Goal: Communication & Community: Share content

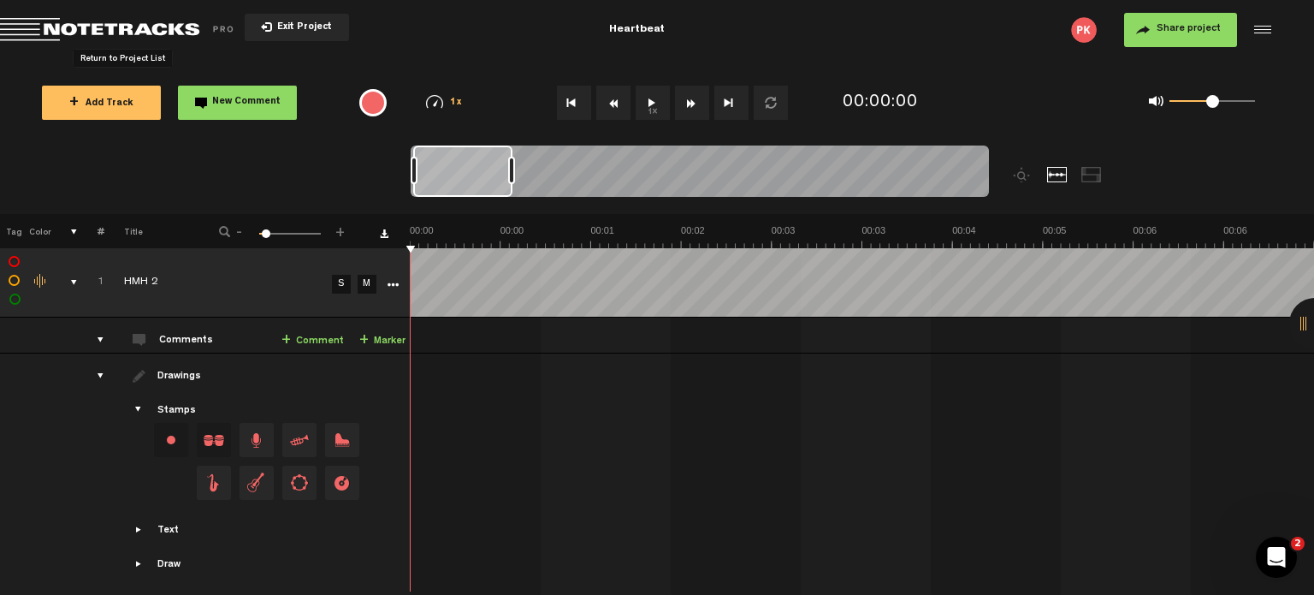
click at [150, 37] on span "Return to Project List" at bounding box center [120, 30] width 240 height 24
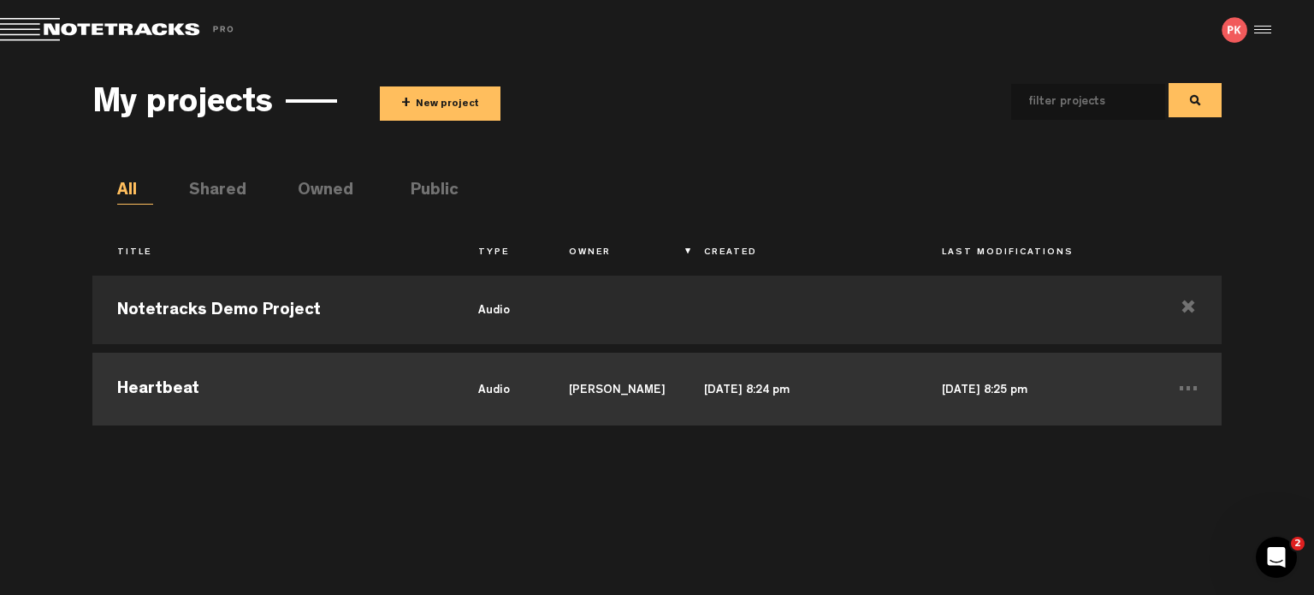
click at [450, 390] on td "Heartbeat" at bounding box center [273, 386] width 362 height 77
click at [1189, 388] on td "... Edit Duplicate Share Delete" at bounding box center [1188, 386] width 68 height 77
click at [1189, 388] on td "..." at bounding box center [1188, 386] width 68 height 77
click at [1135, 535] on li "Delete" at bounding box center [1159, 541] width 125 height 29
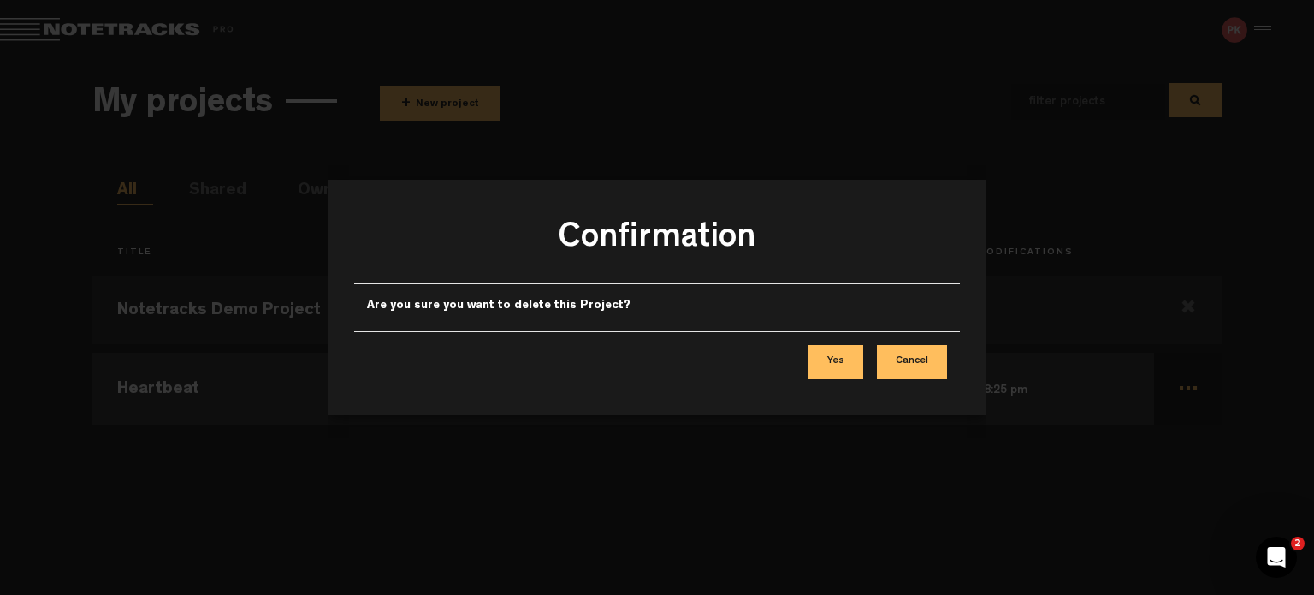
click at [851, 362] on button "Yes" at bounding box center [836, 362] width 55 height 34
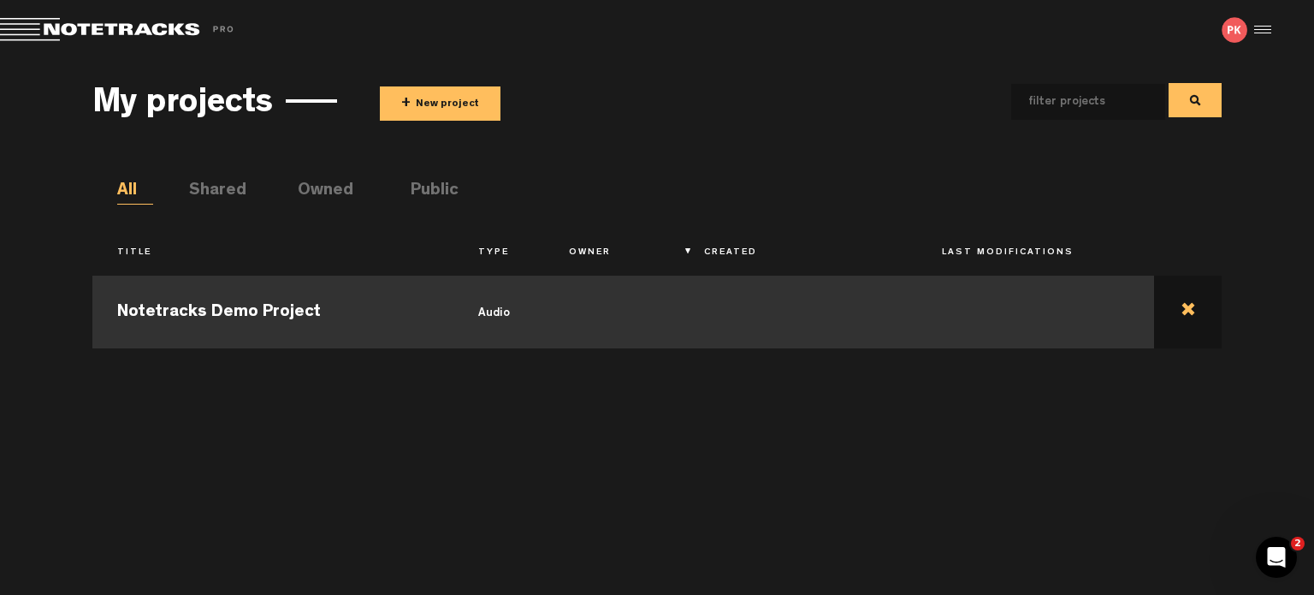
click at [1186, 304] on td at bounding box center [1188, 309] width 68 height 77
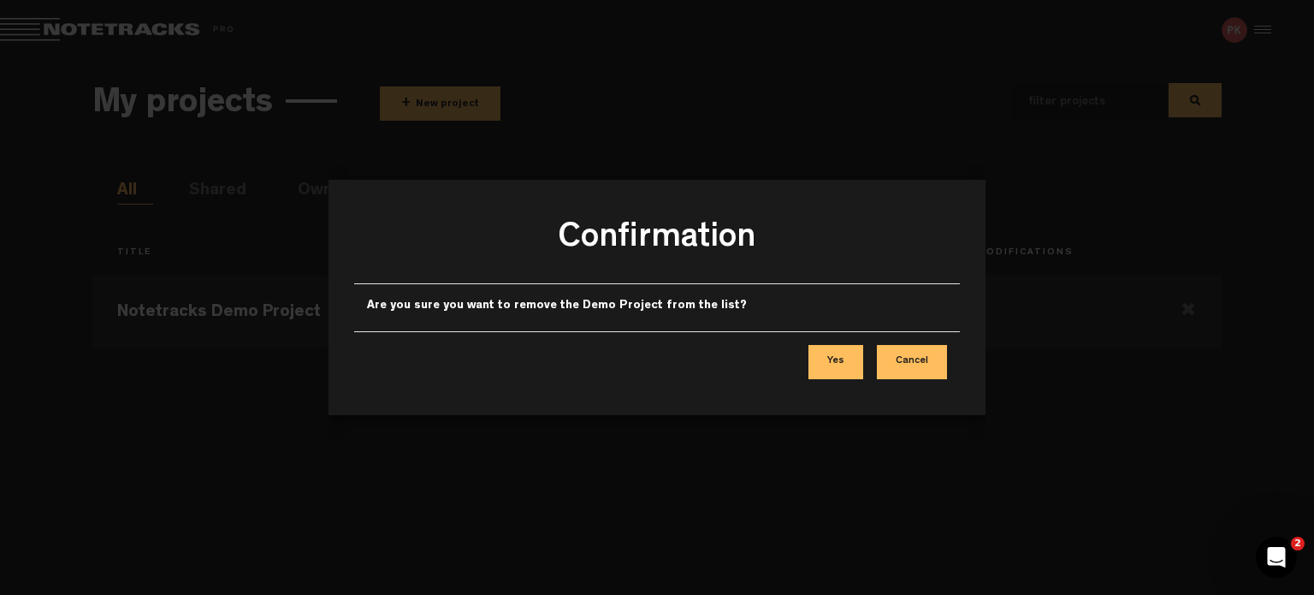
click at [848, 366] on button "Yes" at bounding box center [836, 362] width 55 height 34
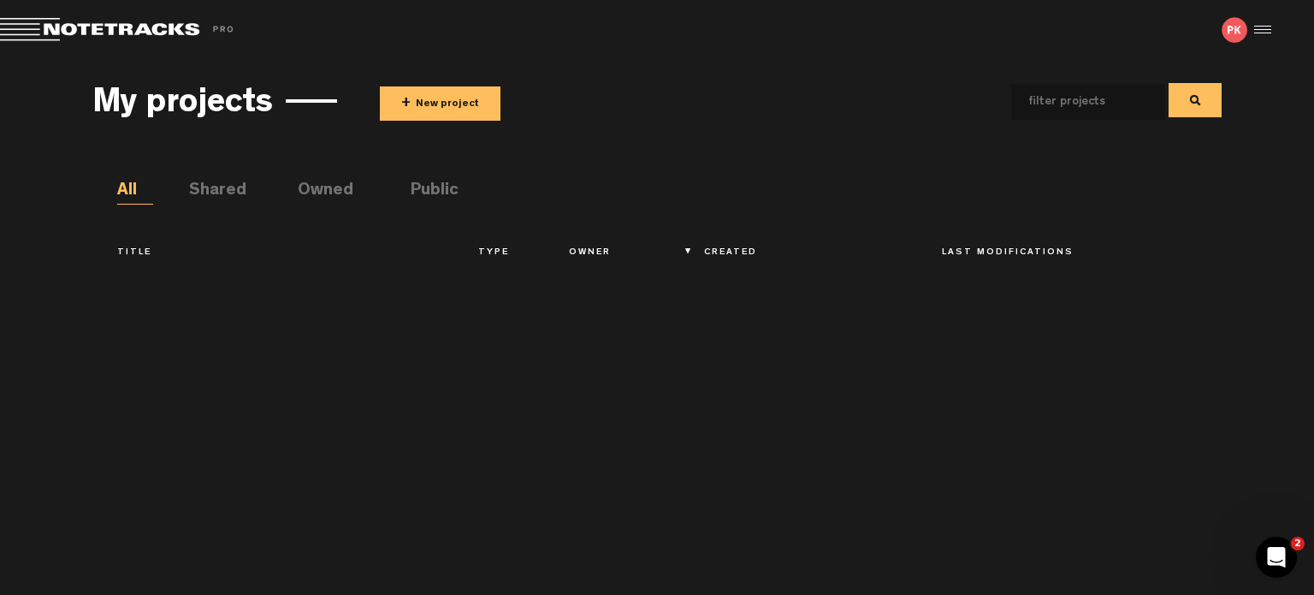
click at [157, 322] on div "Notetracks Demo Project audio" at bounding box center [657, 422] width 1130 height 311
click at [470, 104] on button "+ New project" at bounding box center [440, 103] width 121 height 34
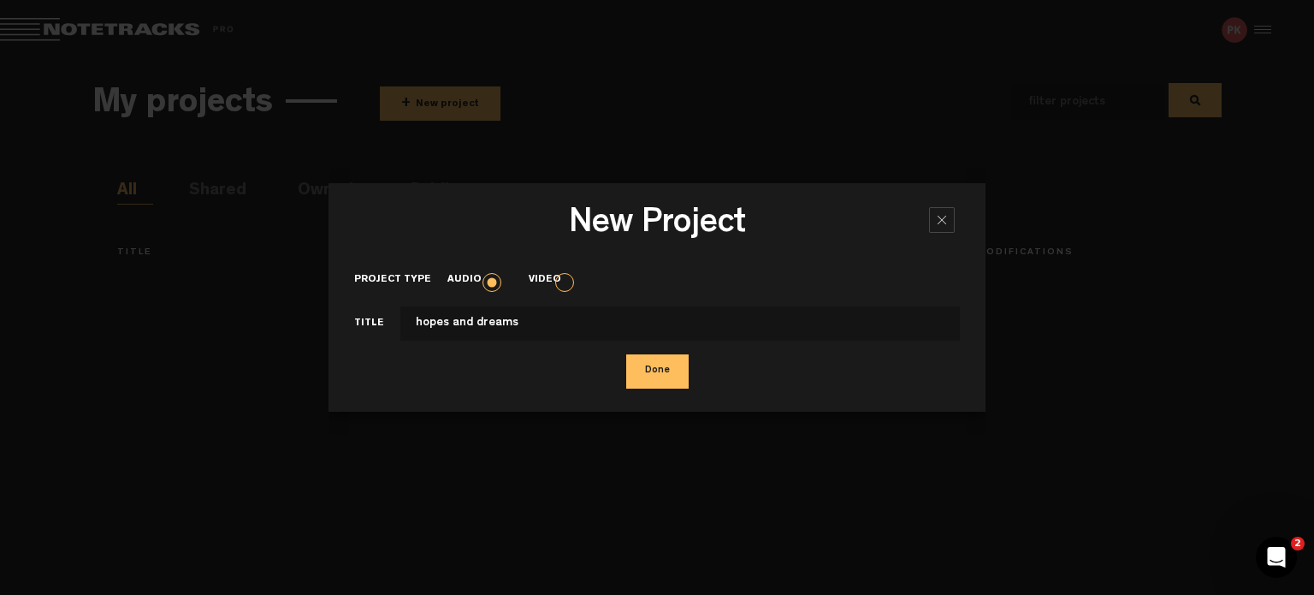
type input "hopes and dreams"
click at [626, 354] on button "Done" at bounding box center [657, 371] width 62 height 34
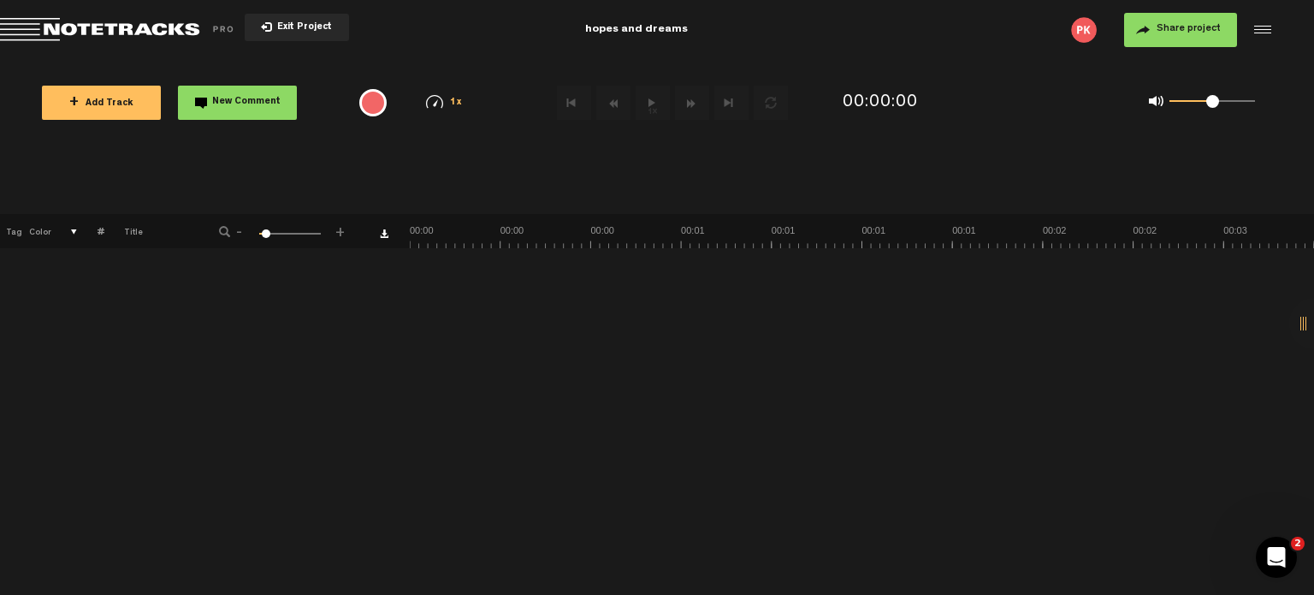
click at [117, 99] on span "+ Add Track" at bounding box center [101, 103] width 64 height 9
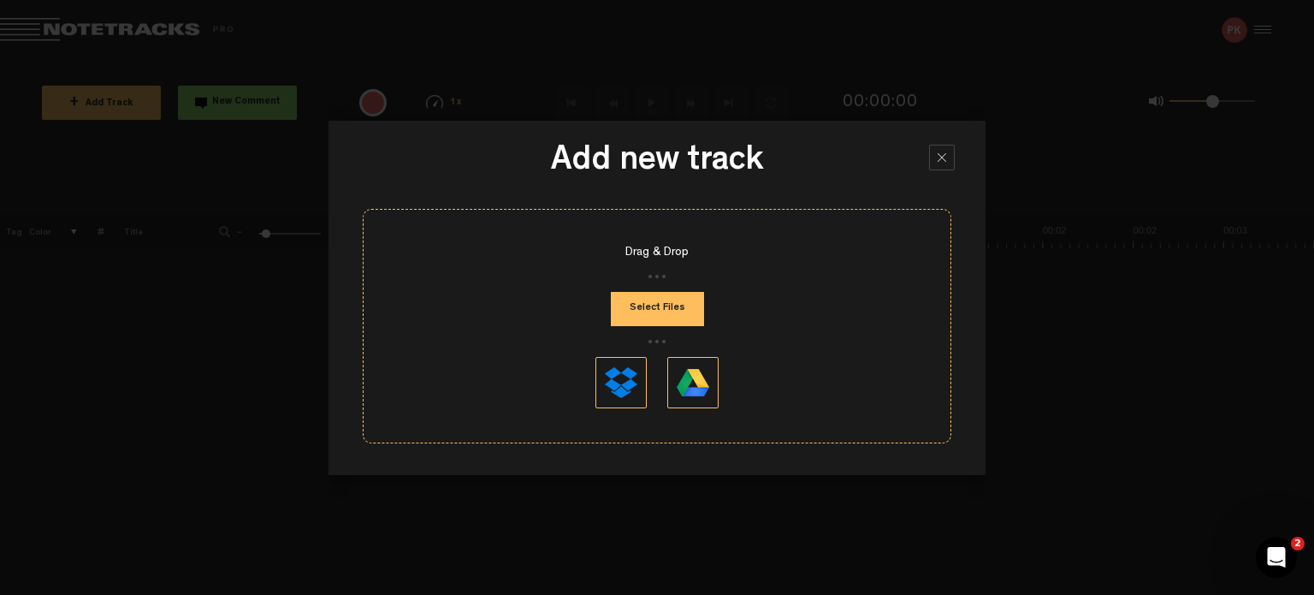
click at [675, 308] on button "Select Files" at bounding box center [657, 309] width 93 height 34
type input "C:\fakepath\HEAERTBEAT FINAL DEMO.wav"
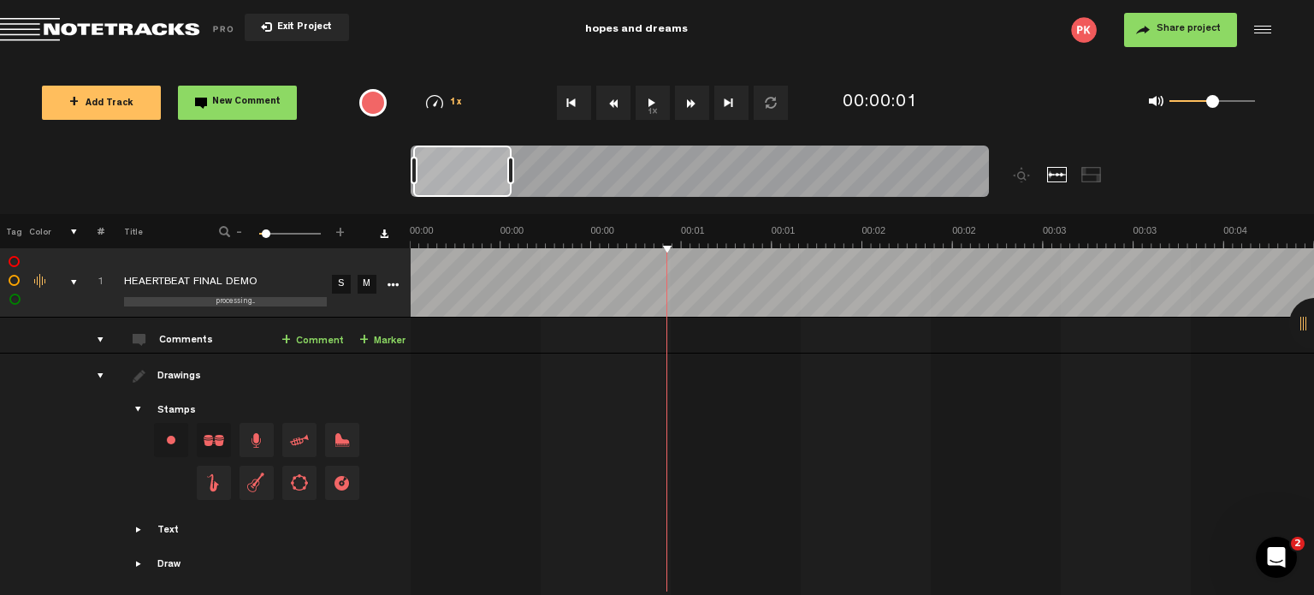
click at [265, 28] on button "Exit Project" at bounding box center [297, 27] width 104 height 27
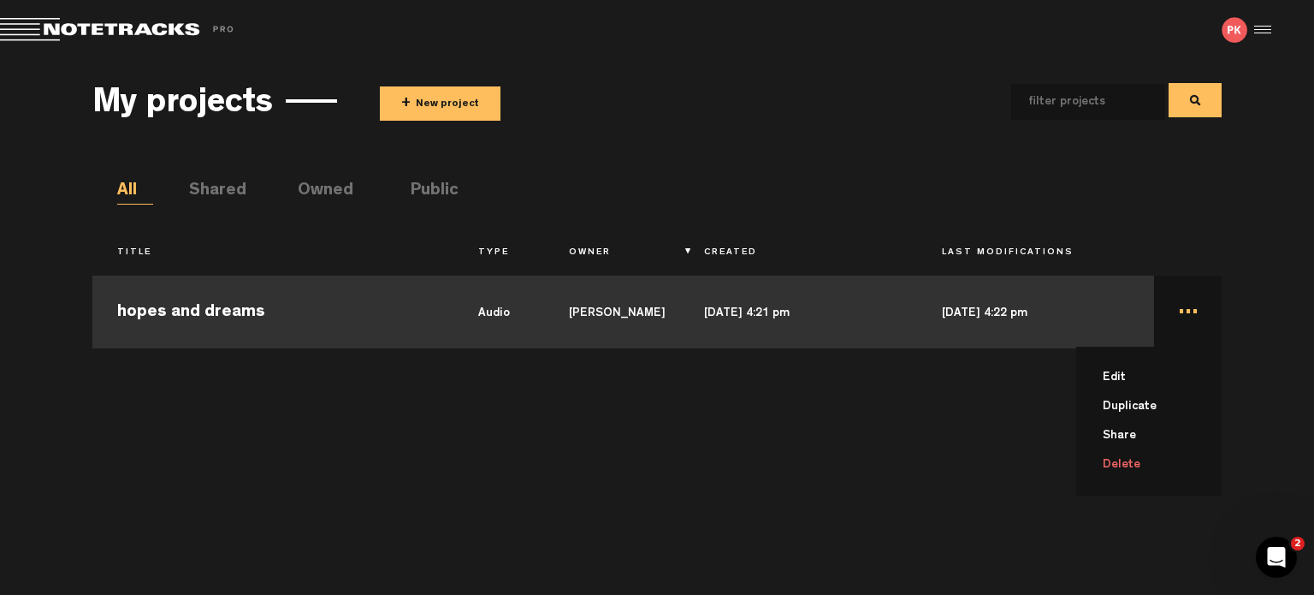
click at [1183, 314] on td "... Edit Duplicate Share Delete" at bounding box center [1188, 309] width 68 height 77
click at [1189, 312] on td "..." at bounding box center [1188, 309] width 68 height 77
click at [1138, 459] on li "Delete" at bounding box center [1159, 464] width 125 height 29
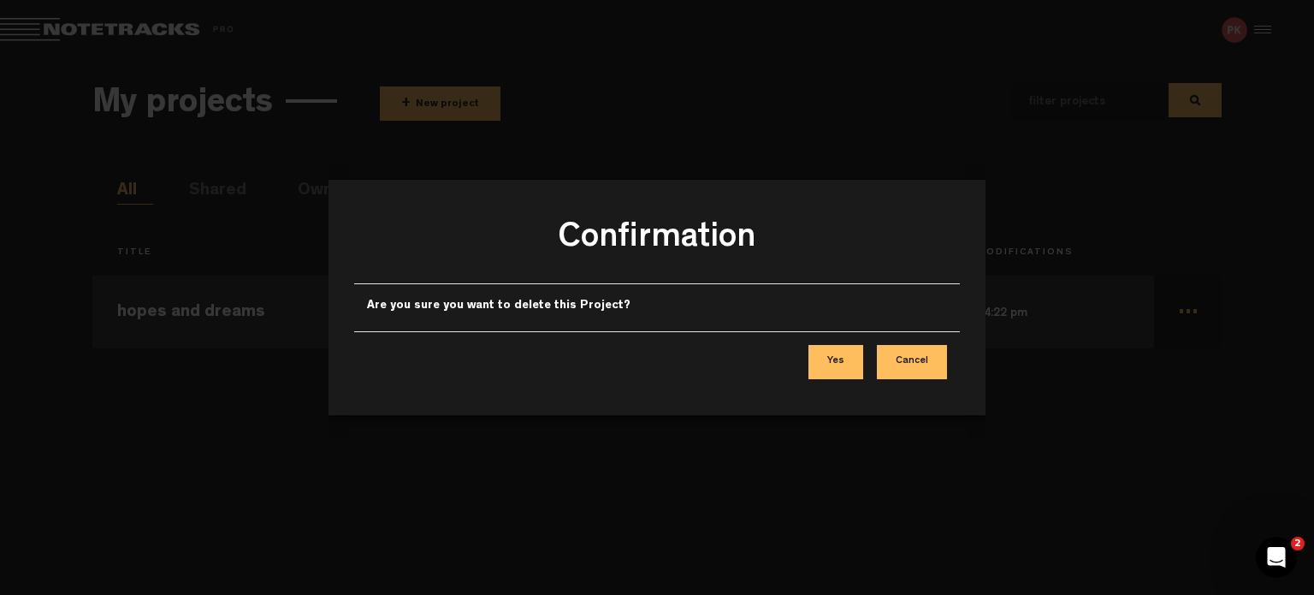
click at [834, 360] on button "Yes" at bounding box center [836, 362] width 55 height 34
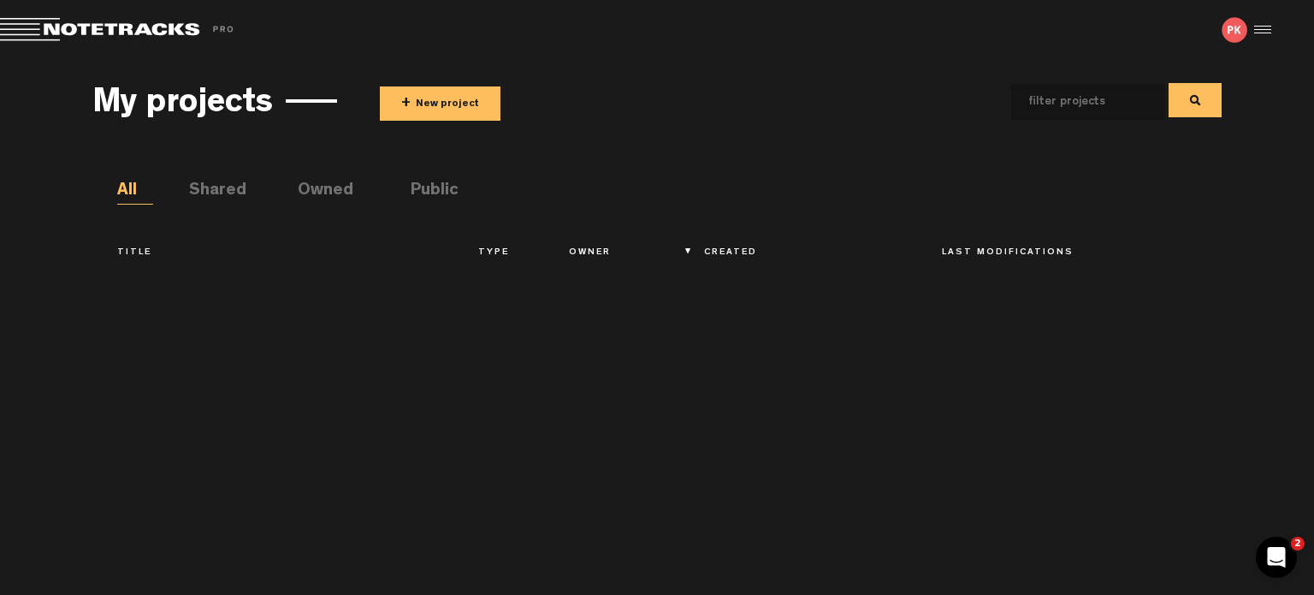
click at [797, 400] on div at bounding box center [657, 422] width 1130 height 311
click at [452, 109] on button "+ New project" at bounding box center [440, 103] width 121 height 34
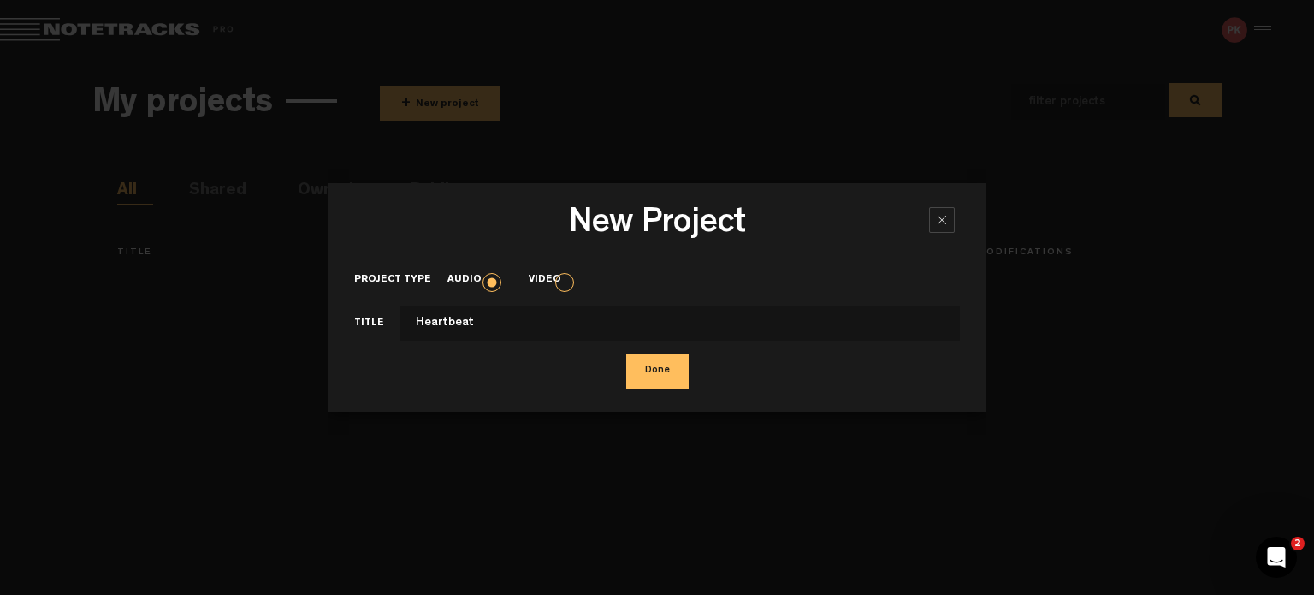
type input "Heartbeat"
click at [626, 354] on button "Done" at bounding box center [657, 371] width 62 height 34
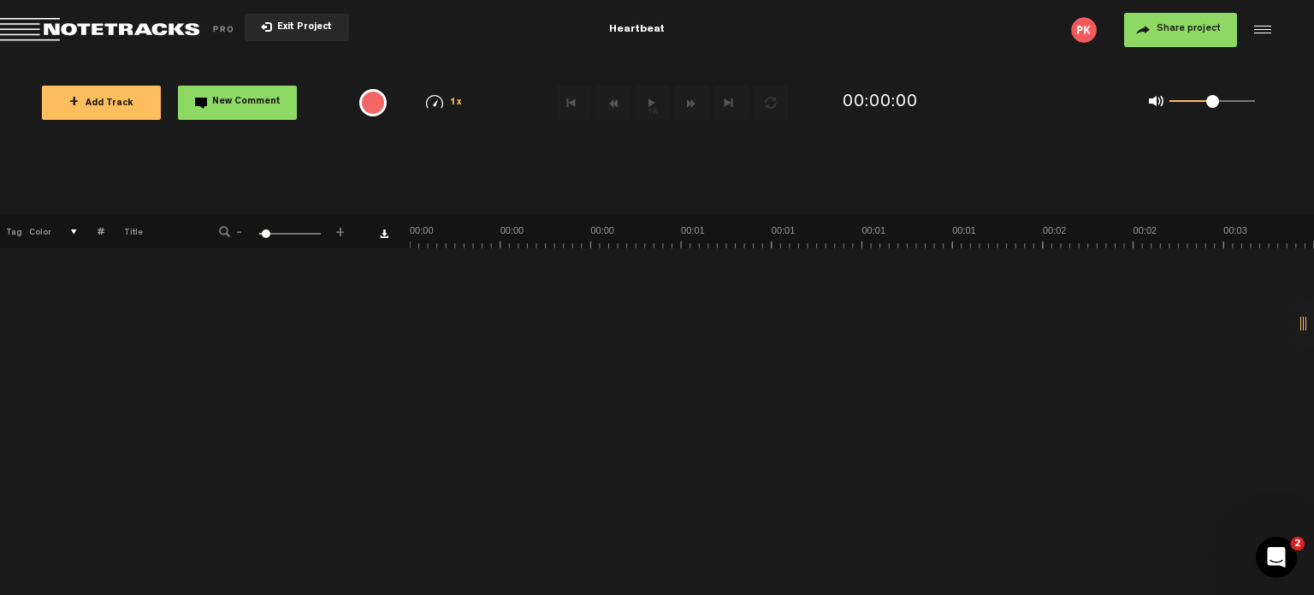
click at [147, 110] on button "+ Add Track" at bounding box center [101, 103] width 119 height 34
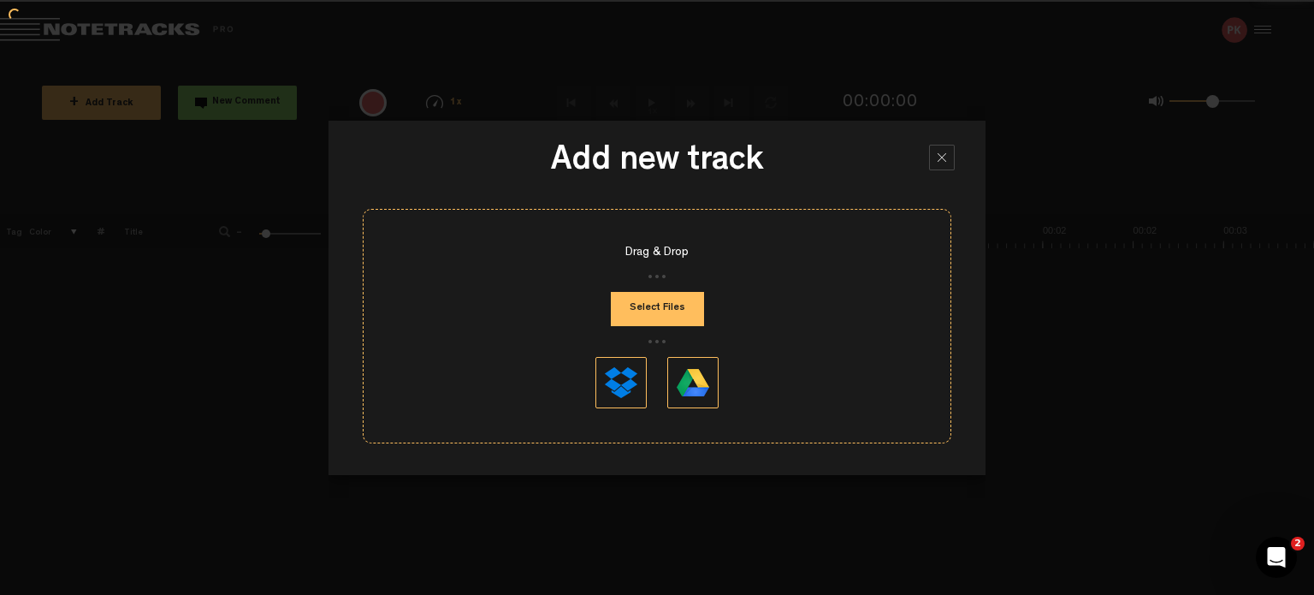
click at [659, 310] on button "Select Files" at bounding box center [657, 309] width 93 height 34
type input "C:\fakepath\PRIYANX - Heartbeat (Demo).wav"
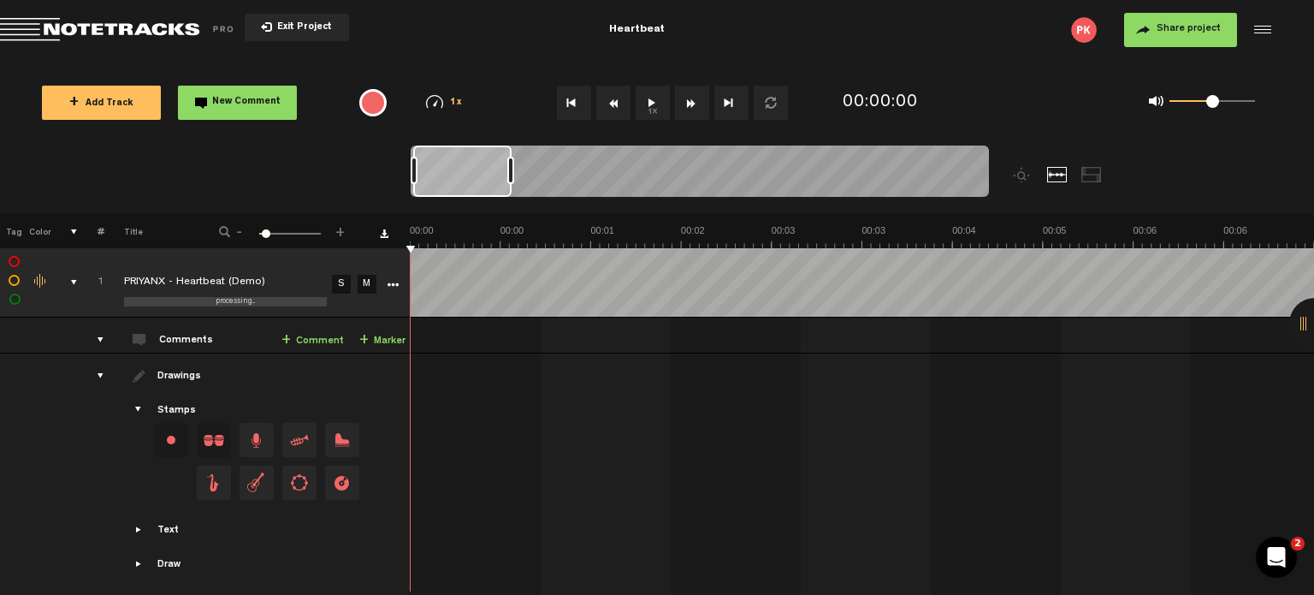
click at [599, 222] on th at bounding box center [862, 231] width 904 height 34
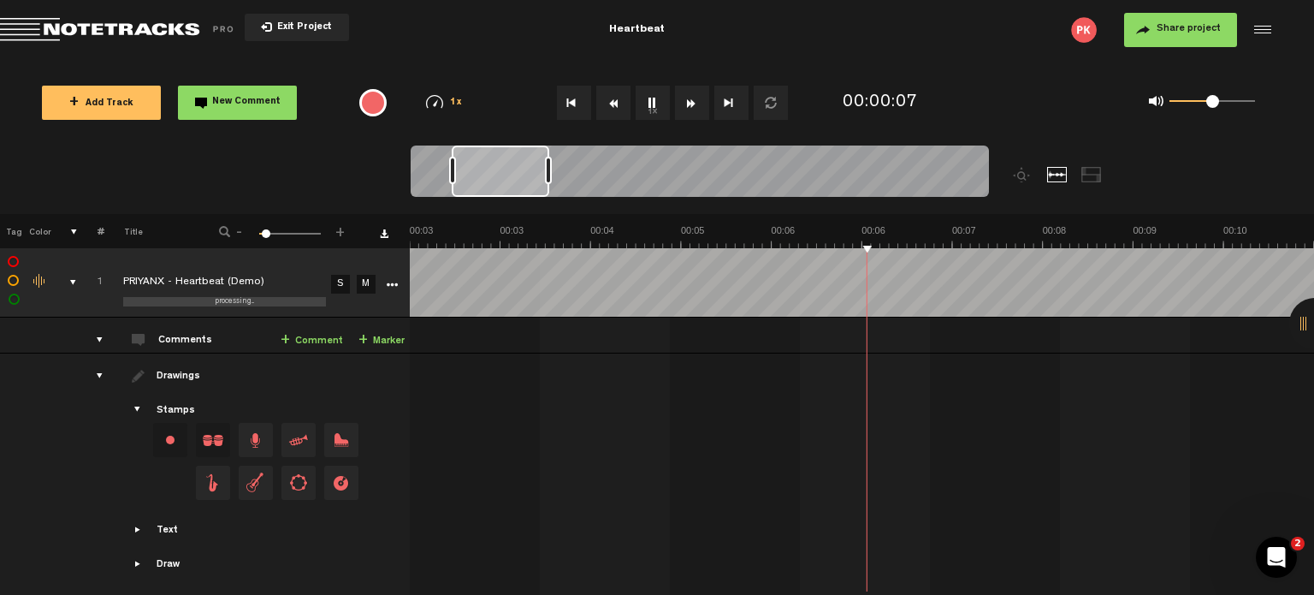
scroll to position [0, 362]
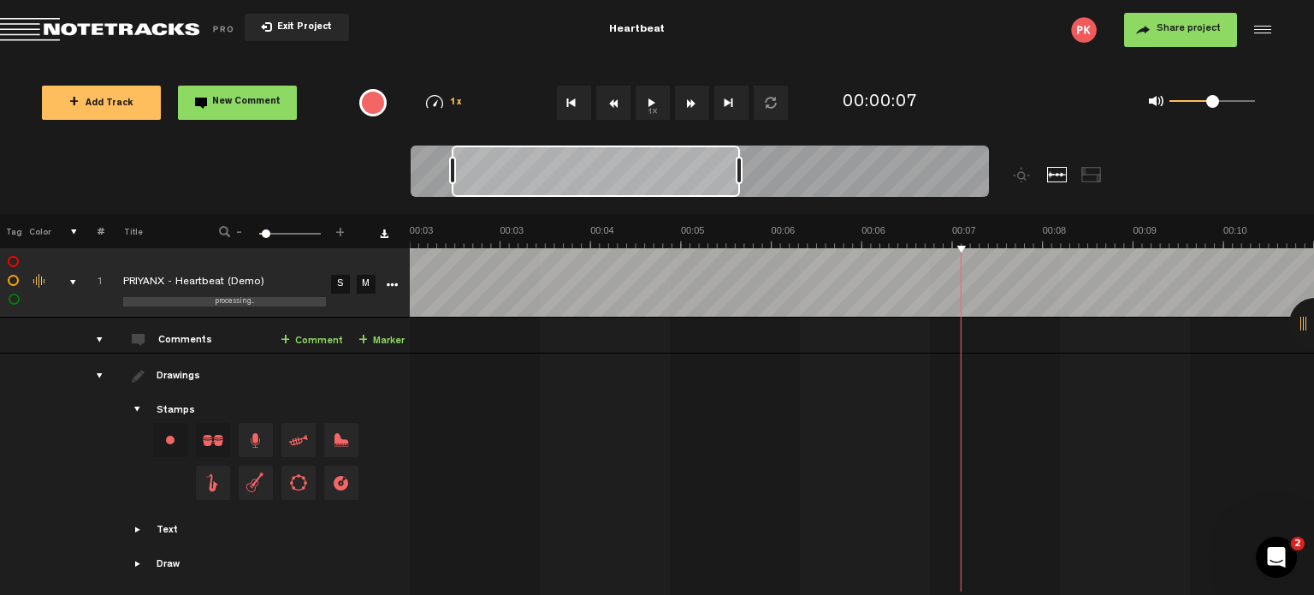
drag, startPoint x: 548, startPoint y: 174, endPoint x: 739, endPoint y: 179, distance: 191.7
click at [739, 179] on div at bounding box center [739, 170] width 7 height 27
click at [602, 232] on img at bounding box center [1314, 236] width 1809 height 24
click at [545, 228] on img at bounding box center [1314, 236] width 1809 height 24
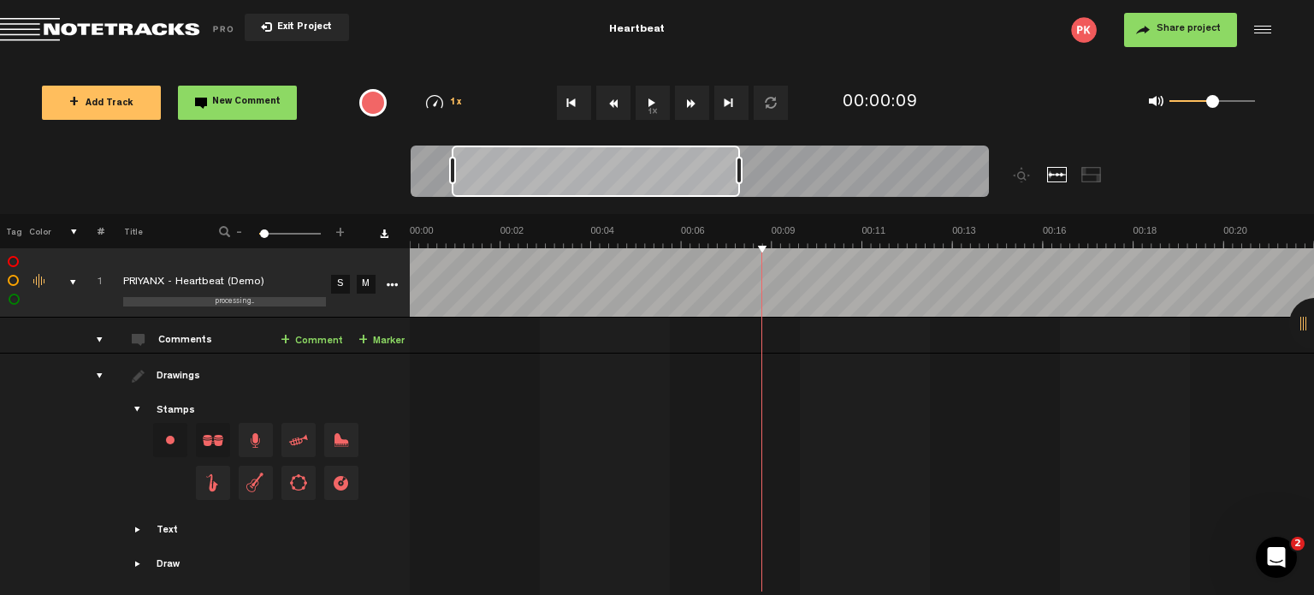
click at [664, 228] on img at bounding box center [1314, 236] width 1809 height 24
click at [661, 228] on img at bounding box center [1314, 236] width 1809 height 24
click at [318, 343] on link "+ Comment" at bounding box center [312, 341] width 62 height 20
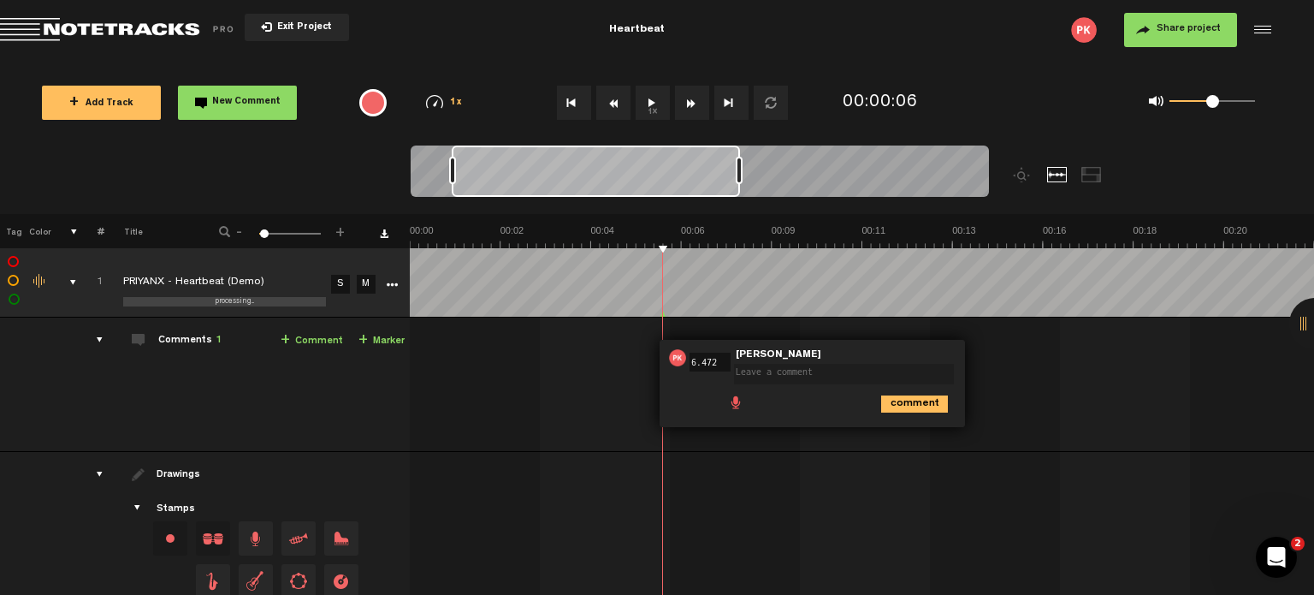
click at [727, 398] on span at bounding box center [735, 401] width 17 height 17
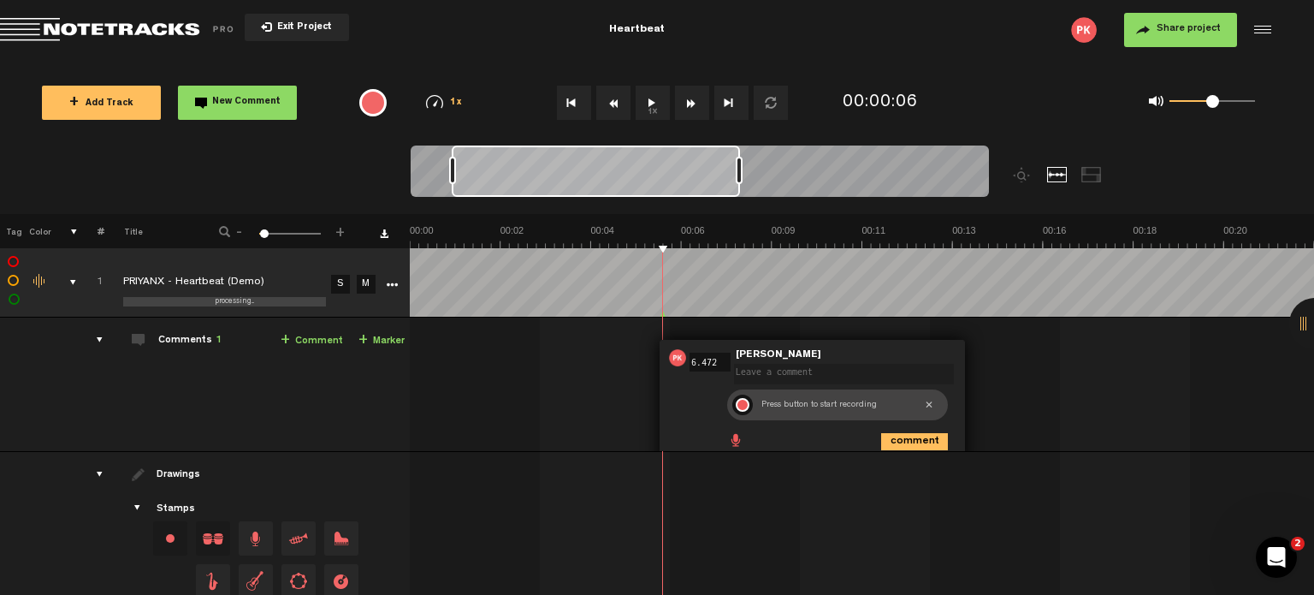
click at [770, 407] on div "Press button to start recording" at bounding box center [834, 404] width 156 height 21
click at [727, 437] on span at bounding box center [735, 438] width 17 height 17
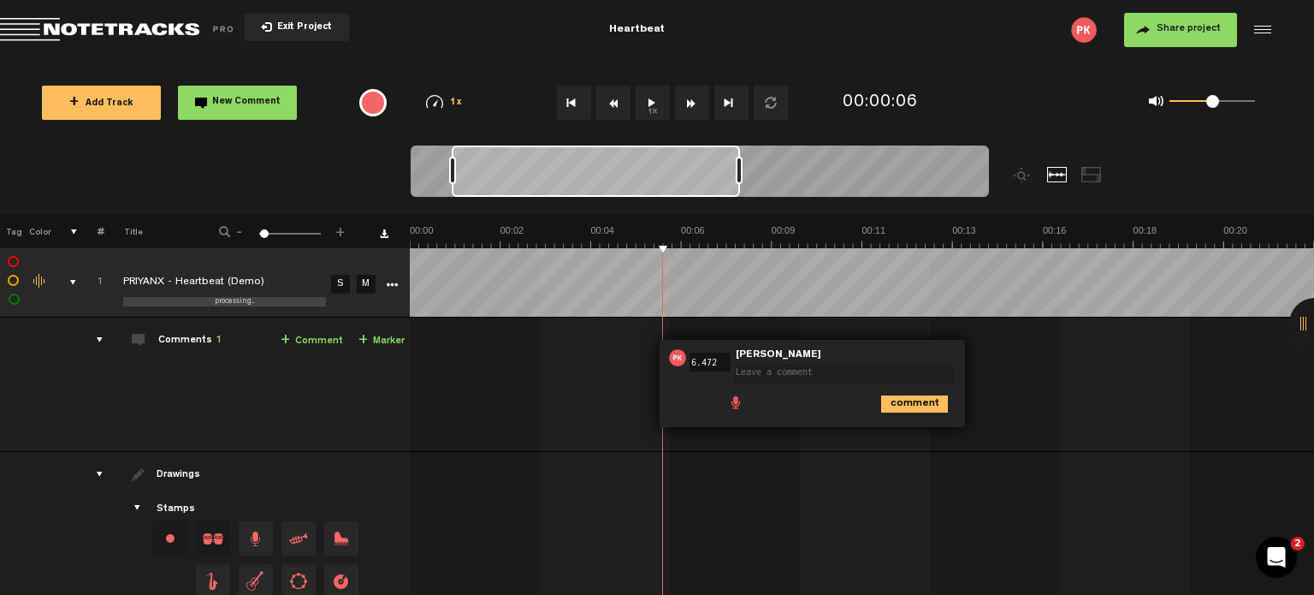
click at [727, 395] on span at bounding box center [735, 401] width 17 height 17
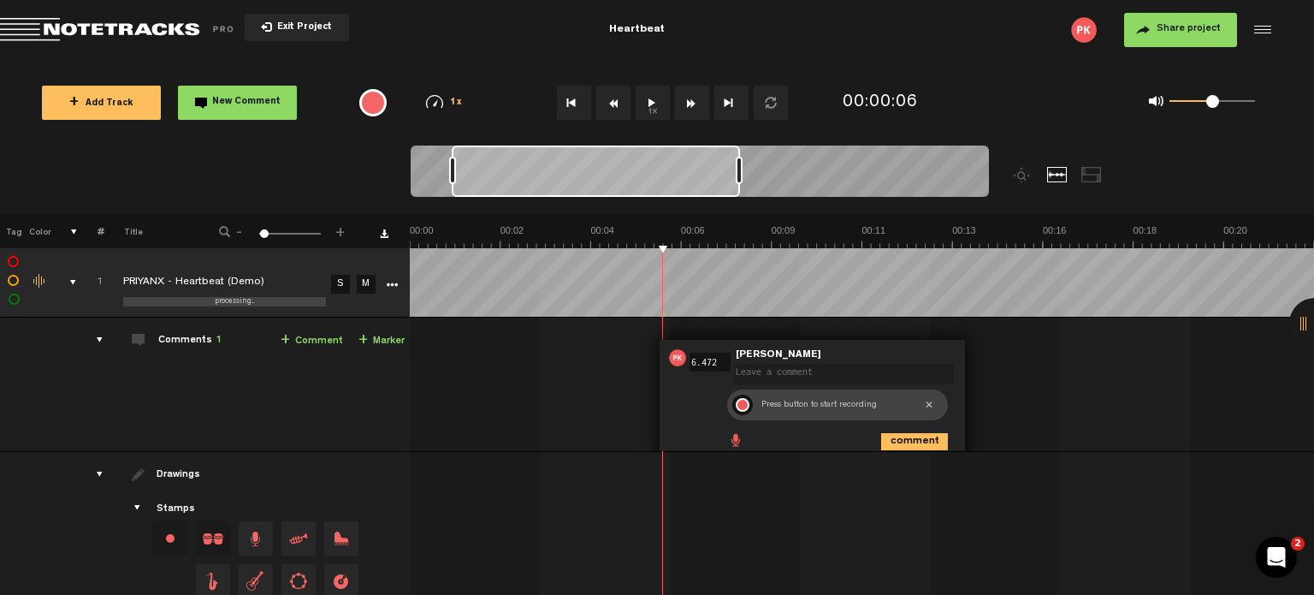
click at [736, 401] on div at bounding box center [743, 405] width 14 height 14
click at [732, 406] on div at bounding box center [742, 404] width 21 height 21
click at [732, 400] on div at bounding box center [742, 404] width 21 height 21
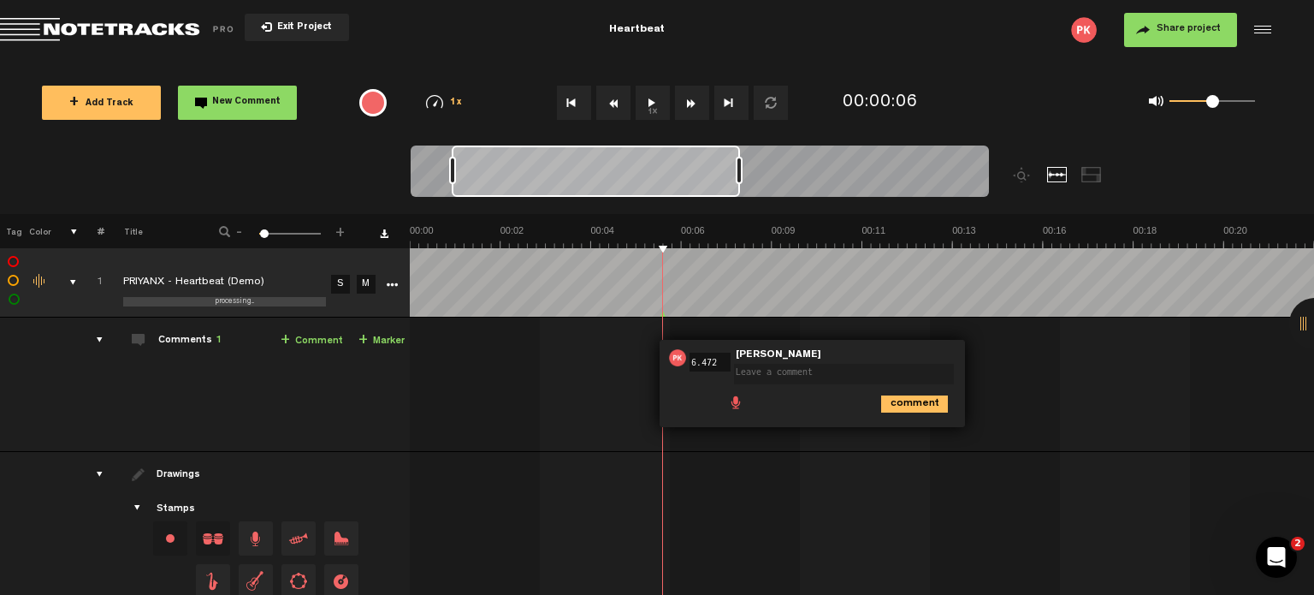
click at [957, 489] on div at bounding box center [1316, 501] width 1809 height 72
click at [640, 242] on img at bounding box center [1314, 236] width 1809 height 24
click at [602, 406] on div "00:06 6.472 - NaN:[PERSON_NAME] • [PERSON_NAME]: "" [PERSON_NAME] comment" at bounding box center [863, 391] width 902 height 120
click at [249, 105] on span "New Comment" at bounding box center [246, 102] width 68 height 9
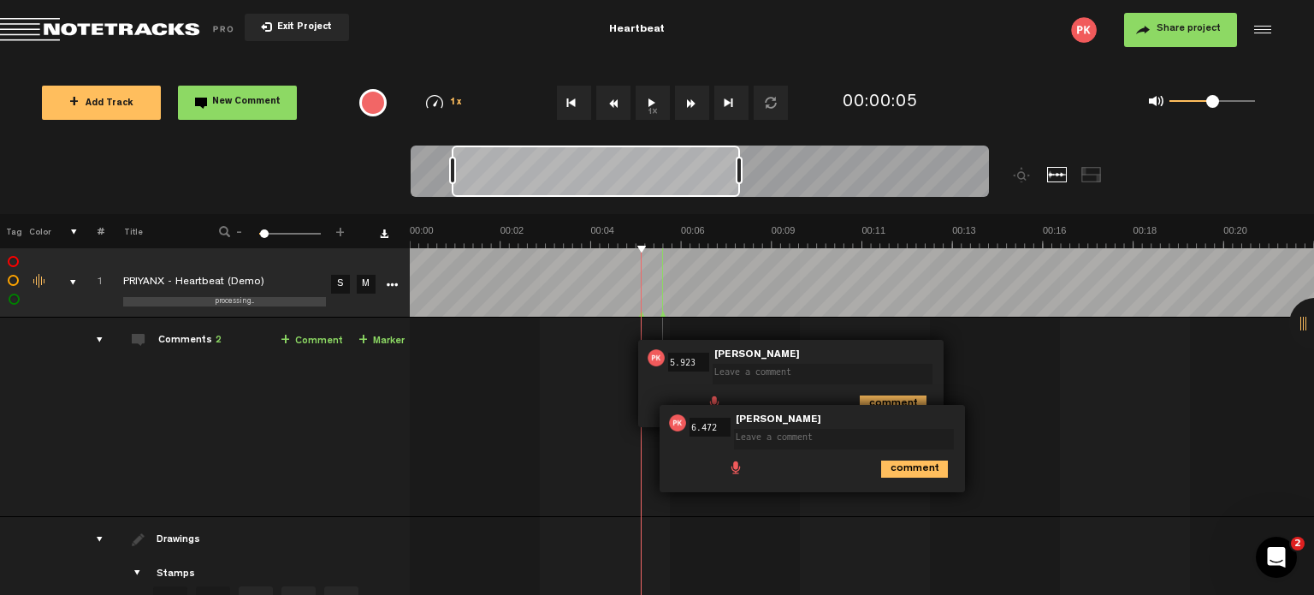
click at [83, 339] on div "comments" at bounding box center [93, 339] width 27 height 17
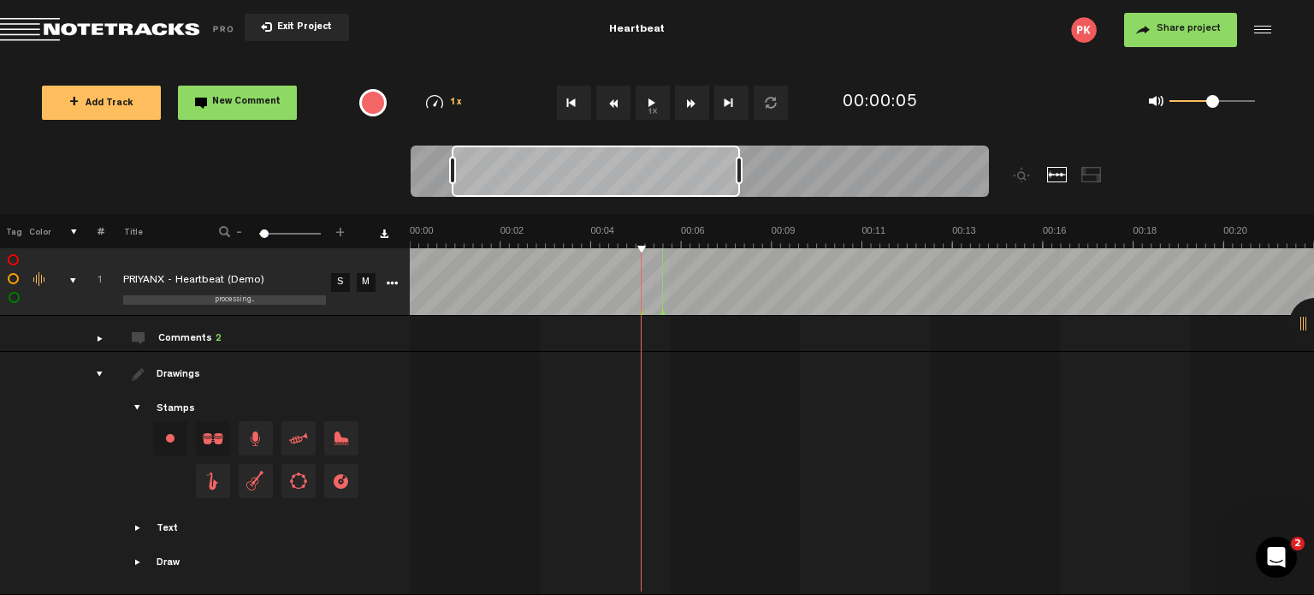
scroll to position [10, 13]
click at [82, 329] on div "comments" at bounding box center [93, 337] width 27 height 17
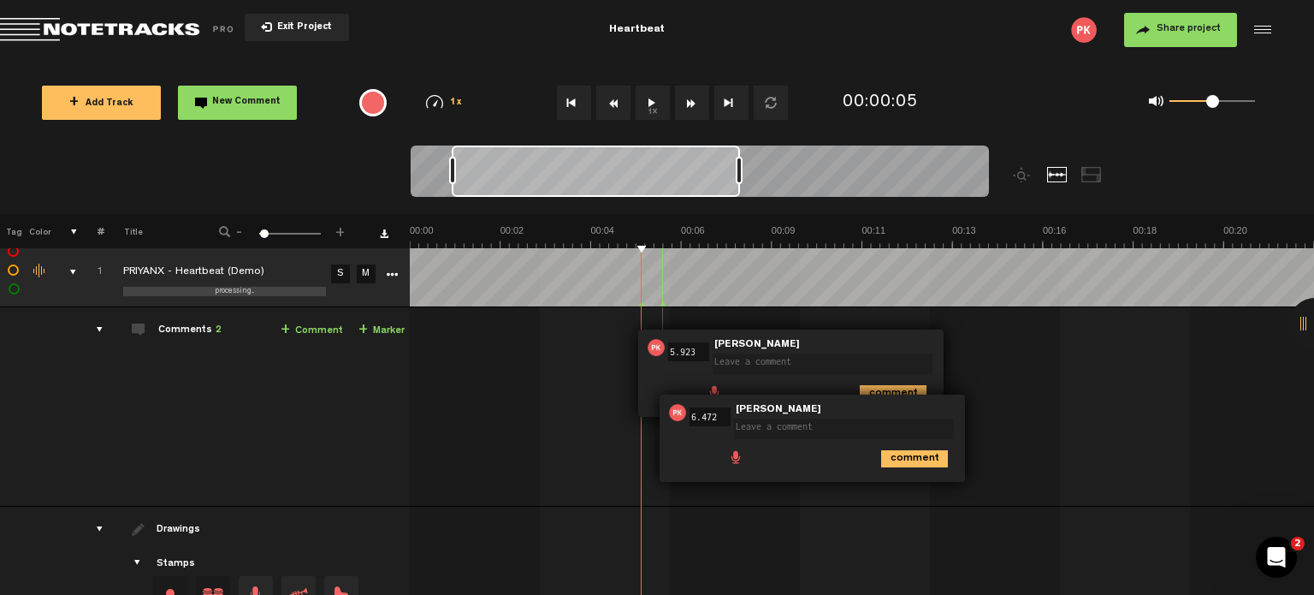
click at [161, 331] on div "Comments 2" at bounding box center [189, 330] width 63 height 15
click at [830, 357] on textarea at bounding box center [823, 363] width 220 height 21
click at [836, 347] on span at bounding box center [826, 353] width 227 height 12
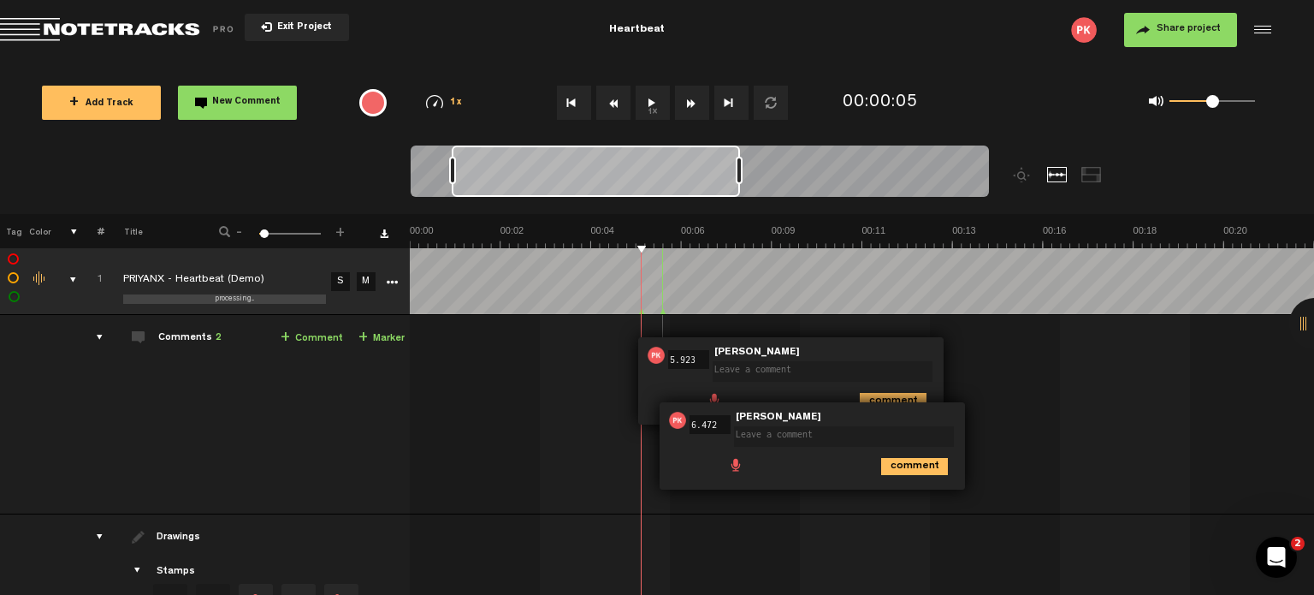
scroll to position [0, 13]
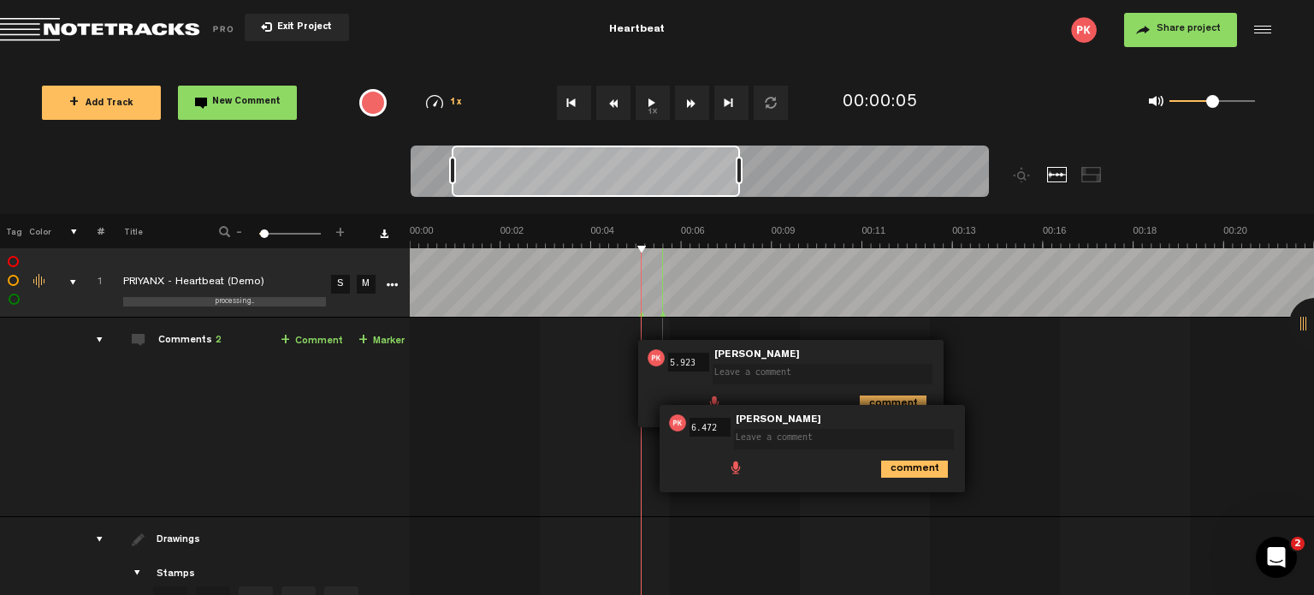
click at [199, 339] on div "Comments 2" at bounding box center [189, 341] width 63 height 15
click at [216, 339] on span "2" at bounding box center [219, 340] width 6 height 10
click at [77, 335] on td at bounding box center [90, 416] width 27 height 199
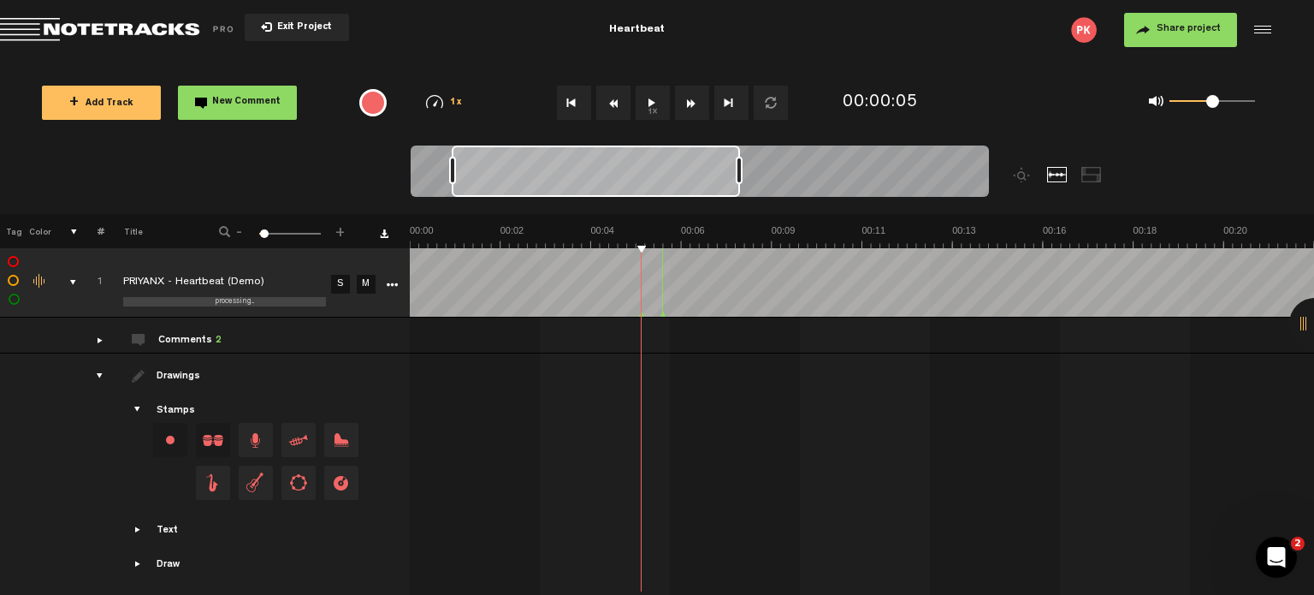
click at [88, 341] on div "comments" at bounding box center [93, 339] width 27 height 17
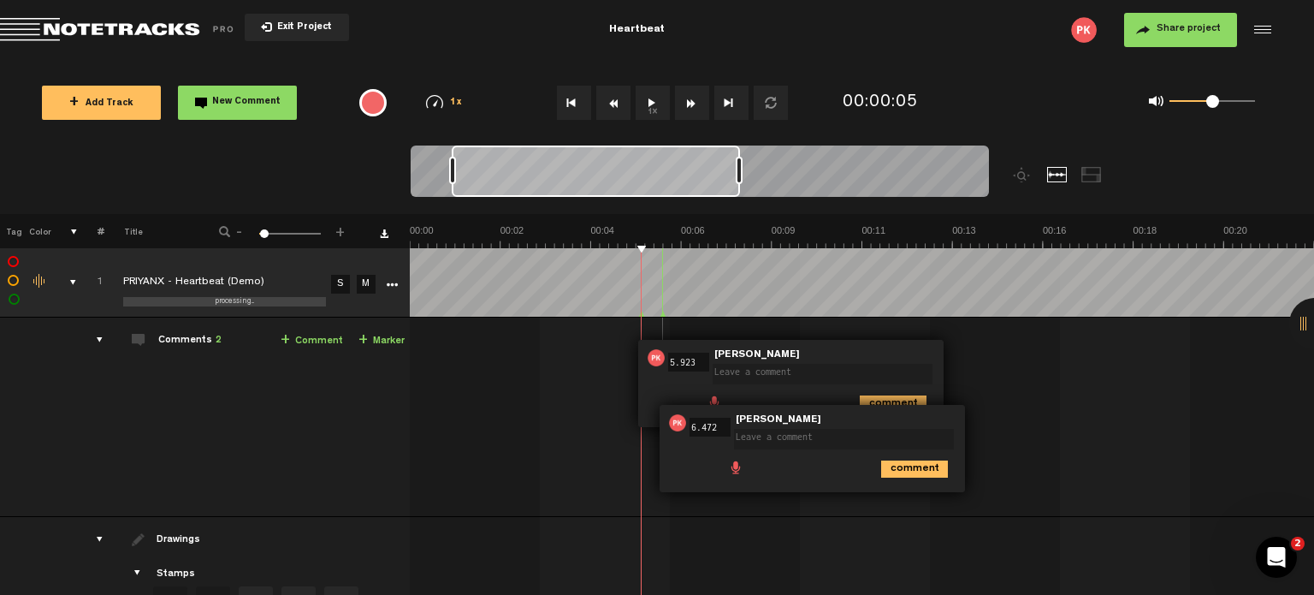
click at [85, 341] on div "comments" at bounding box center [93, 339] width 27 height 17
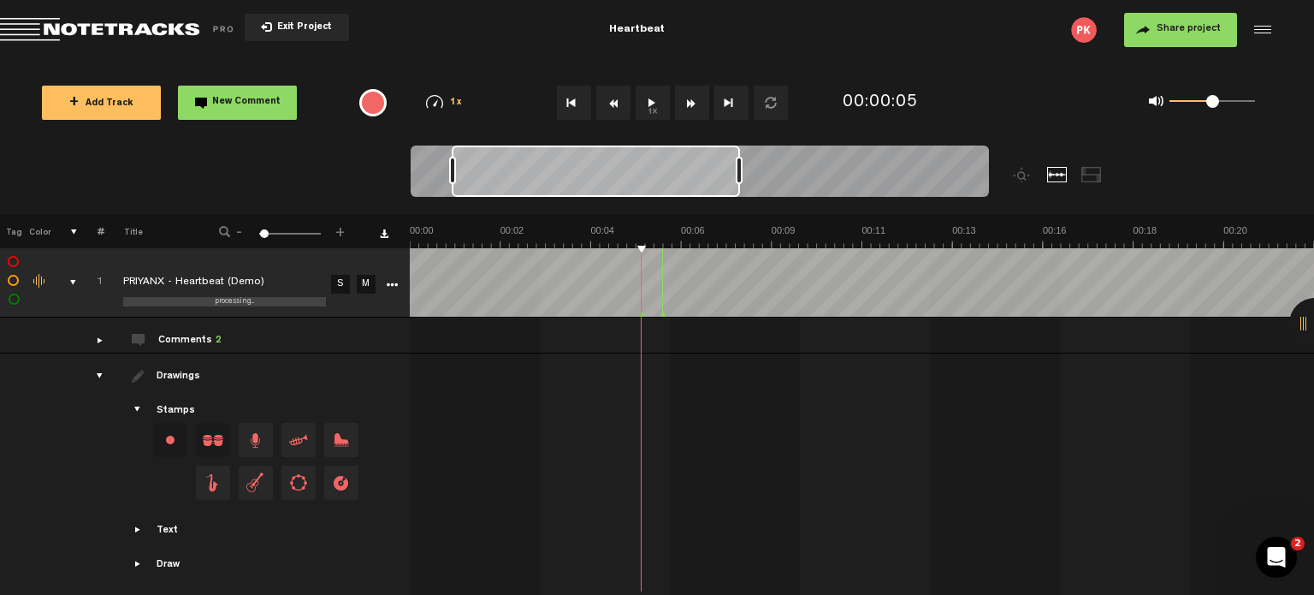
click at [92, 366] on tr "Drawings Stamps Text Intro" at bounding box center [656, 474] width 1315 height 243
click at [90, 369] on div "drawings" at bounding box center [93, 375] width 27 height 17
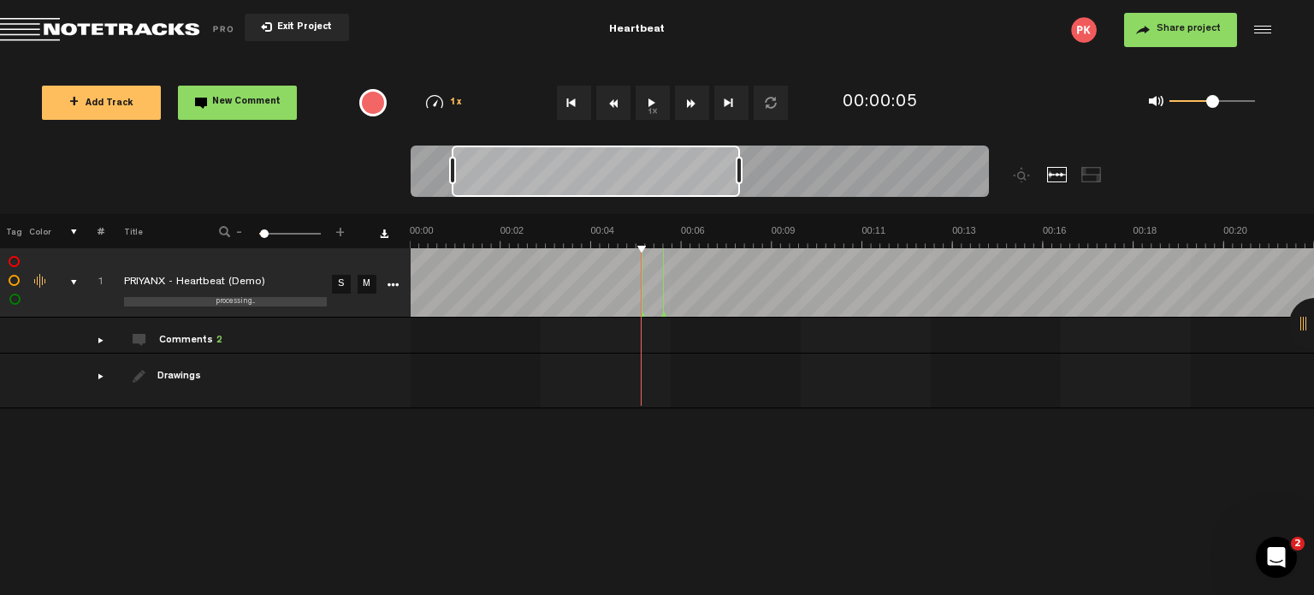
click at [184, 341] on div "Comments 2" at bounding box center [190, 341] width 63 height 15
click at [90, 345] on div "comments" at bounding box center [93, 339] width 27 height 17
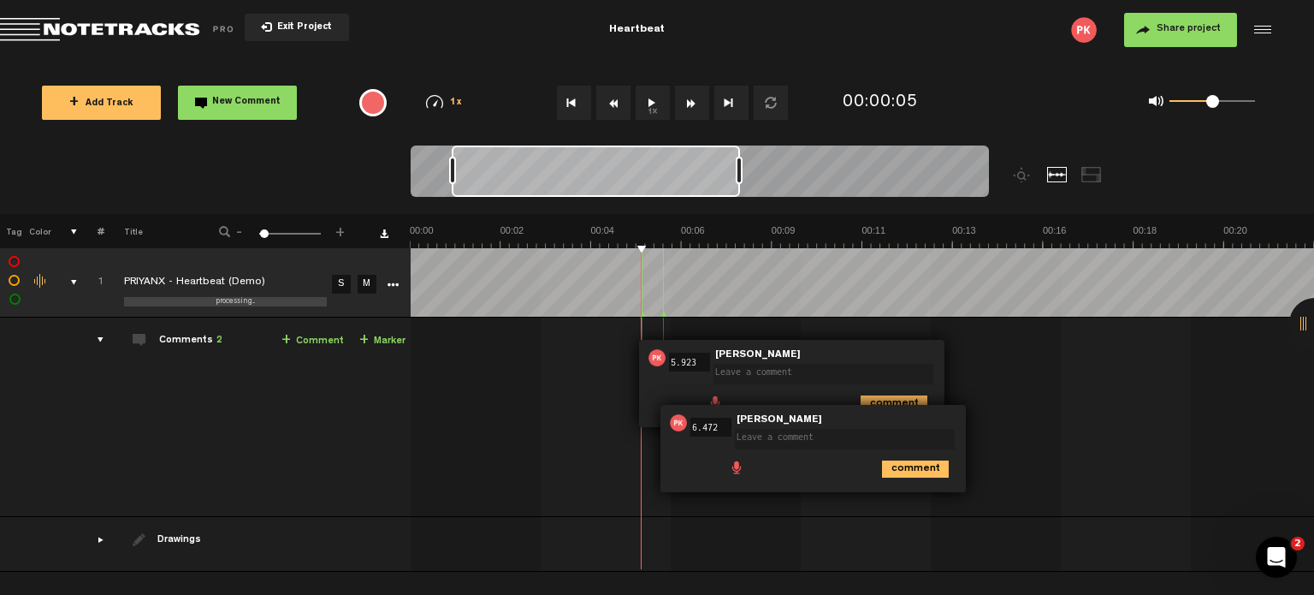
drag, startPoint x: 781, startPoint y: 441, endPoint x: 791, endPoint y: 439, distance: 10.4
click at [791, 439] on textarea at bounding box center [845, 439] width 220 height 21
drag, startPoint x: 732, startPoint y: 425, endPoint x: 720, endPoint y: 423, distance: 12.3
click at [729, 425] on span "6.472" at bounding box center [711, 428] width 48 height 12
drag, startPoint x: 719, startPoint y: 423, endPoint x: 702, endPoint y: 425, distance: 17.3
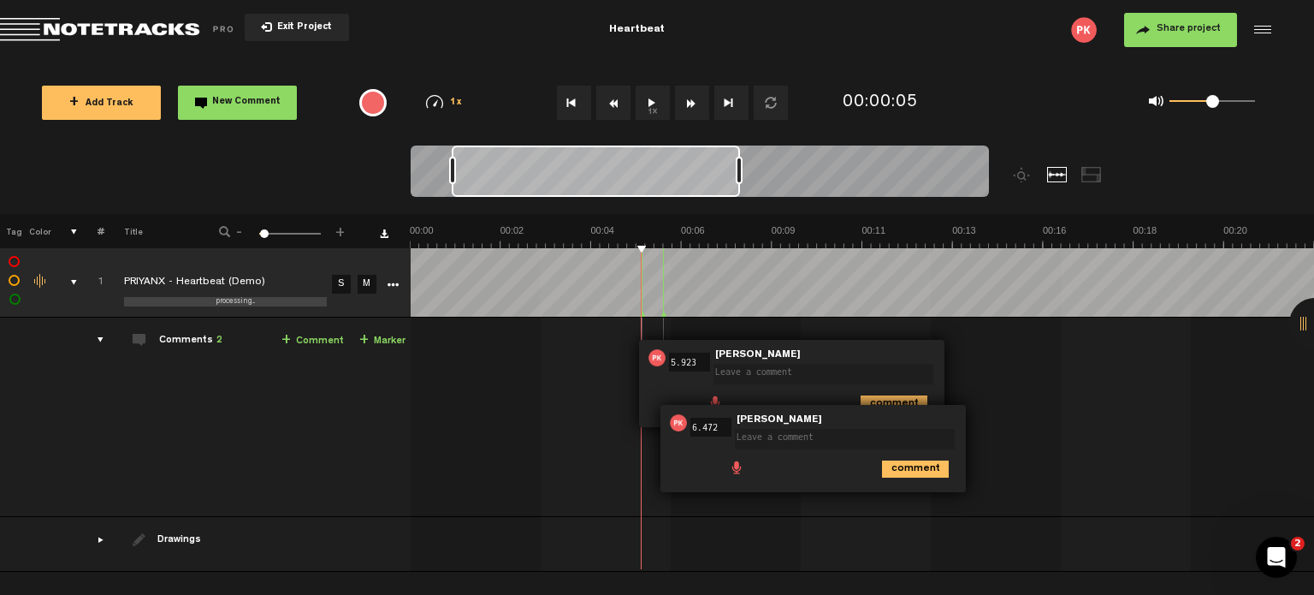
click at [702, 425] on input "6.472" at bounding box center [711, 427] width 41 height 19
drag, startPoint x: 767, startPoint y: 437, endPoint x: 809, endPoint y: 450, distance: 44.7
click at [767, 437] on textarea at bounding box center [845, 439] width 220 height 21
click at [830, 453] on div "comment" at bounding box center [816, 467] width 292 height 33
drag, startPoint x: 768, startPoint y: 426, endPoint x: 729, endPoint y: 420, distance: 39.8
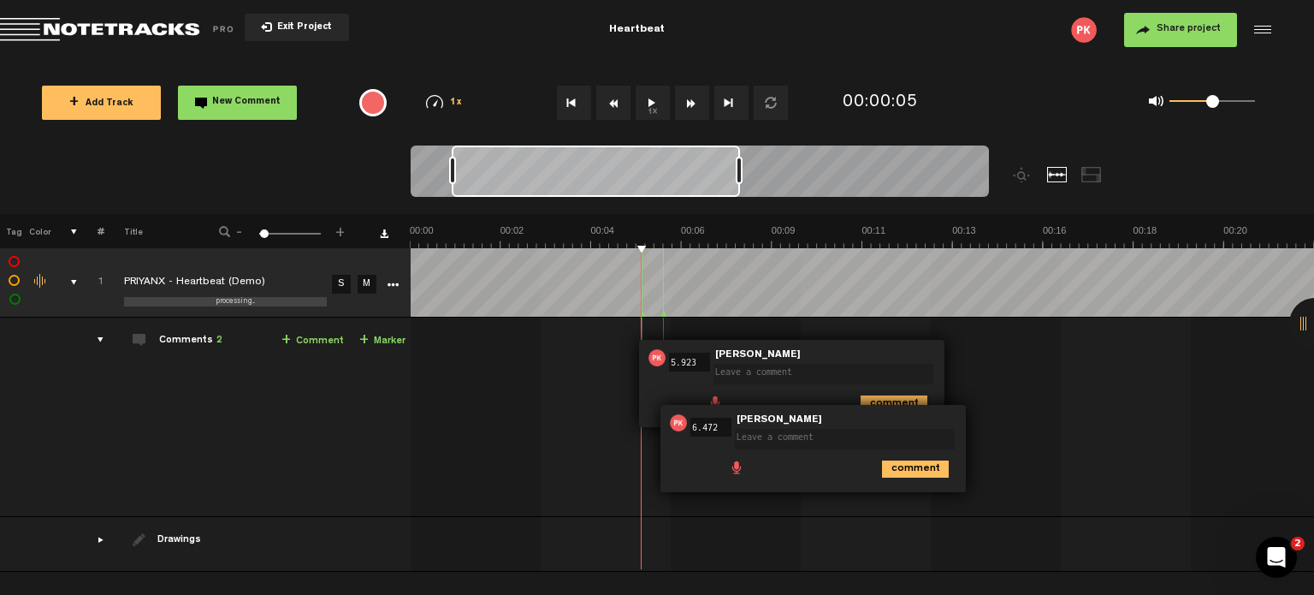
click at [739, 420] on span "[PERSON_NAME]" at bounding box center [779, 420] width 89 height 12
click at [105, 337] on td "Comments 2 + Comment + Marker" at bounding box center [257, 416] width 306 height 199
click at [328, 341] on link "+ Comment" at bounding box center [313, 341] width 62 height 20
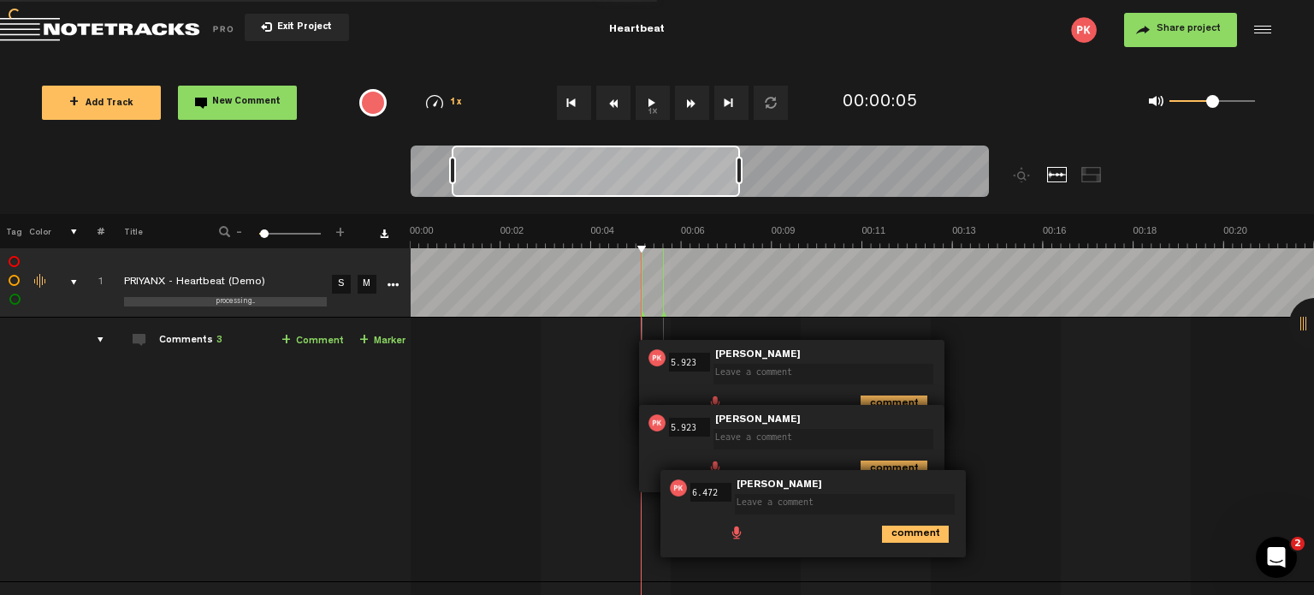
click at [328, 341] on link "+ Comment" at bounding box center [313, 341] width 62 height 20
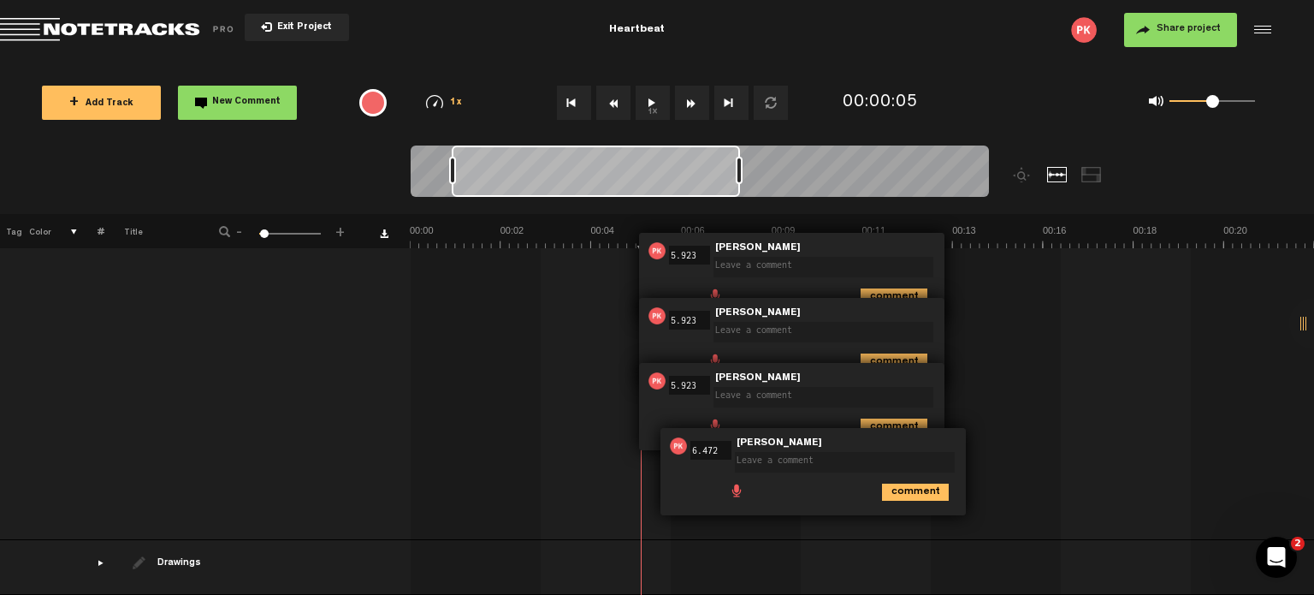
click at [750, 387] on textarea at bounding box center [824, 397] width 220 height 21
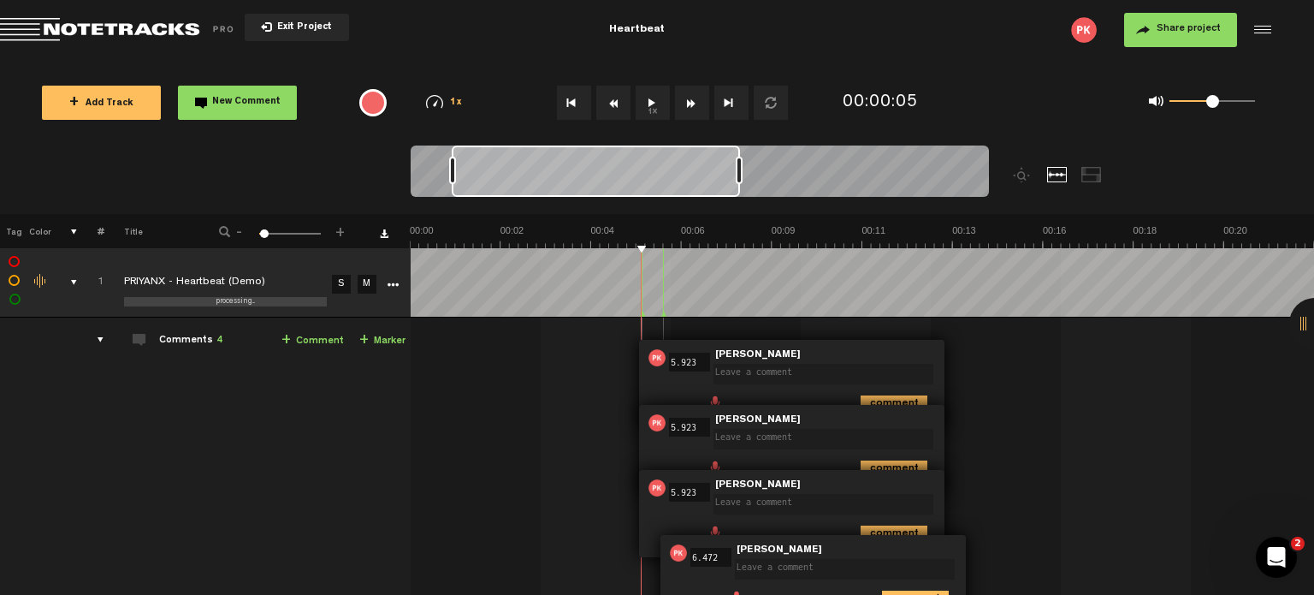
drag, startPoint x: 602, startPoint y: 228, endPoint x: 558, endPoint y: 228, distance: 44.5
click at [561, 228] on img at bounding box center [1314, 236] width 1809 height 24
click at [561, 320] on td "1 PRIYANX - Heartbeat (Demo) S M PRIYANX - Heartbeat (Demo) by [PERSON_NAME] 1 …" at bounding box center [863, 481] width 904 height 329
click at [575, 376] on div "00:05 5.923 - NaN:[PERSON_NAME] • [PERSON_NAME]: "" [PERSON_NAME] comment 00:05…" at bounding box center [864, 488] width 902 height 315
click at [572, 246] on img at bounding box center [1314, 236] width 1809 height 24
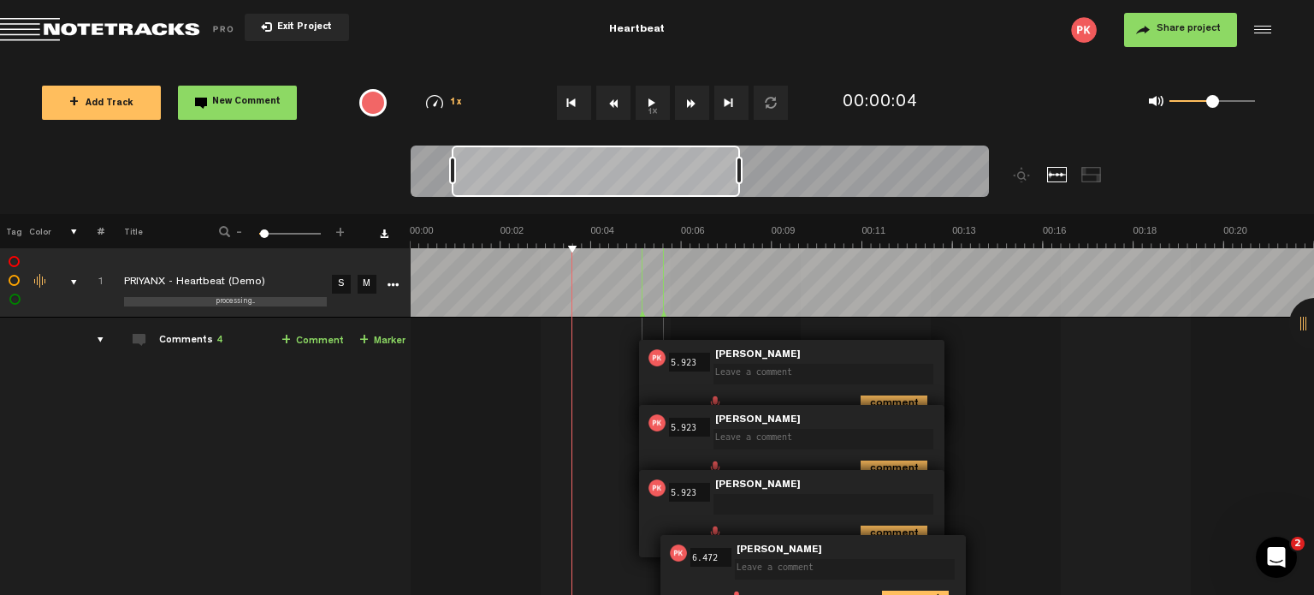
click at [651, 108] on button "1x" at bounding box center [653, 103] width 34 height 34
click at [94, 339] on div "comments" at bounding box center [93, 339] width 27 height 17
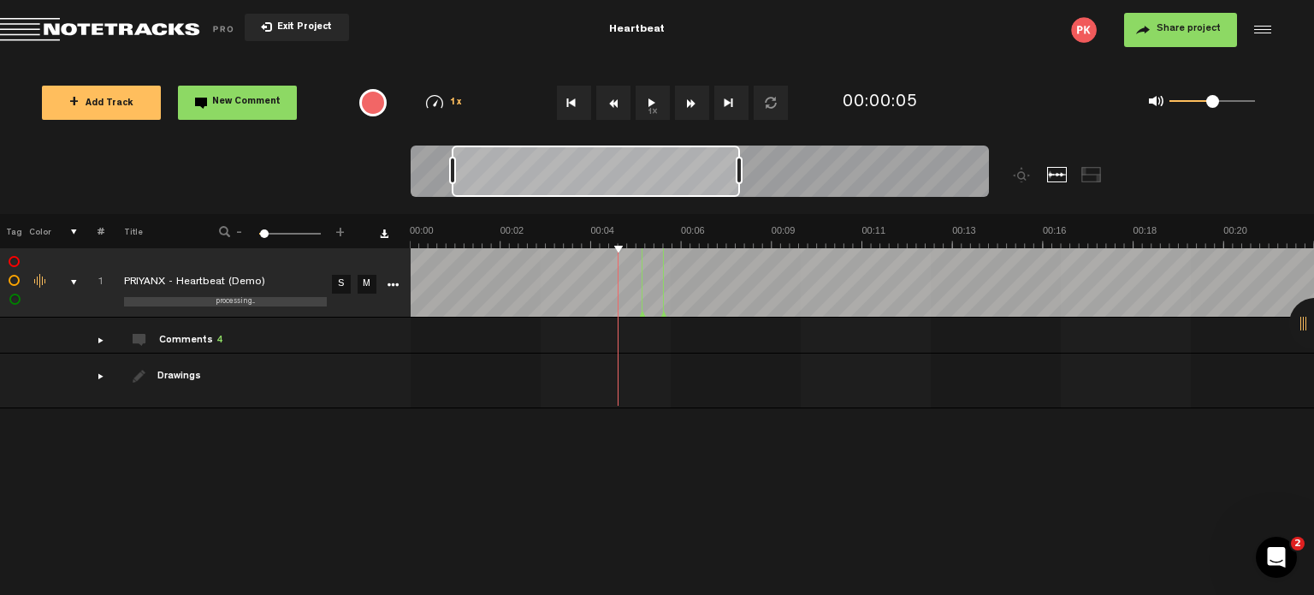
click at [96, 341] on div "comments" at bounding box center [93, 339] width 27 height 17
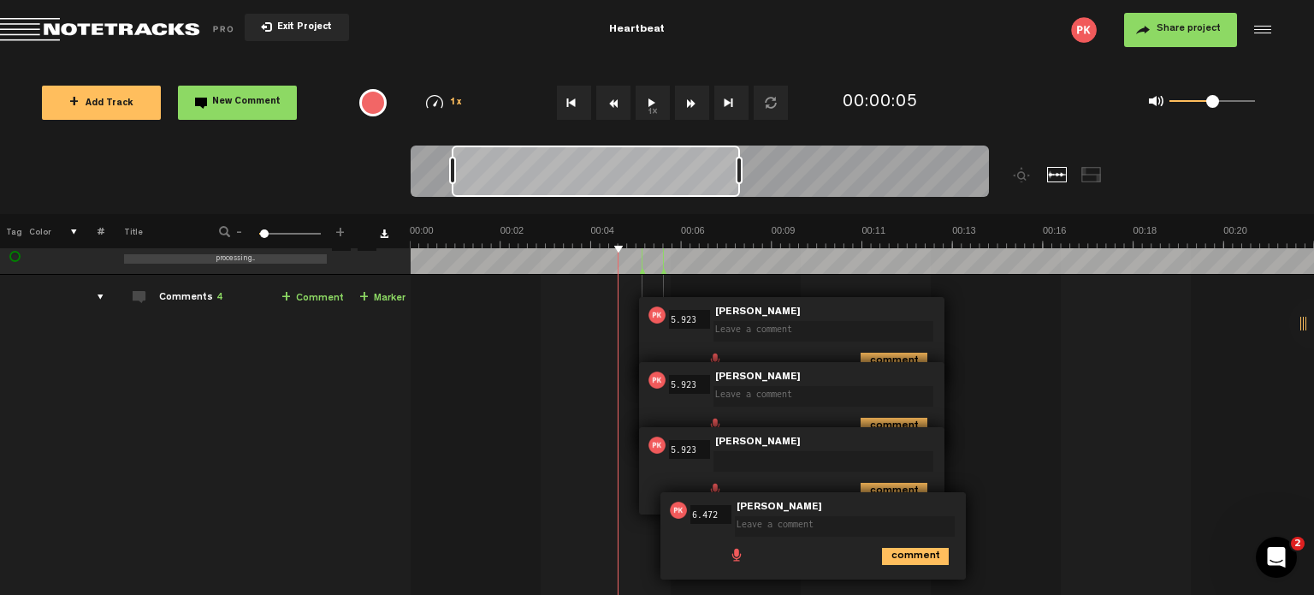
scroll to position [117, 0]
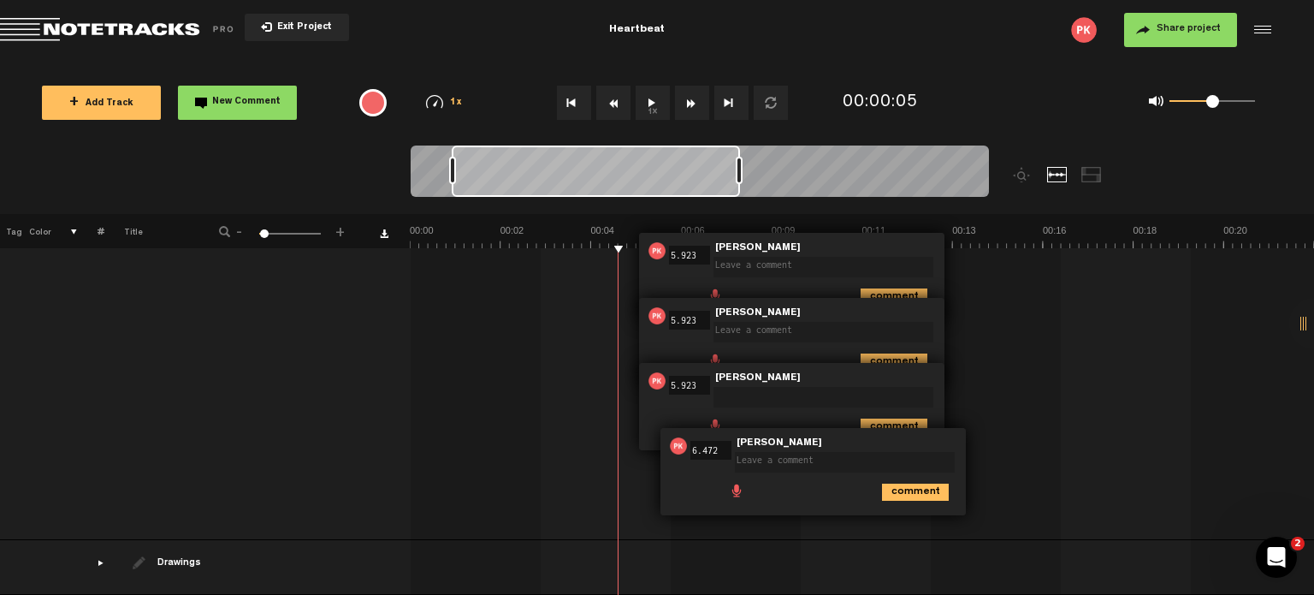
click at [756, 452] on textarea at bounding box center [845, 462] width 220 height 21
click at [680, 441] on img at bounding box center [678, 445] width 17 height 17
drag, startPoint x: 678, startPoint y: 433, endPoint x: 728, endPoint y: 455, distance: 55.2
drag, startPoint x: 728, startPoint y: 455, endPoint x: 712, endPoint y: 465, distance: 18.8
click at [709, 474] on div "comment" at bounding box center [816, 490] width 292 height 33
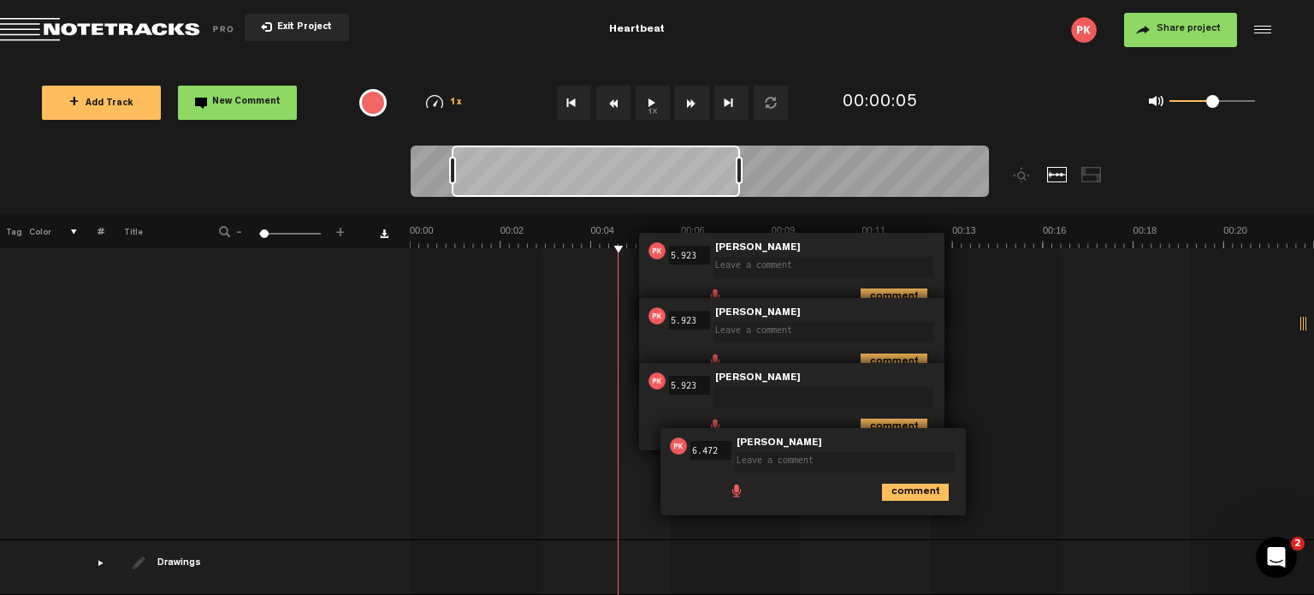
click at [791, 481] on li at bounding box center [786, 488] width 14 height 14
click at [818, 481] on li at bounding box center [821, 488] width 14 height 14
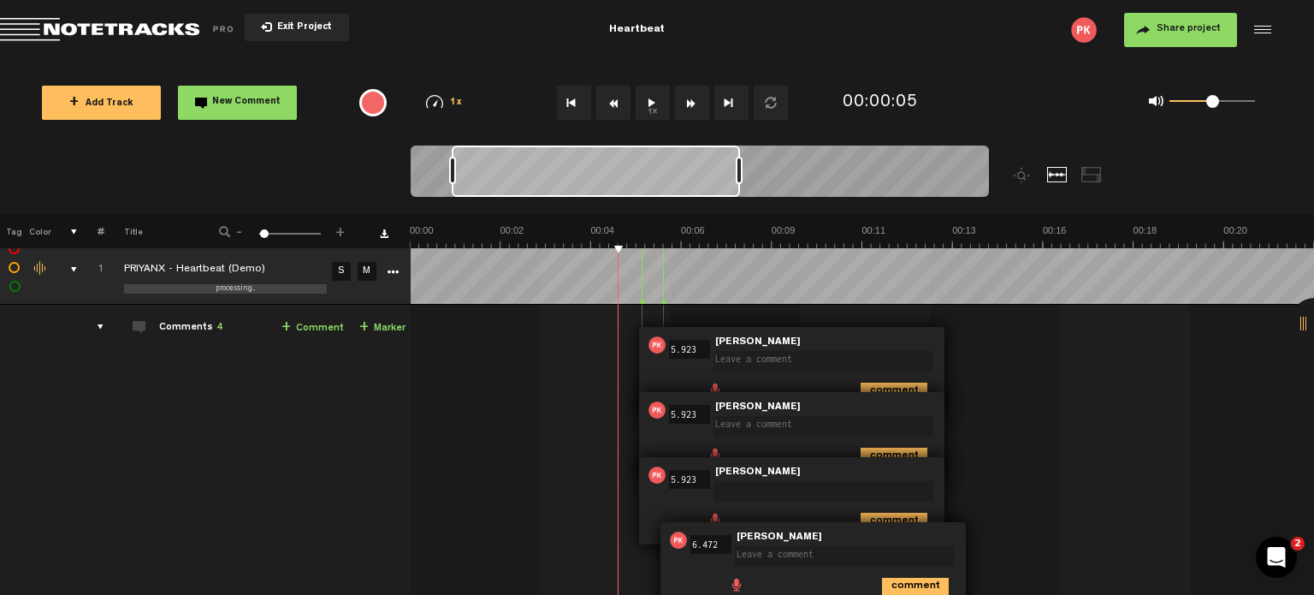
scroll to position [0, 0]
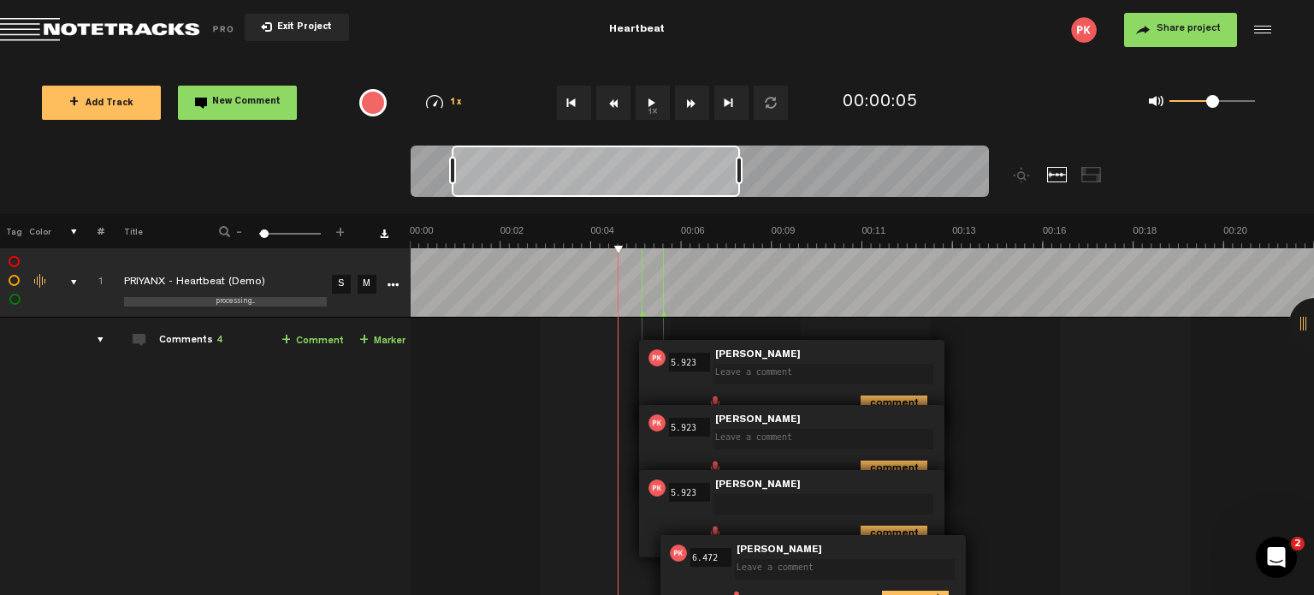
click at [1257, 26] on div at bounding box center [1261, 30] width 26 height 26
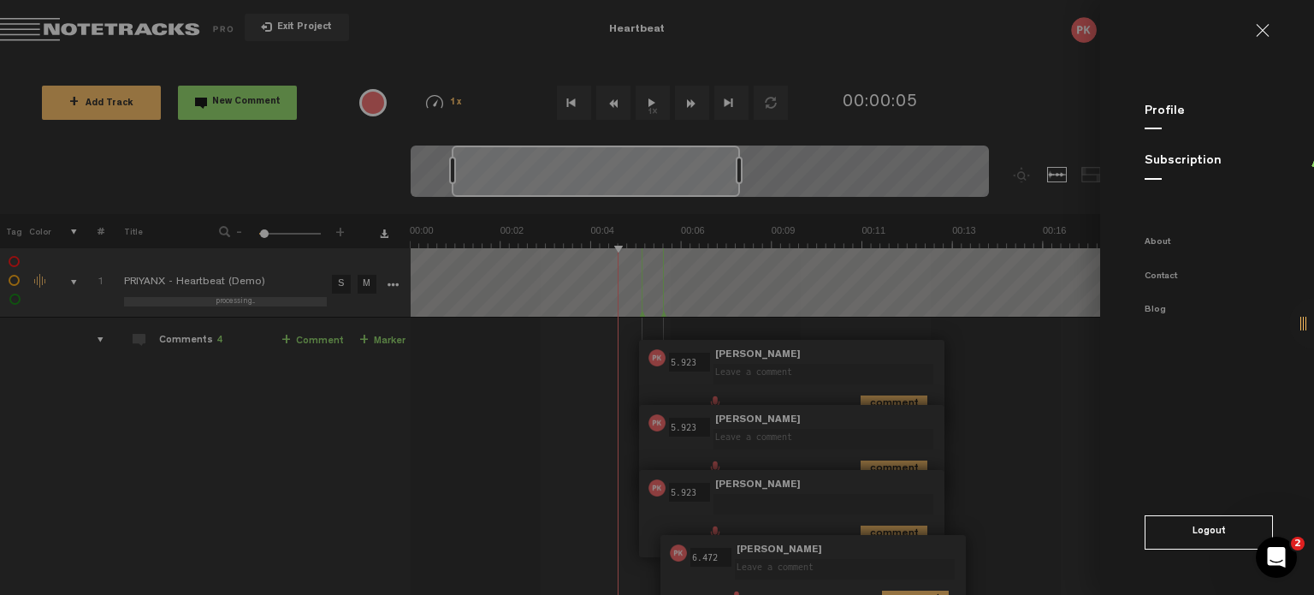
click at [832, 54] on md-backdrop at bounding box center [657, 297] width 1314 height 595
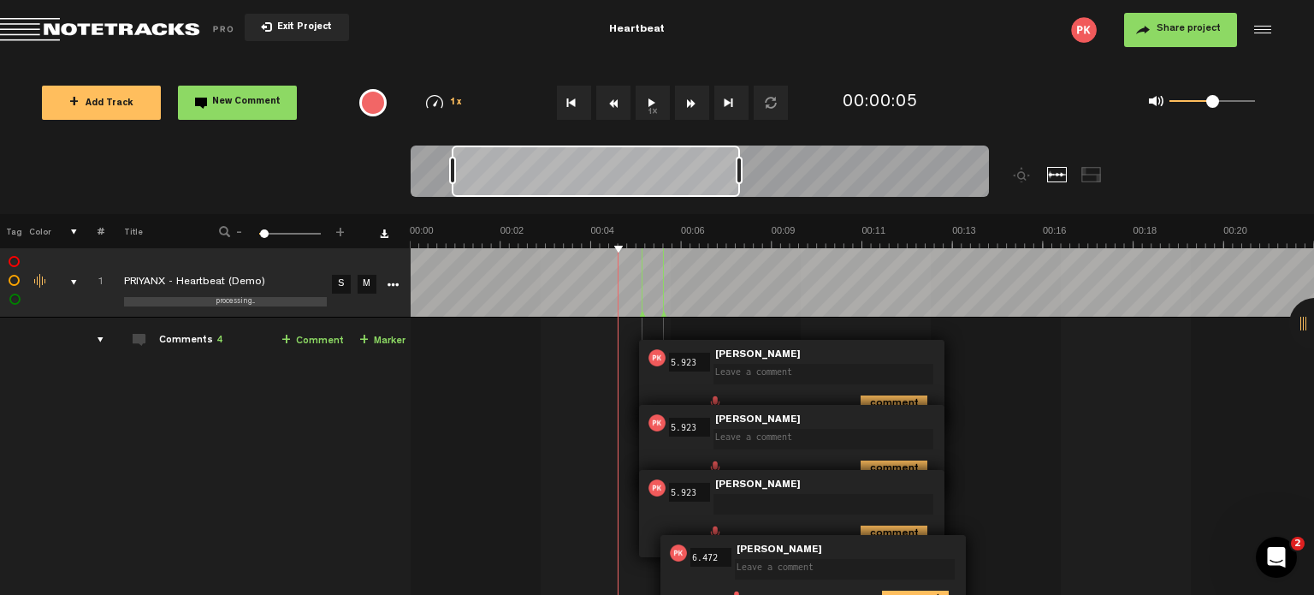
click at [15, 281] on label at bounding box center [15, 281] width 0 height 0
checkbox input "false"
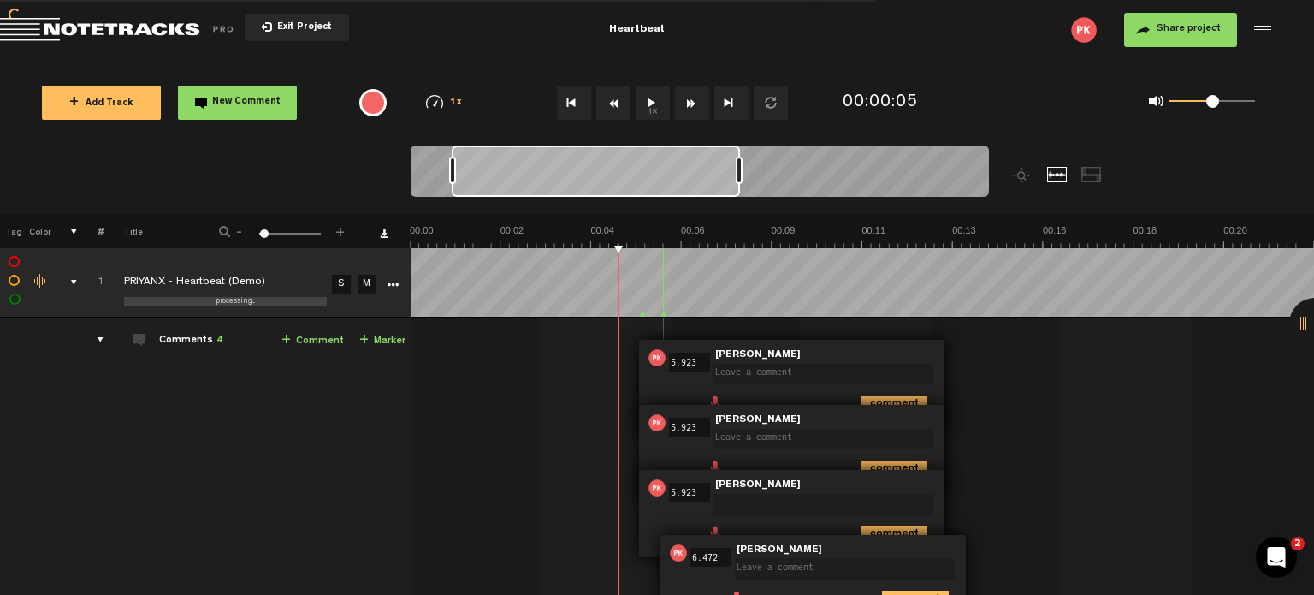
click at [78, 285] on td "1" at bounding box center [91, 282] width 27 height 69
click at [70, 287] on div "comments, stamps & drawings" at bounding box center [67, 282] width 27 height 17
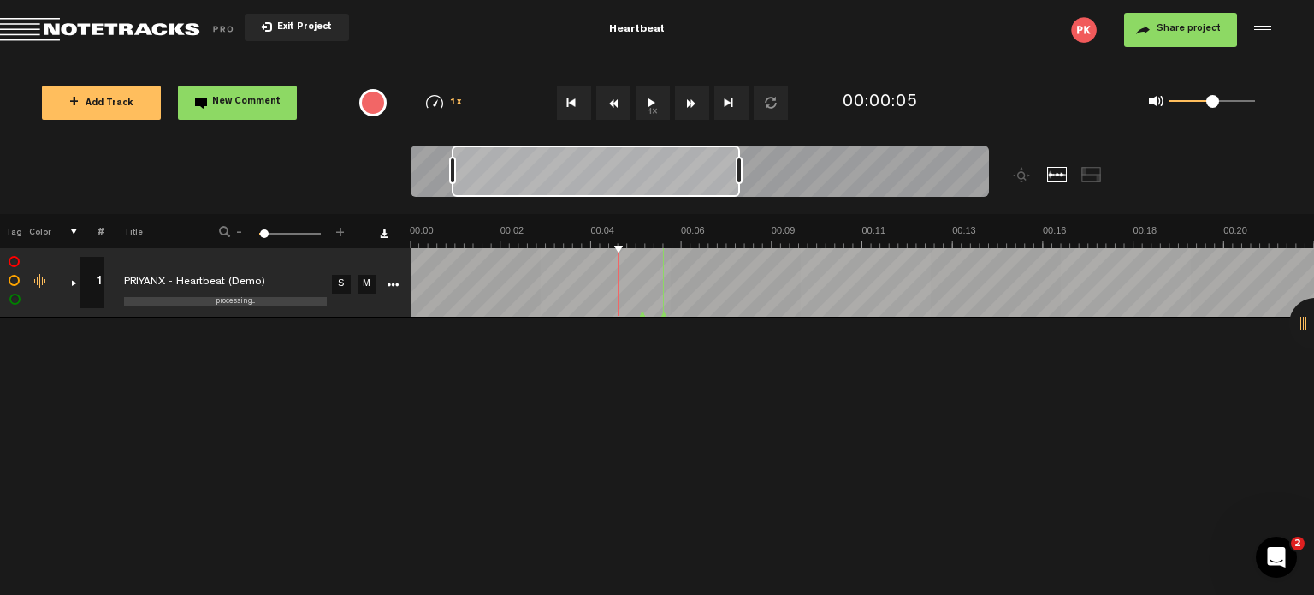
click at [70, 287] on div "comments, stamps & drawings" at bounding box center [67, 282] width 27 height 17
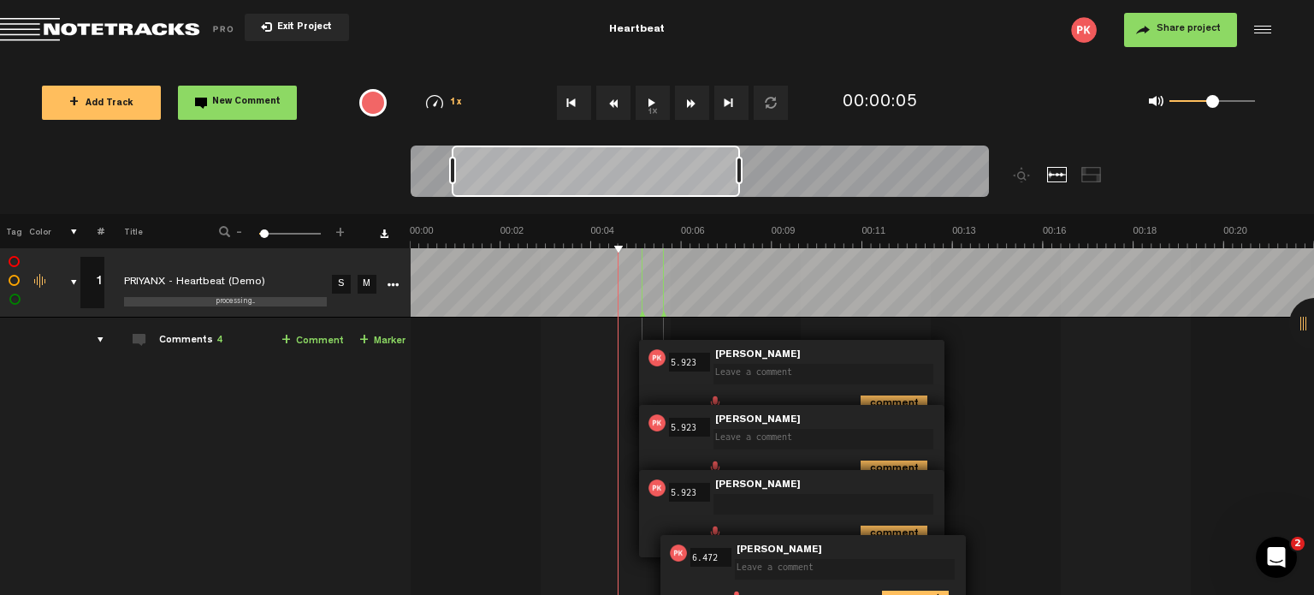
click at [98, 341] on div "comments" at bounding box center [93, 339] width 27 height 17
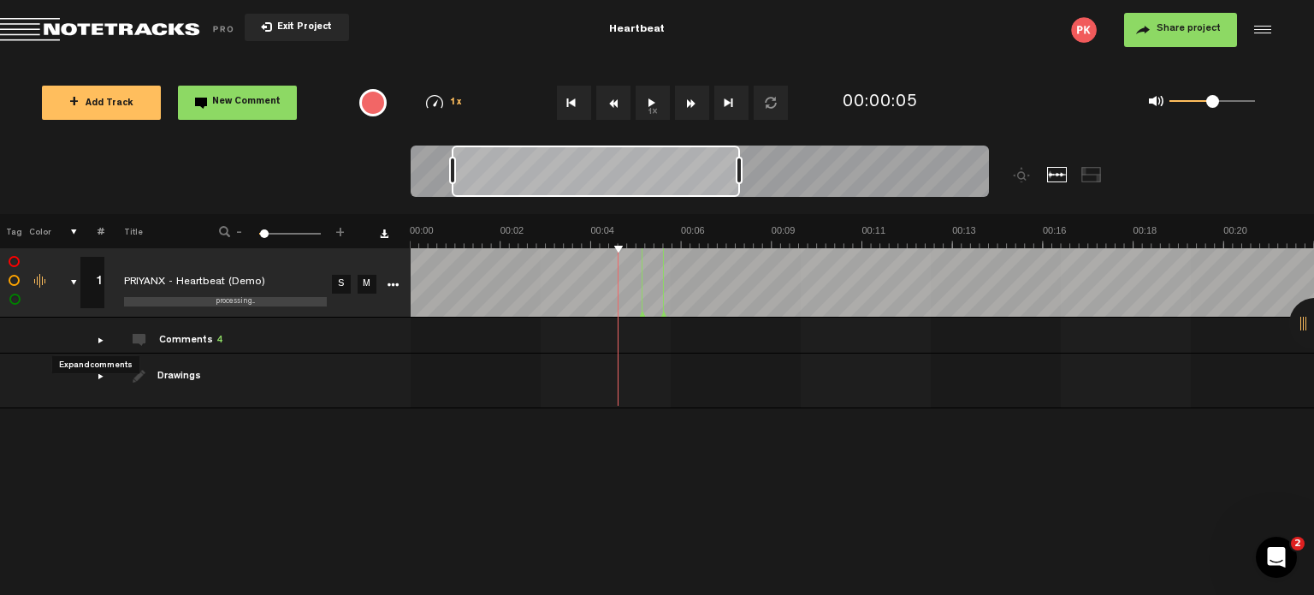
click at [96, 342] on div "comments" at bounding box center [93, 339] width 27 height 17
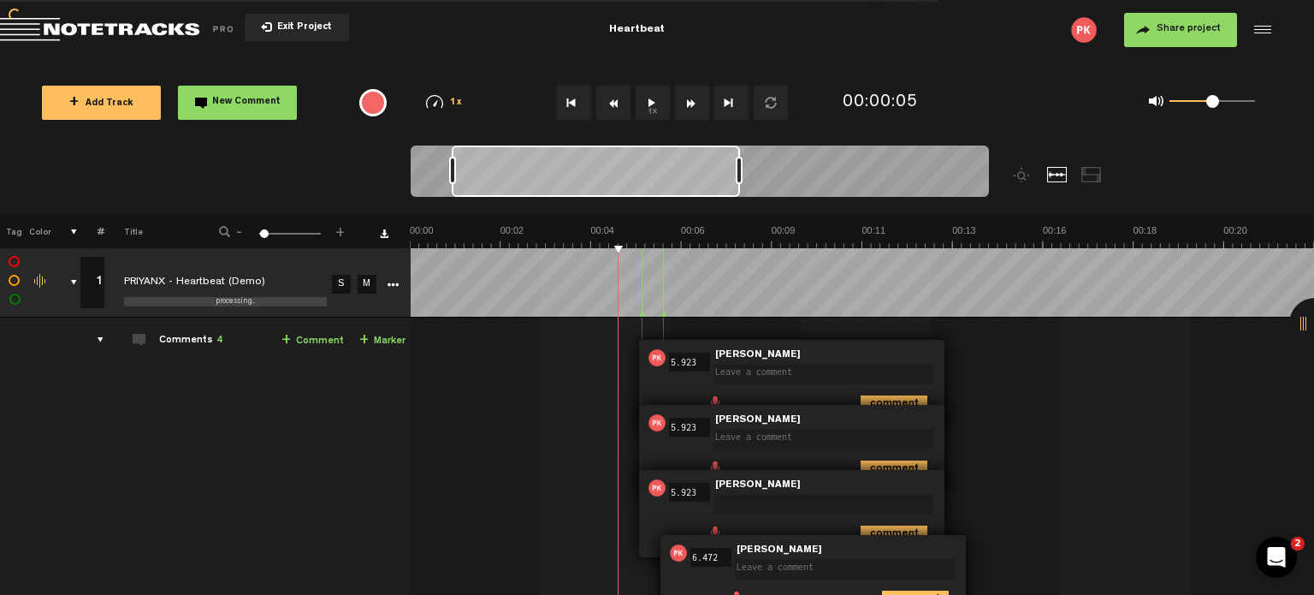
click at [388, 344] on link "+ Marker" at bounding box center [382, 341] width 46 height 20
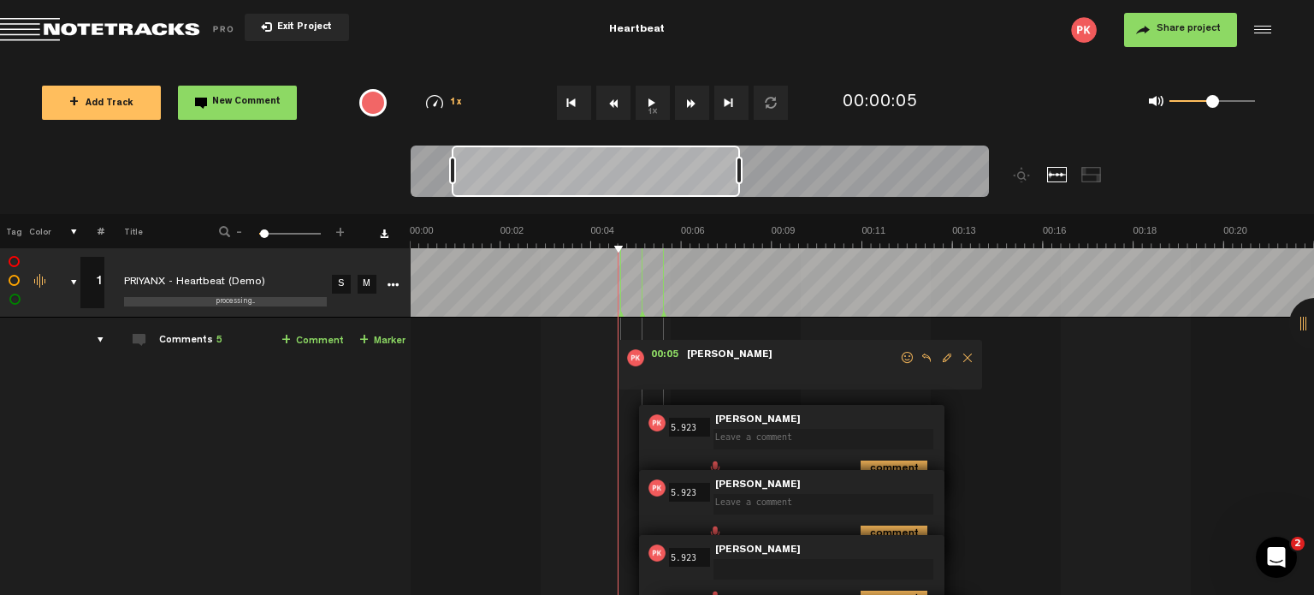
click at [969, 358] on span "Delete comment" at bounding box center [967, 358] width 21 height 12
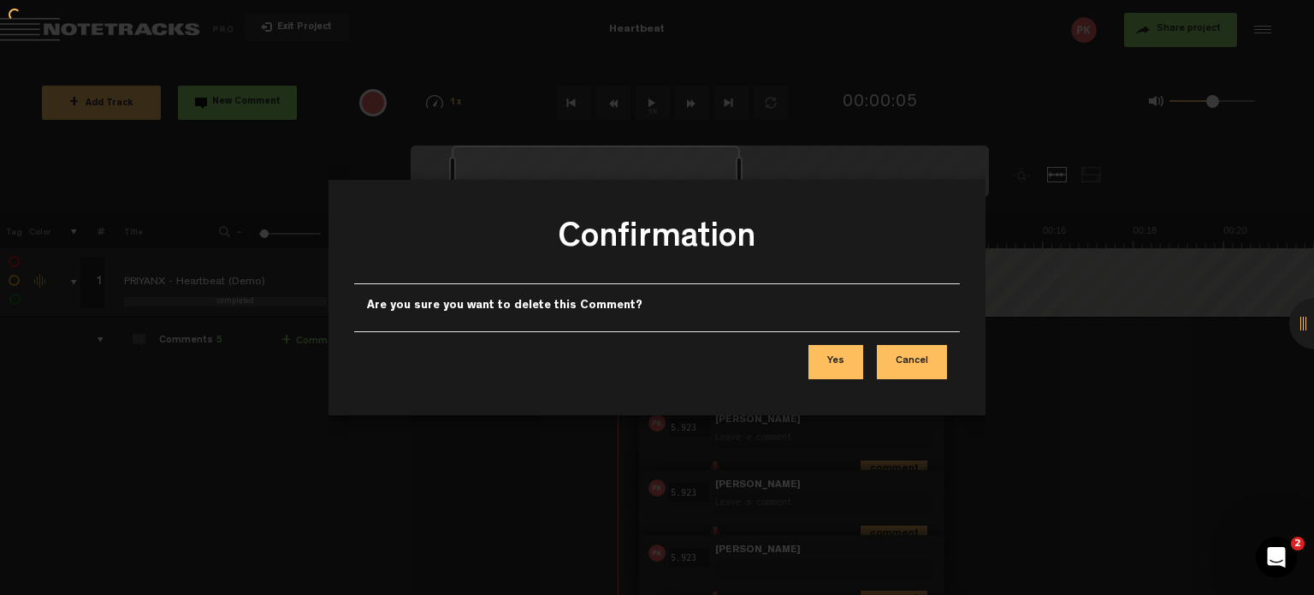
click at [845, 359] on button "Yes" at bounding box center [836, 362] width 55 height 34
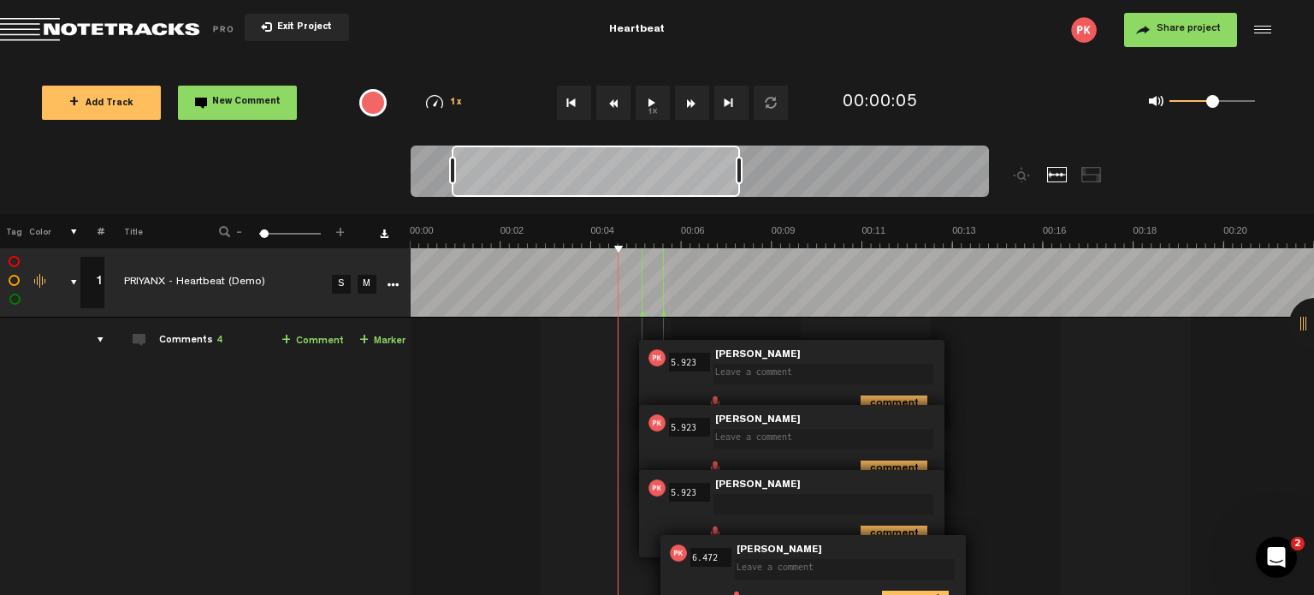
click at [931, 351] on form at bounding box center [827, 368] width 227 height 35
click at [1255, 30] on div at bounding box center [1261, 30] width 26 height 26
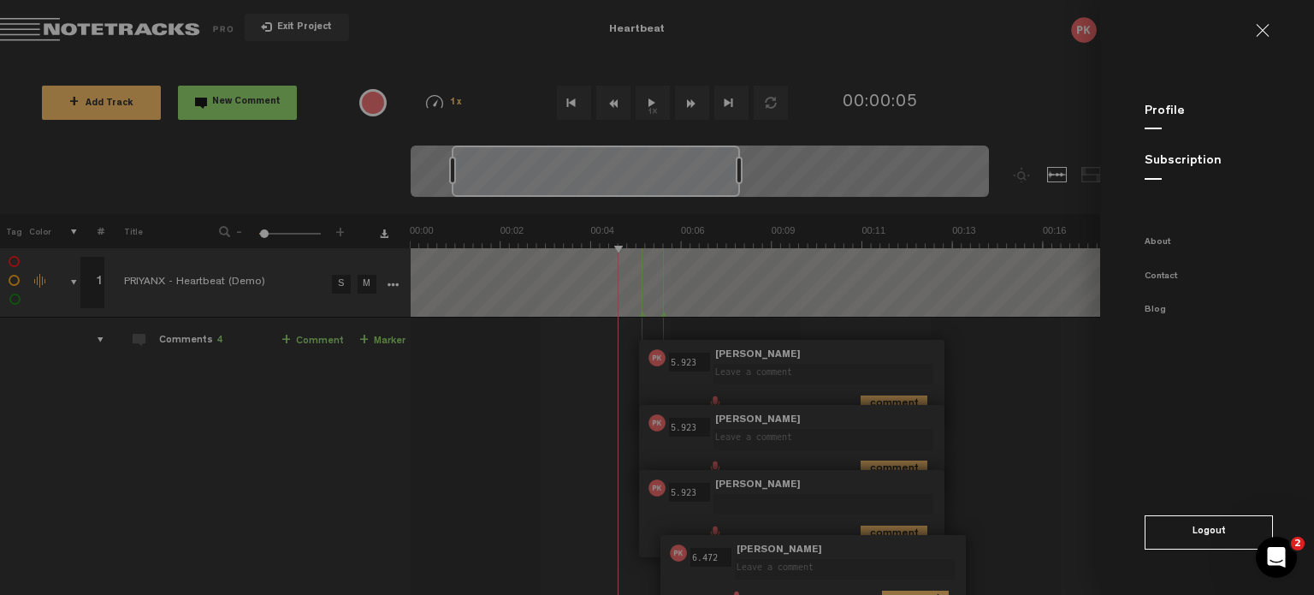
click at [845, 99] on md-backdrop at bounding box center [657, 297] width 1314 height 595
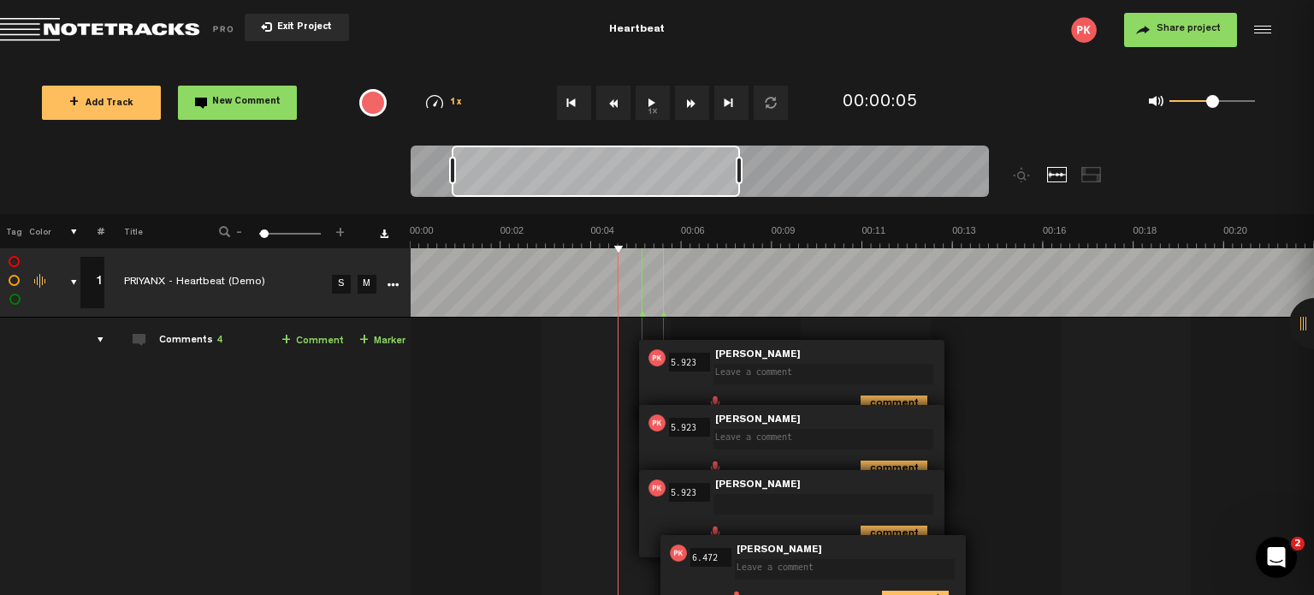
click at [268, 21] on button "Exit Project" at bounding box center [297, 27] width 104 height 27
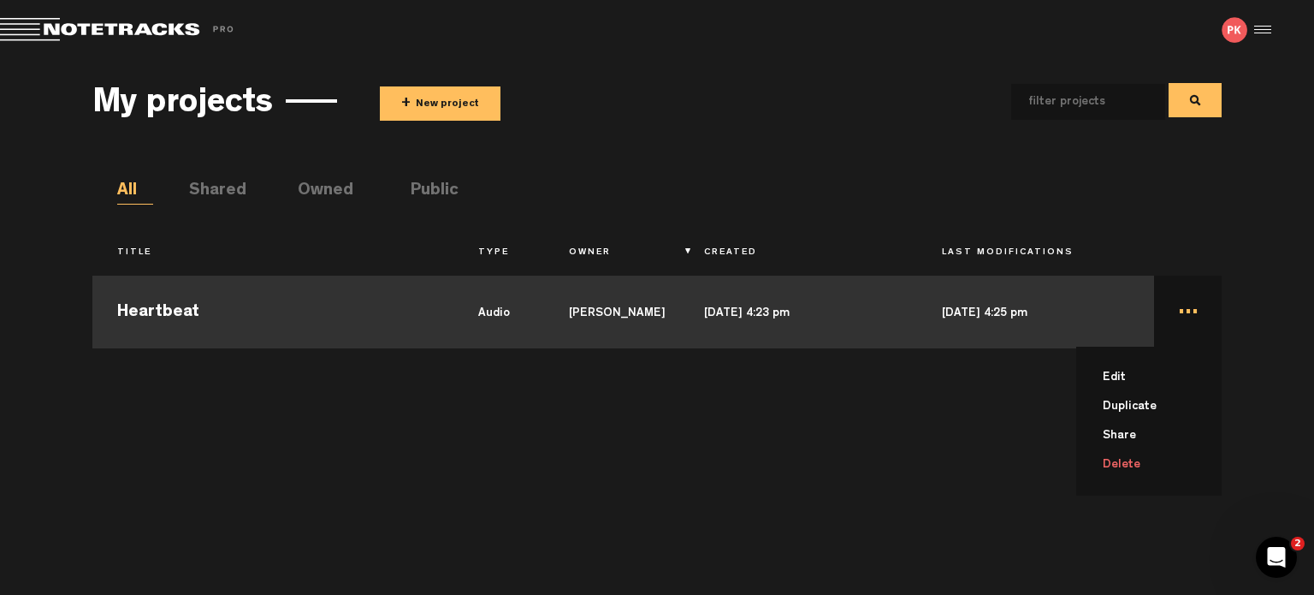
click at [1192, 312] on td "... Edit Duplicate Share Delete" at bounding box center [1188, 309] width 68 height 77
click at [1192, 312] on td "..." at bounding box center [1188, 309] width 68 height 77
click at [1136, 461] on li "Delete" at bounding box center [1159, 464] width 125 height 29
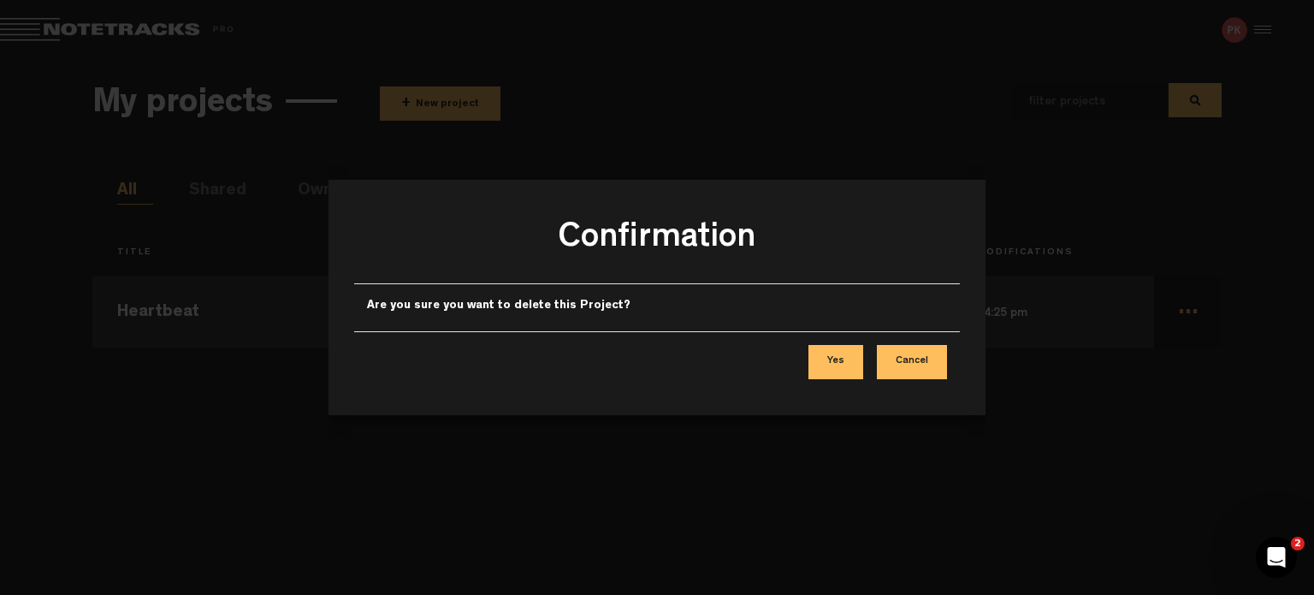
click at [856, 346] on button "Yes" at bounding box center [836, 362] width 55 height 34
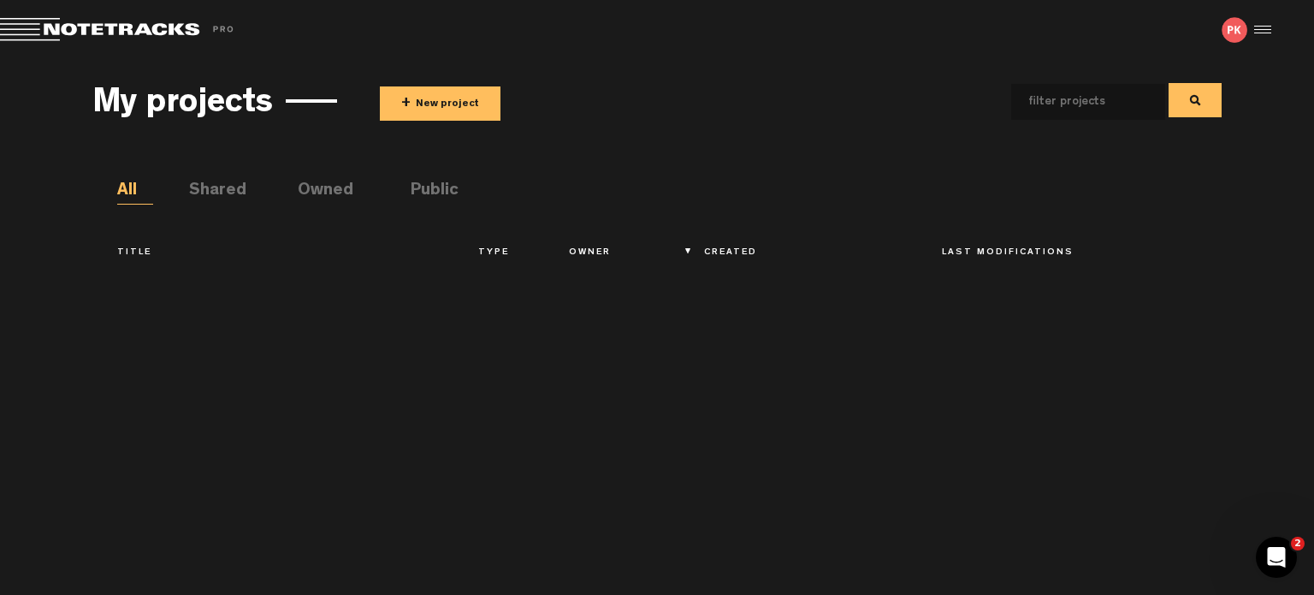
click at [458, 102] on button "+ New project" at bounding box center [440, 103] width 121 height 34
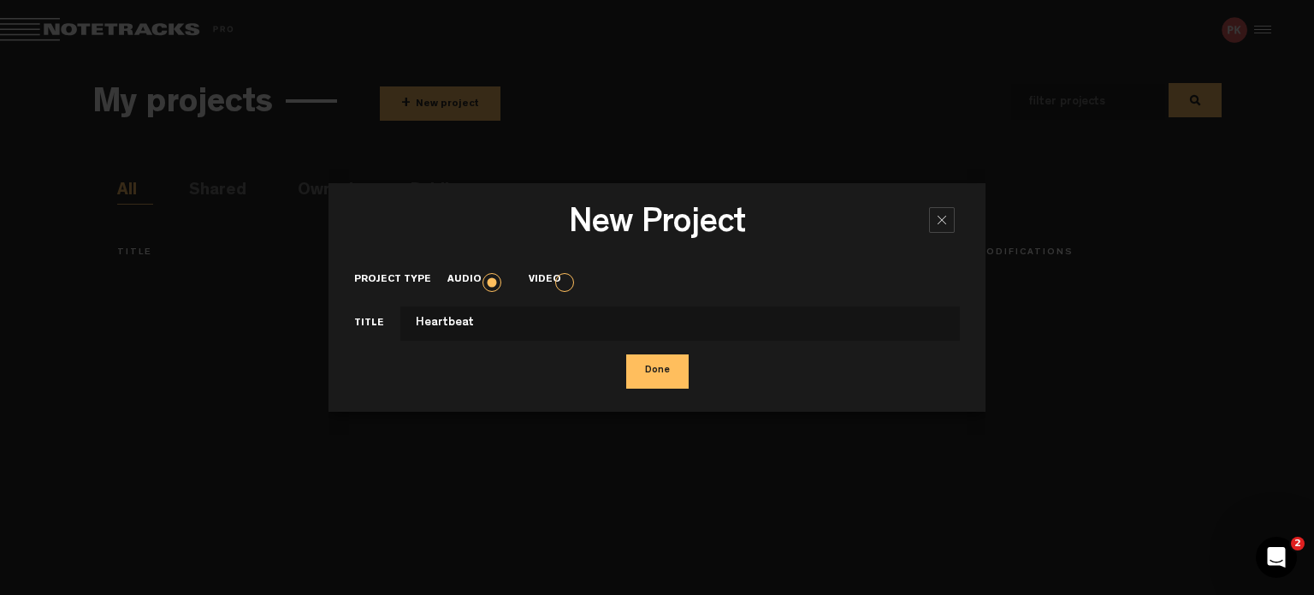
type input "Heartbeat"
click at [626, 354] on button "Done" at bounding box center [657, 371] width 62 height 34
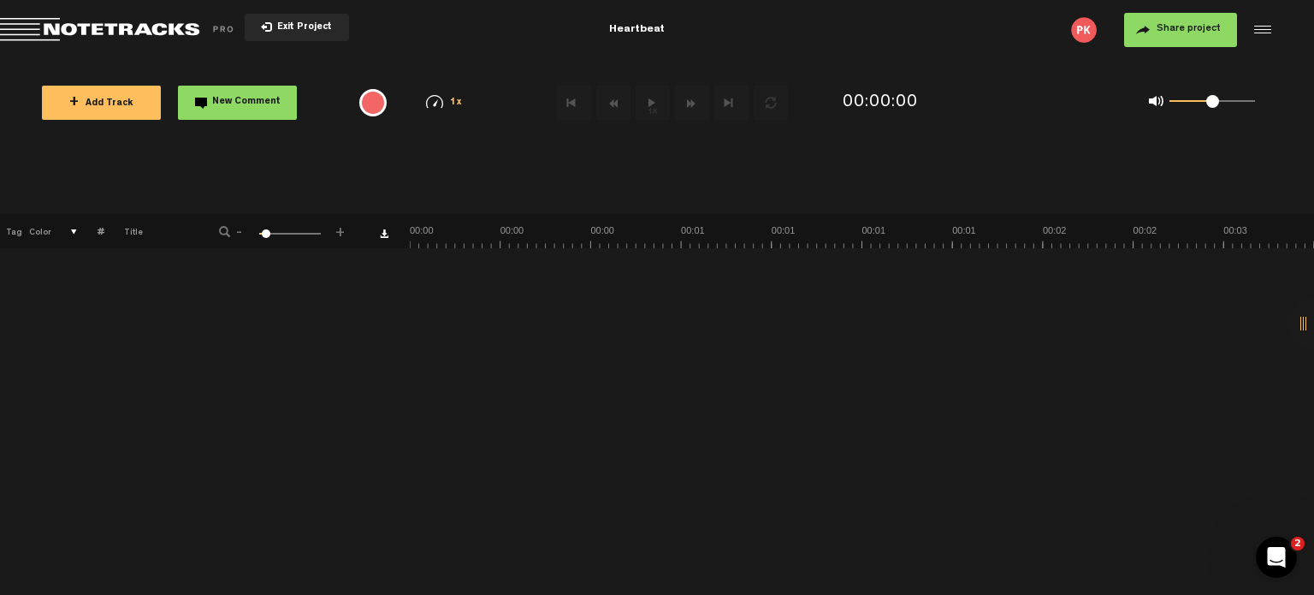
click at [122, 103] on span "+ Add Track" at bounding box center [101, 103] width 64 height 9
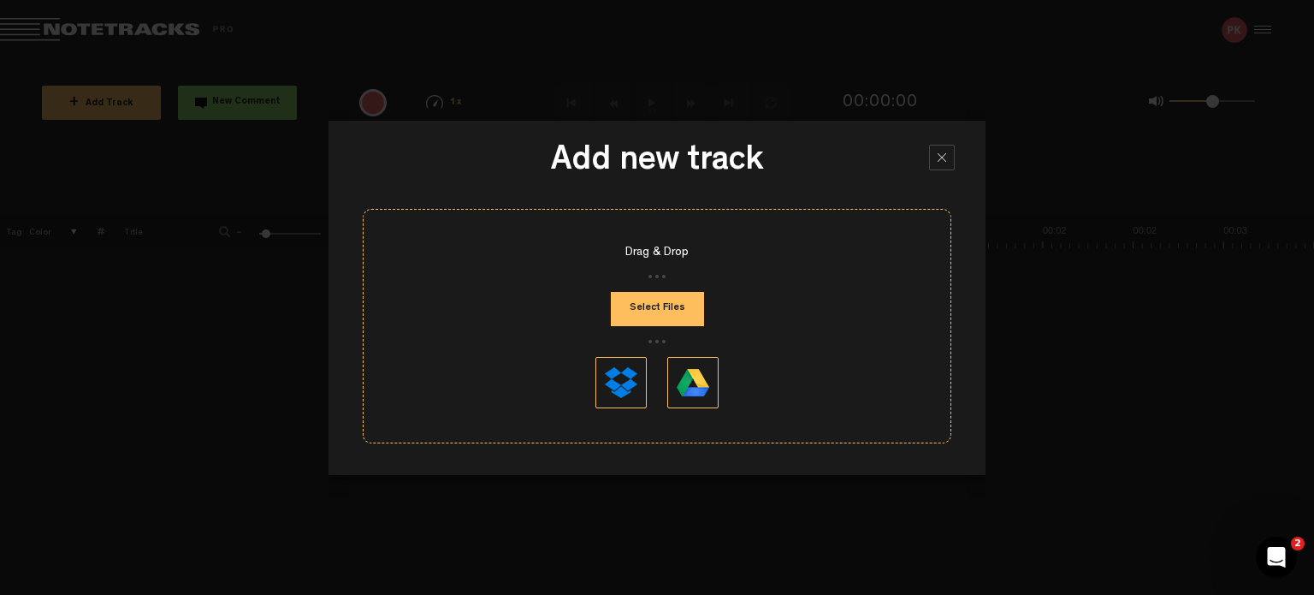
click at [683, 312] on button "Select Files" at bounding box center [657, 309] width 93 height 34
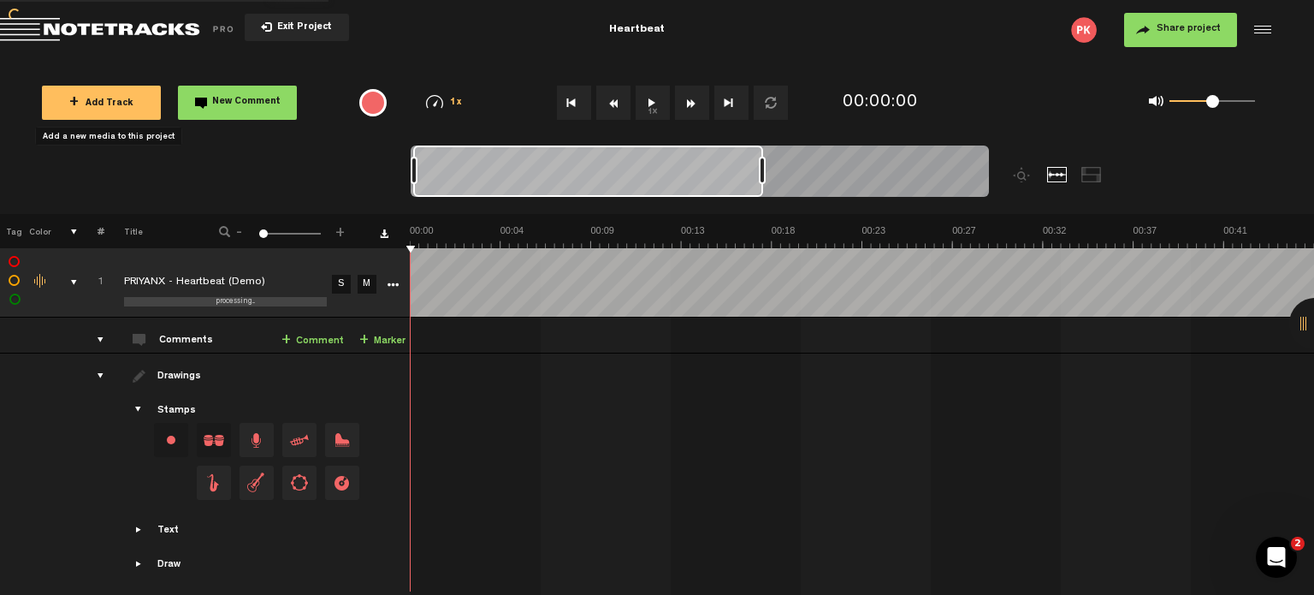
drag, startPoint x: 512, startPoint y: 167, endPoint x: 795, endPoint y: 163, distance: 283.2
click at [766, 163] on div at bounding box center [762, 170] width 7 height 27
click at [733, 222] on th at bounding box center [862, 231] width 904 height 34
click at [727, 230] on img at bounding box center [862, 236] width 904 height 24
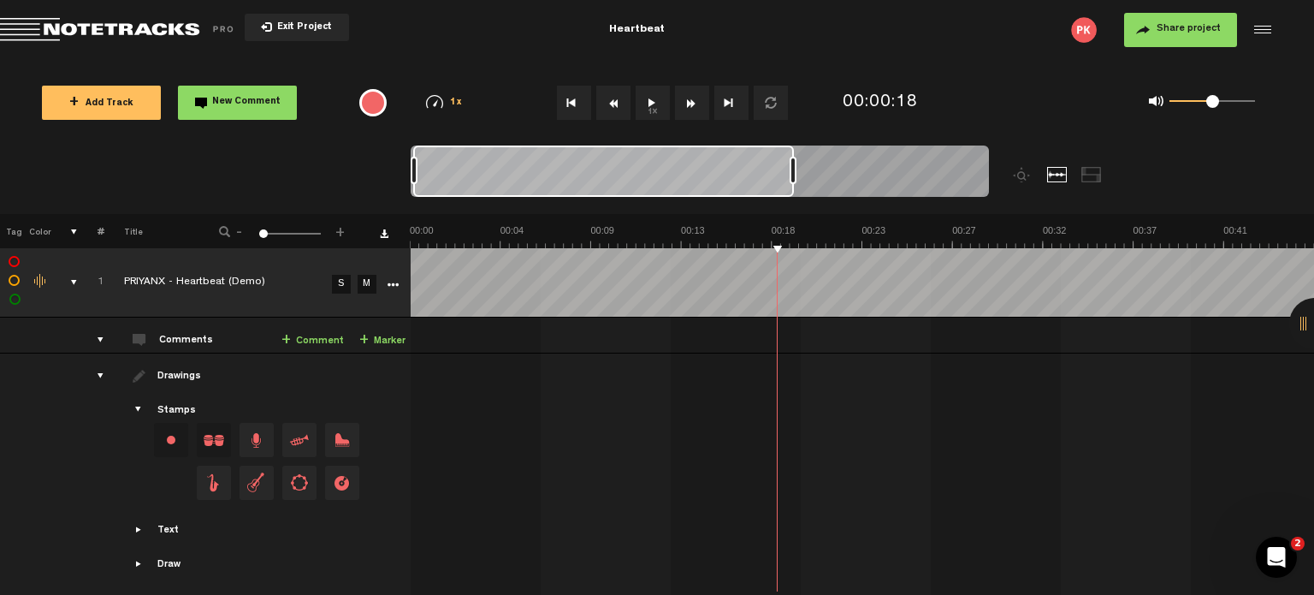
click at [732, 227] on img at bounding box center [862, 236] width 904 height 24
click at [493, 226] on img at bounding box center [862, 236] width 904 height 24
click at [536, 226] on img at bounding box center [862, 236] width 904 height 24
click at [318, 338] on link "+ Comment" at bounding box center [313, 341] width 62 height 20
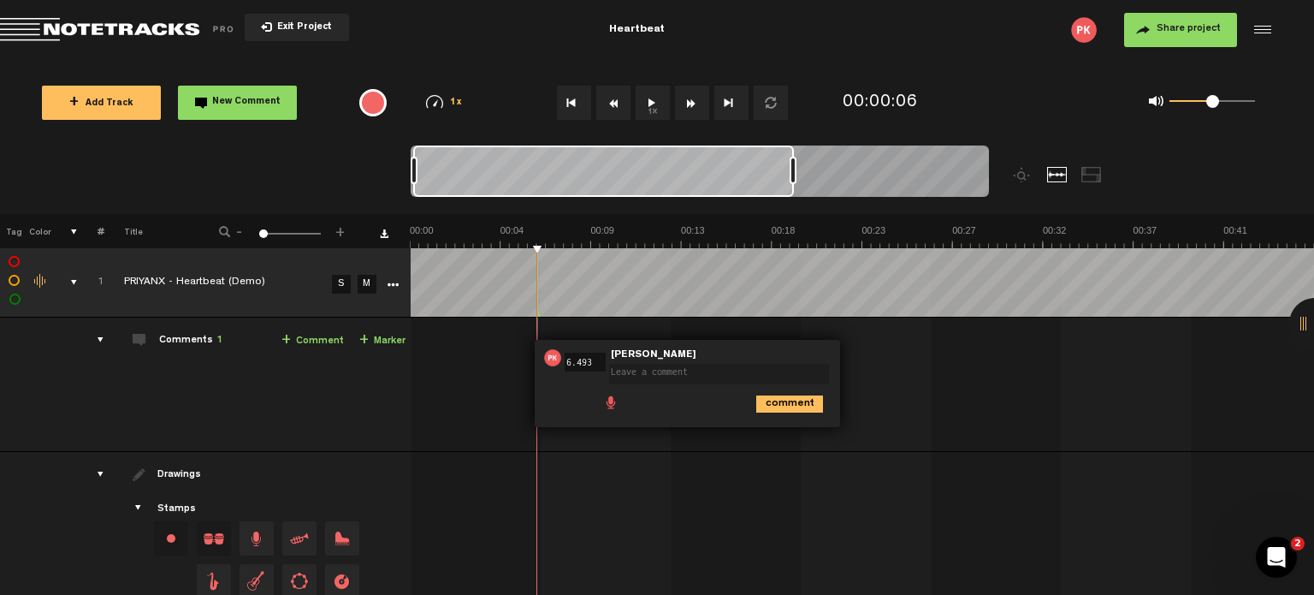
click at [613, 397] on span at bounding box center [610, 401] width 17 height 17
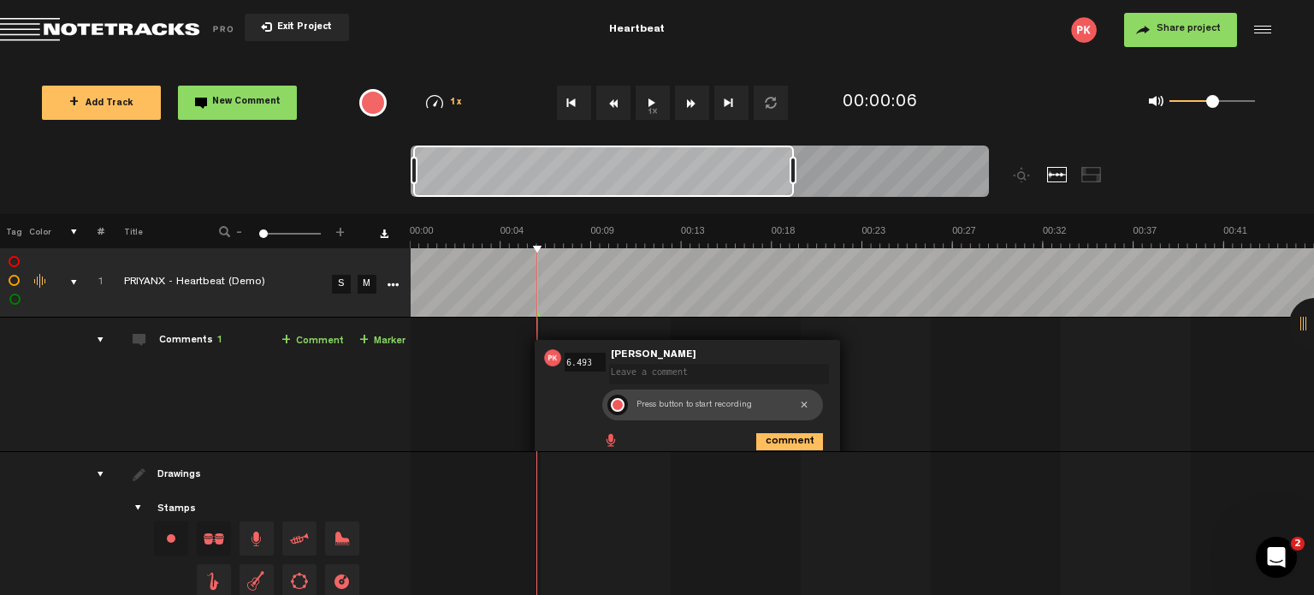
click at [617, 399] on div at bounding box center [618, 405] width 14 height 14
click at [616, 400] on div at bounding box center [618, 404] width 21 height 21
click at [647, 403] on div at bounding box center [641, 404] width 21 height 21
click at [644, 403] on div at bounding box center [641, 404] width 21 height 21
click at [523, 228] on img at bounding box center [862, 236] width 904 height 24
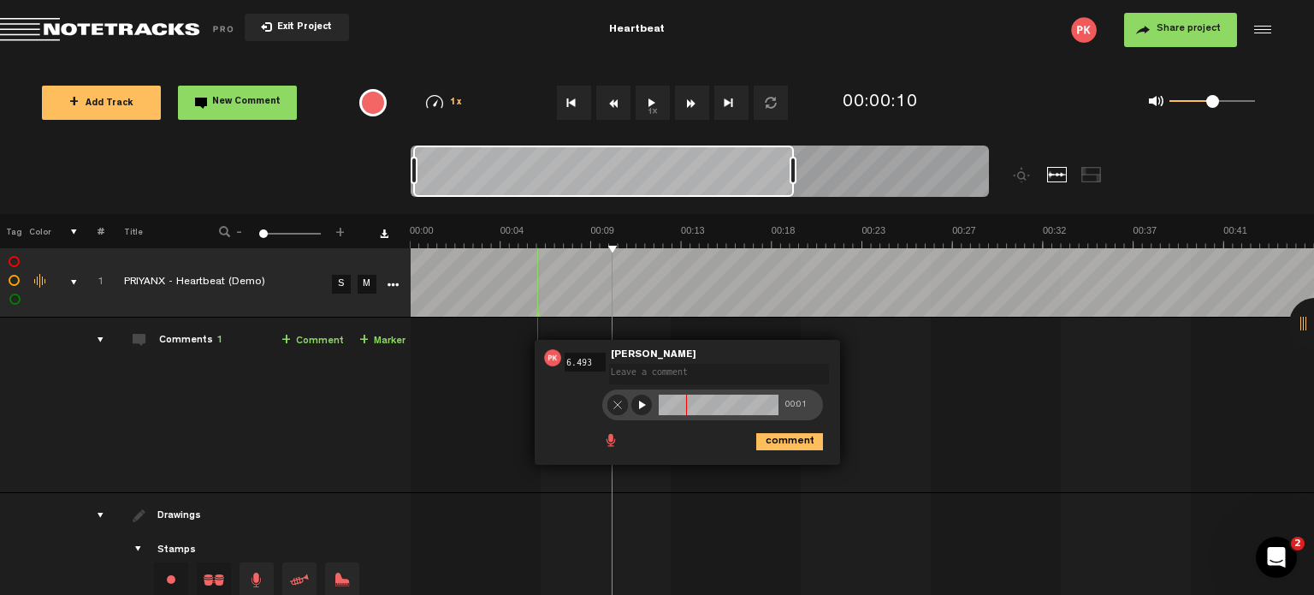
click at [647, 372] on textarea at bounding box center [719, 374] width 220 height 21
type textarea "I want yo to sing something like this."
click at [878, 424] on div "00:06 6.493 - NaN:[PERSON_NAME] • [PERSON_NAME]: "I want yo to sing something l…" at bounding box center [864, 411] width 902 height 161
click at [801, 441] on icon "comment" at bounding box center [789, 441] width 67 height 17
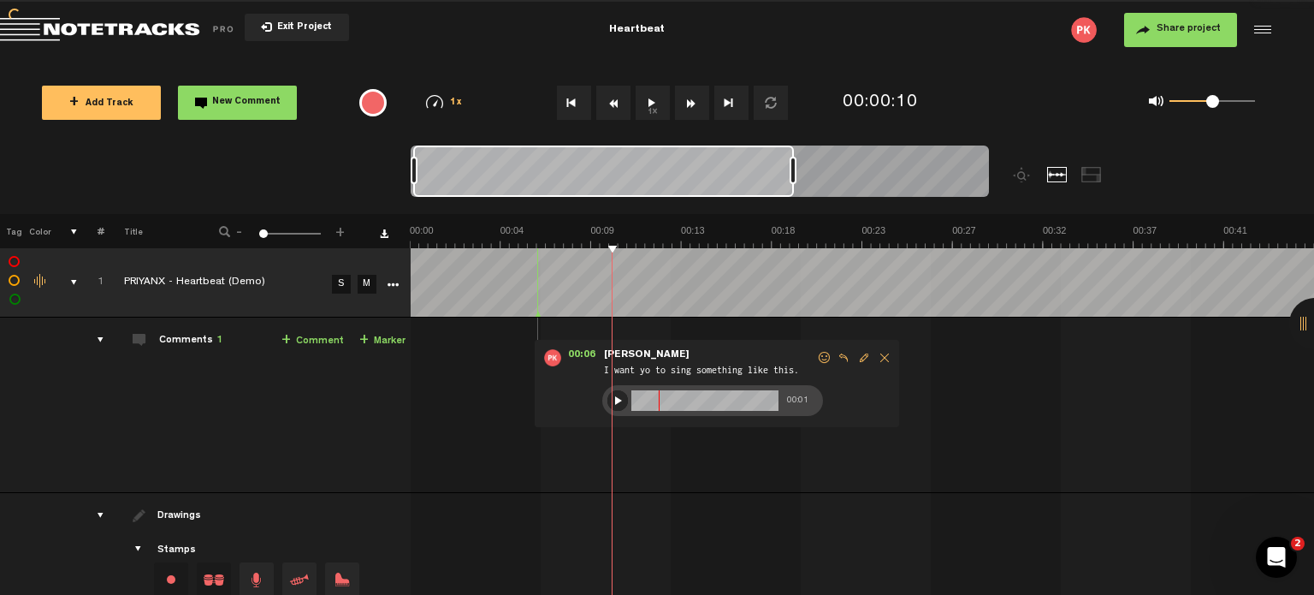
click at [523, 228] on img at bounding box center [862, 236] width 904 height 24
click at [848, 359] on span "Reply to comment" at bounding box center [843, 358] width 21 height 12
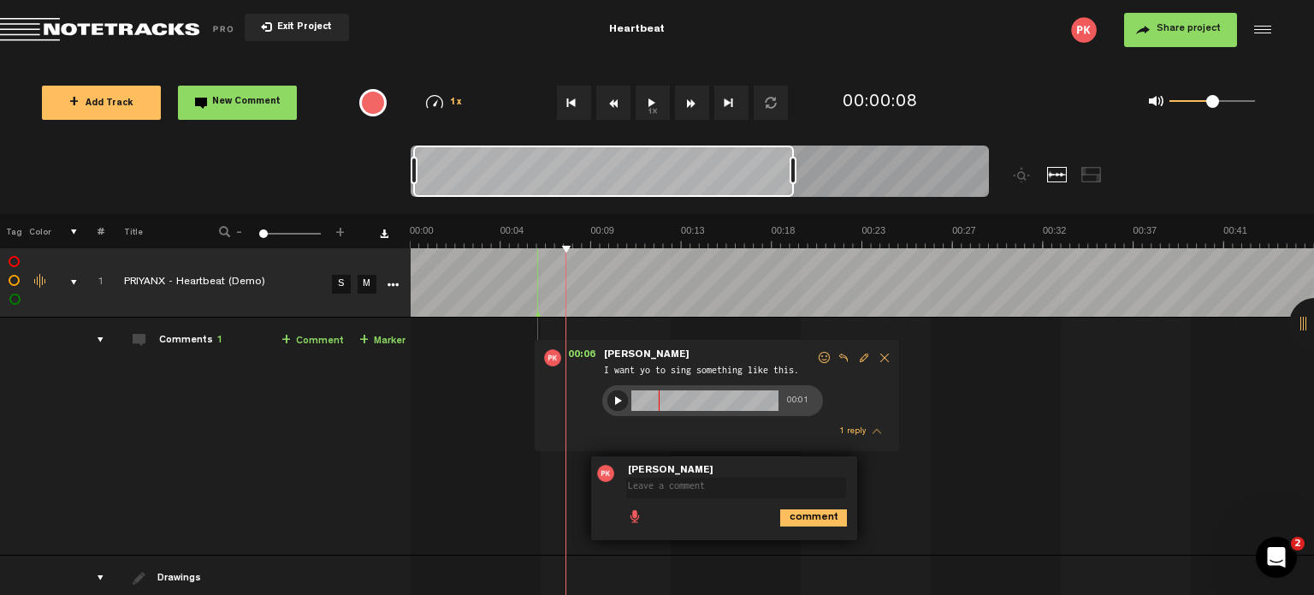
click at [797, 489] on textarea at bounding box center [736, 487] width 220 height 21
click at [886, 358] on span "Delete comment" at bounding box center [884, 358] width 21 height 12
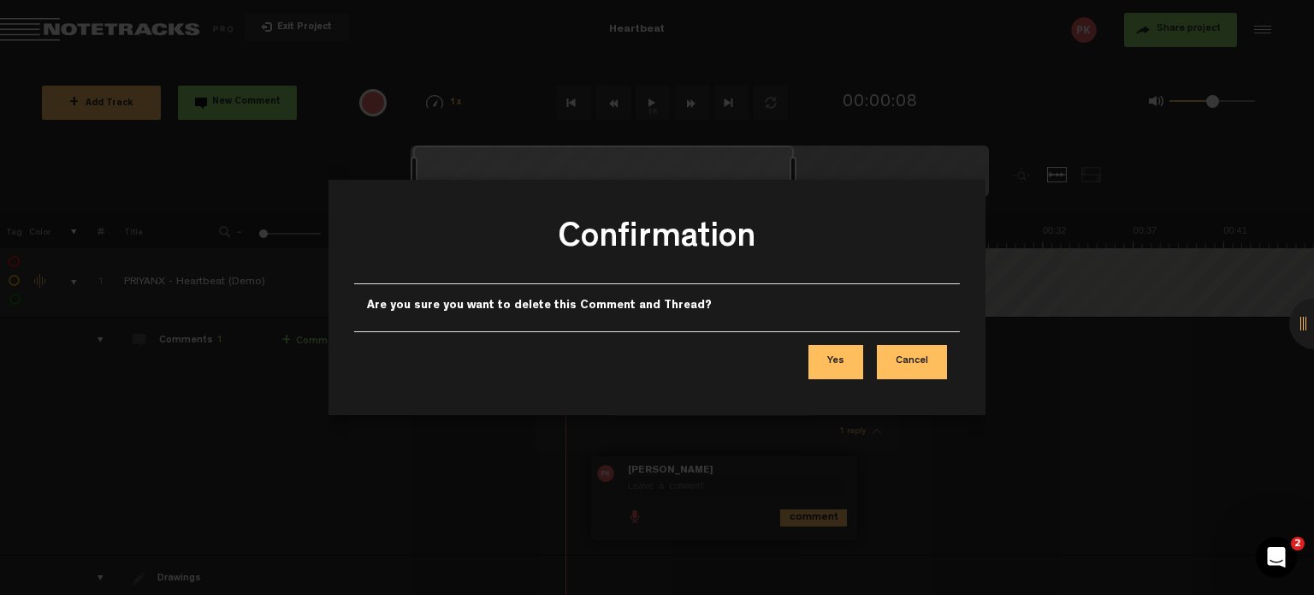
click at [843, 349] on button "Yes" at bounding box center [836, 362] width 55 height 34
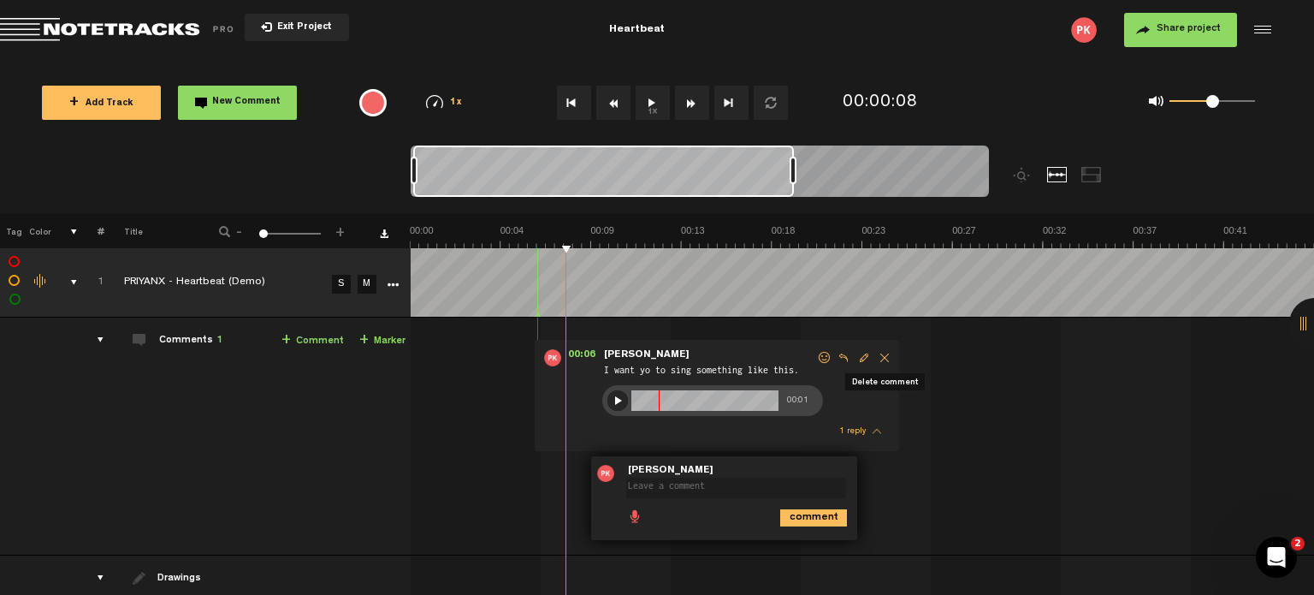
click at [886, 356] on span "Delete comment" at bounding box center [884, 358] width 21 height 12
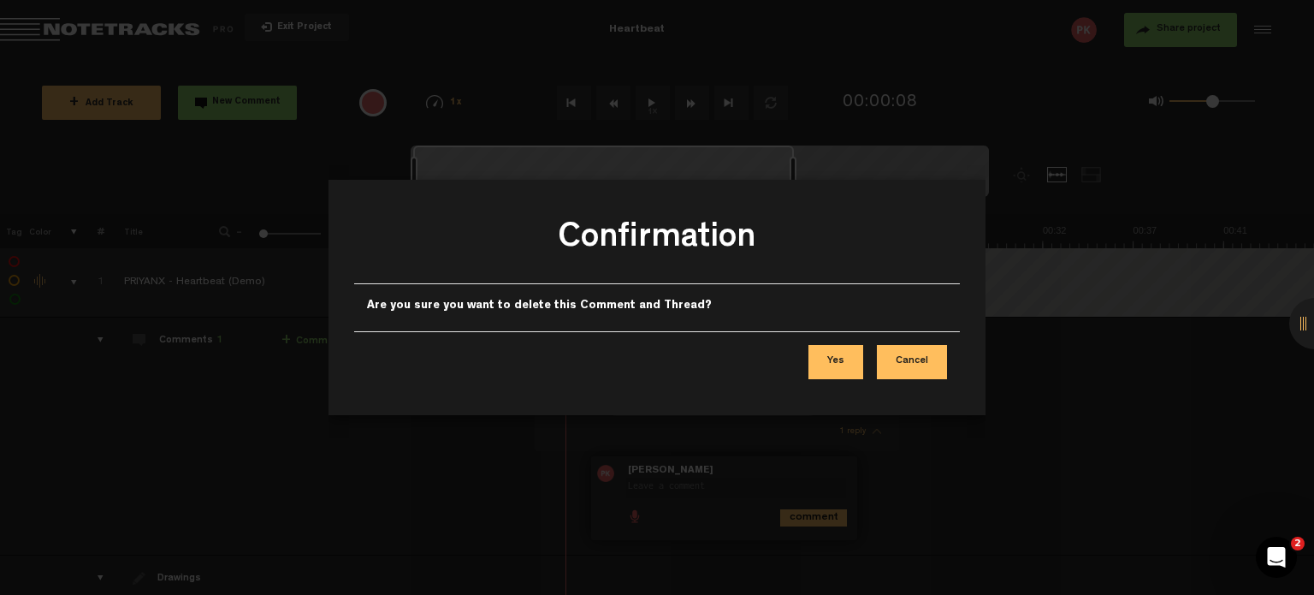
click at [846, 360] on button "Yes" at bounding box center [836, 362] width 55 height 34
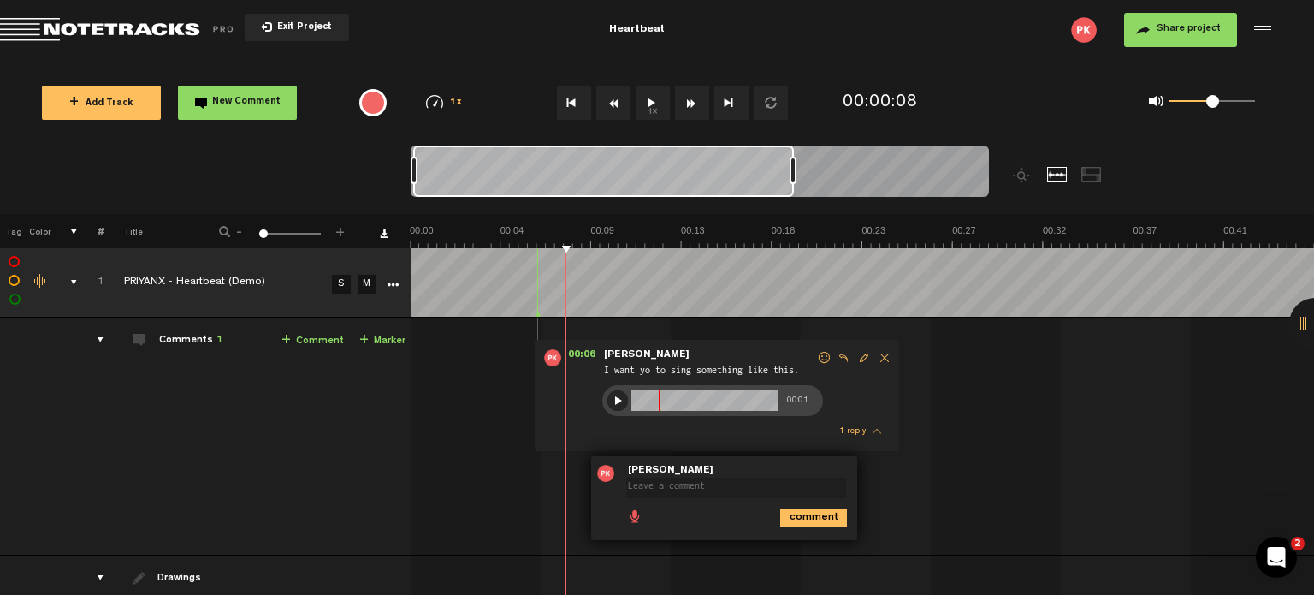
click at [887, 357] on span "Delete comment" at bounding box center [884, 358] width 21 height 12
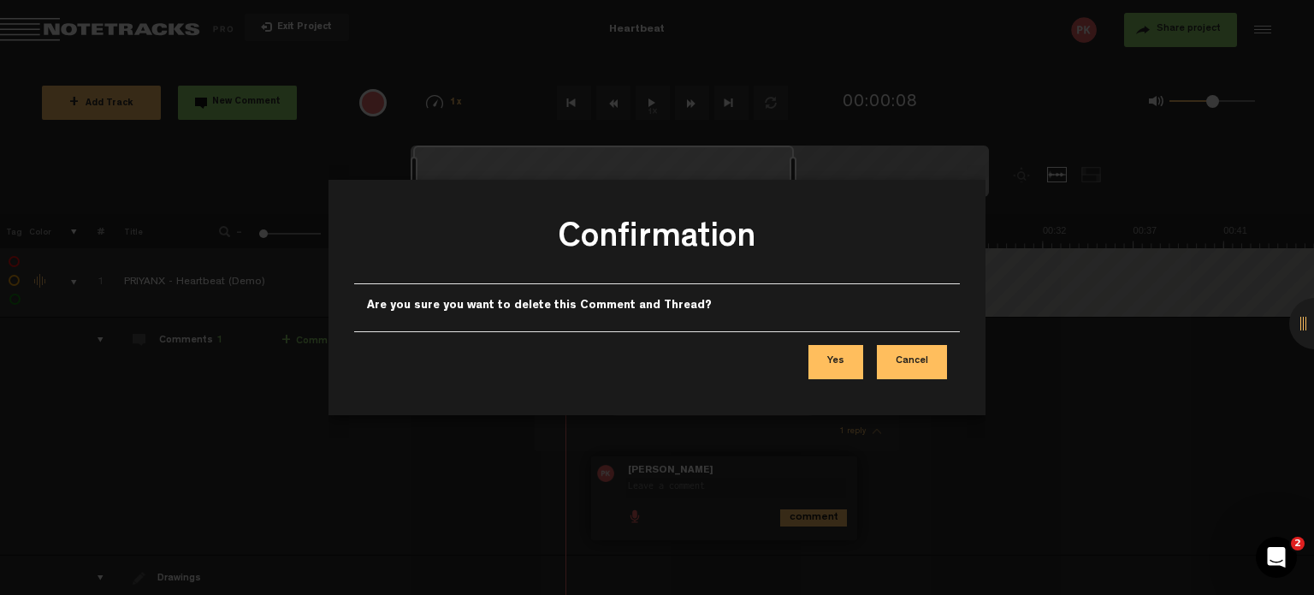
click at [842, 359] on button "Yes" at bounding box center [836, 362] width 55 height 34
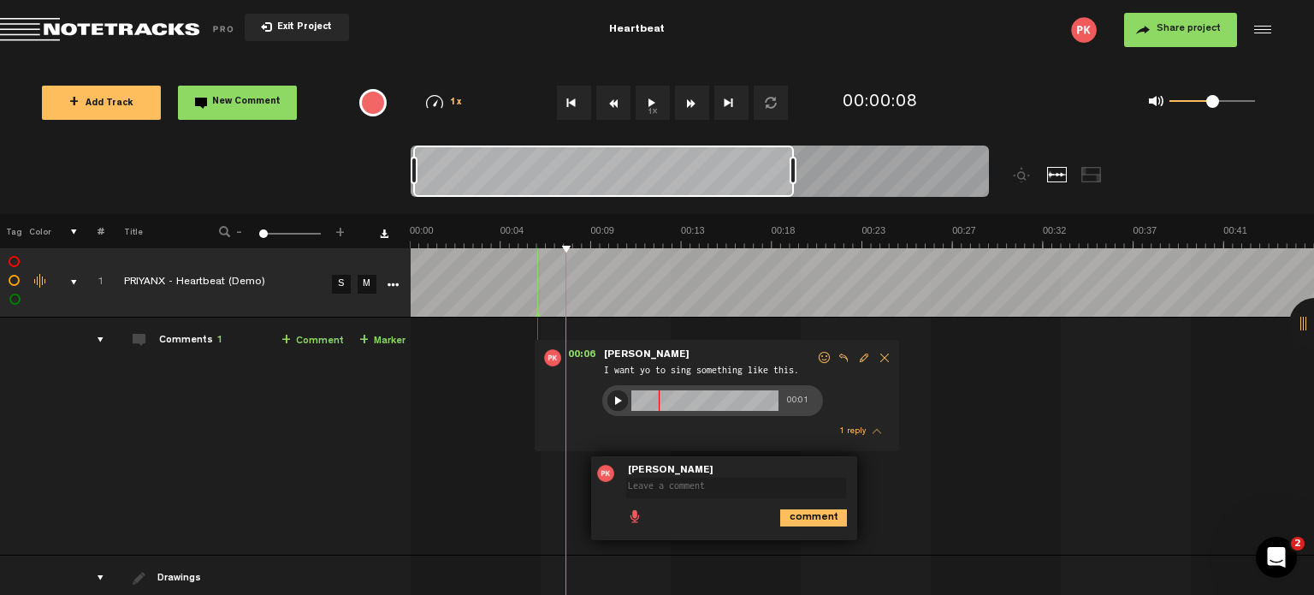
click at [922, 443] on div "00:06 - NaN:[PERSON_NAME] • [PERSON_NAME]: "I want yo to sing something like th…" at bounding box center [864, 442] width 902 height 223
click at [862, 432] on span "1 reply" at bounding box center [852, 431] width 27 height 9
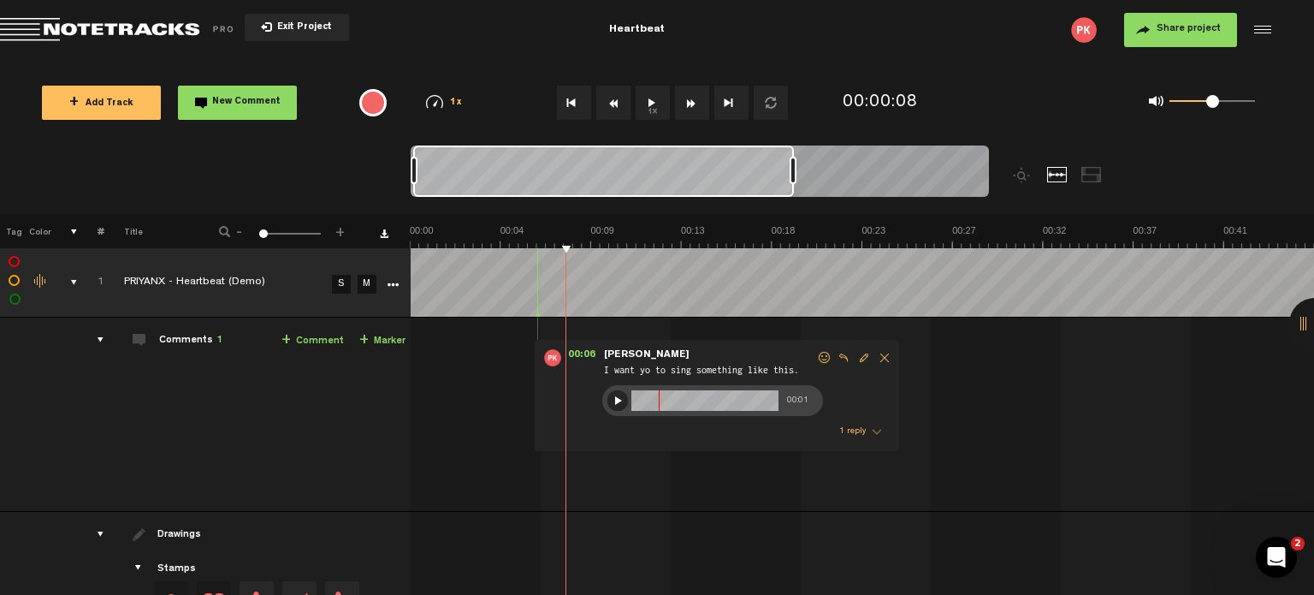
click at [863, 359] on span "Edit comment" at bounding box center [864, 358] width 21 height 12
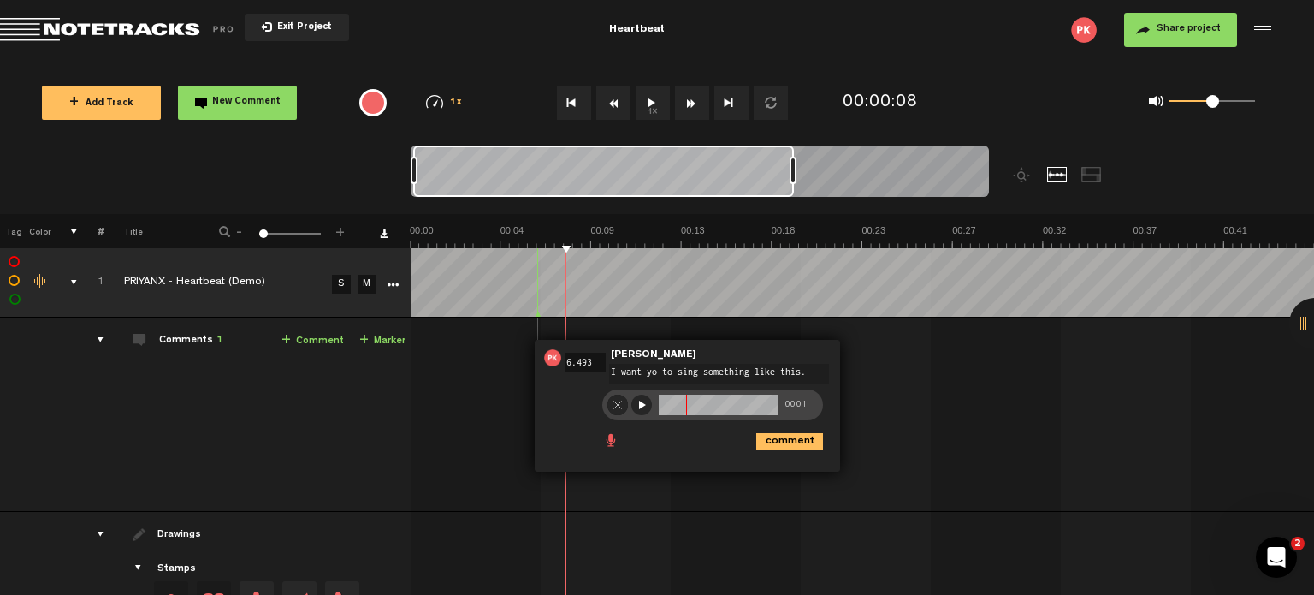
click at [655, 374] on textarea "I want yo to sing something like this." at bounding box center [719, 374] width 220 height 21
type textarea "I want you to sing something like this."
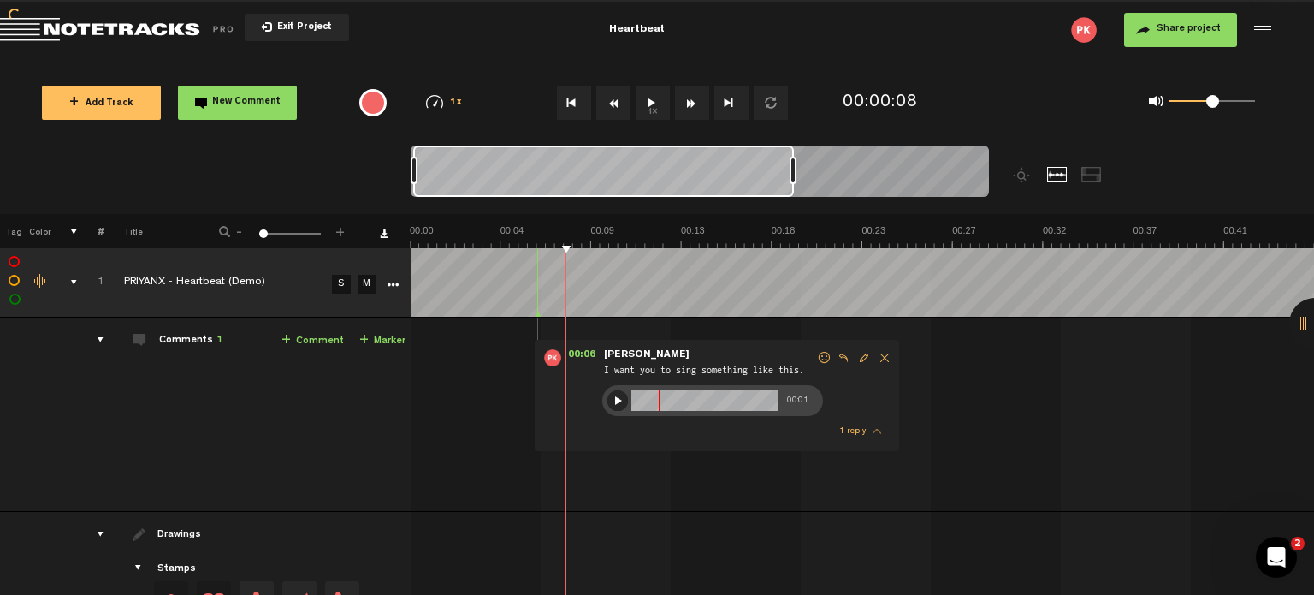
click at [880, 357] on span "Delete comment" at bounding box center [884, 358] width 21 height 12
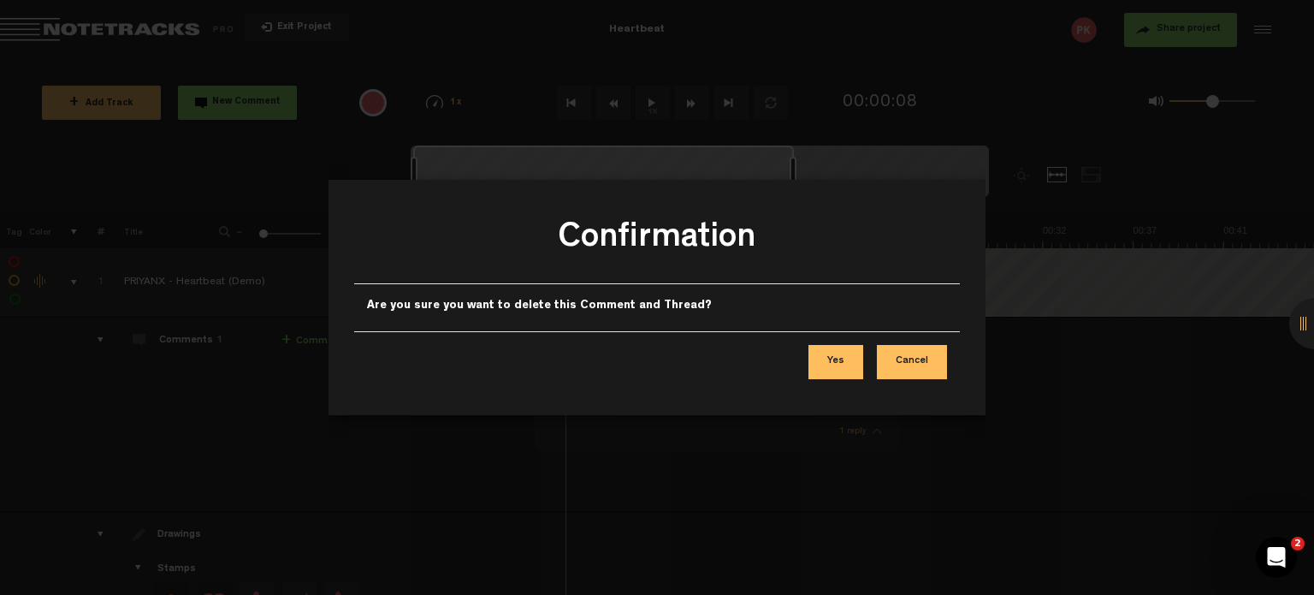
click at [838, 359] on button "Yes" at bounding box center [836, 362] width 55 height 34
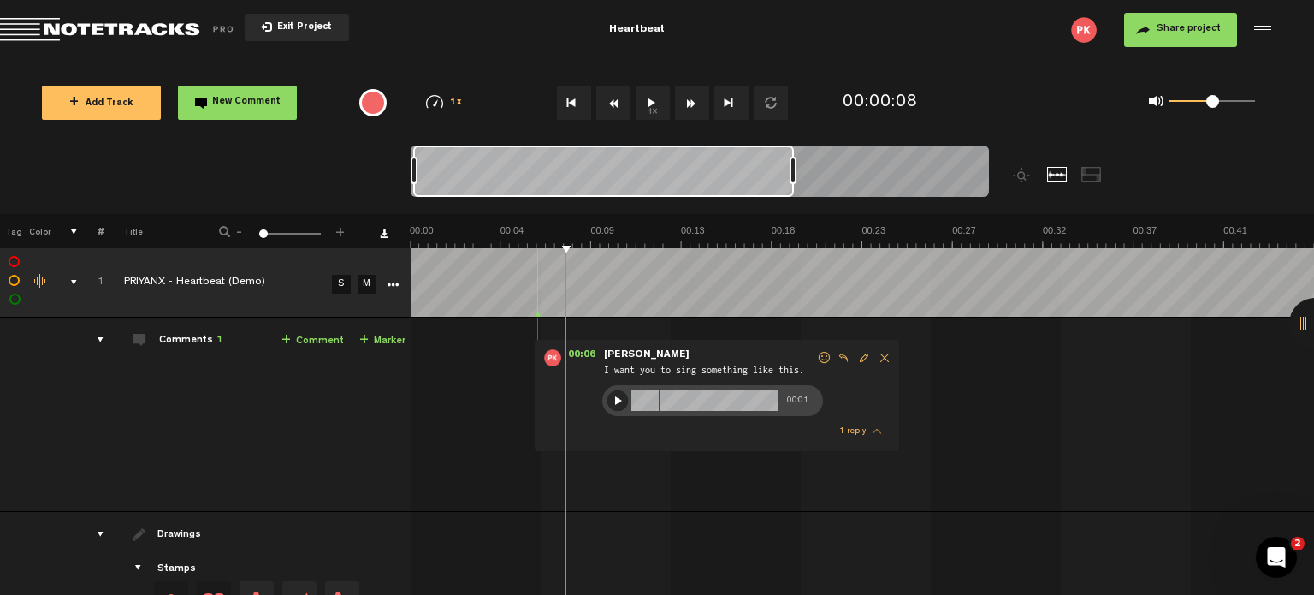
click at [288, 16] on button "Exit Project" at bounding box center [297, 27] width 104 height 27
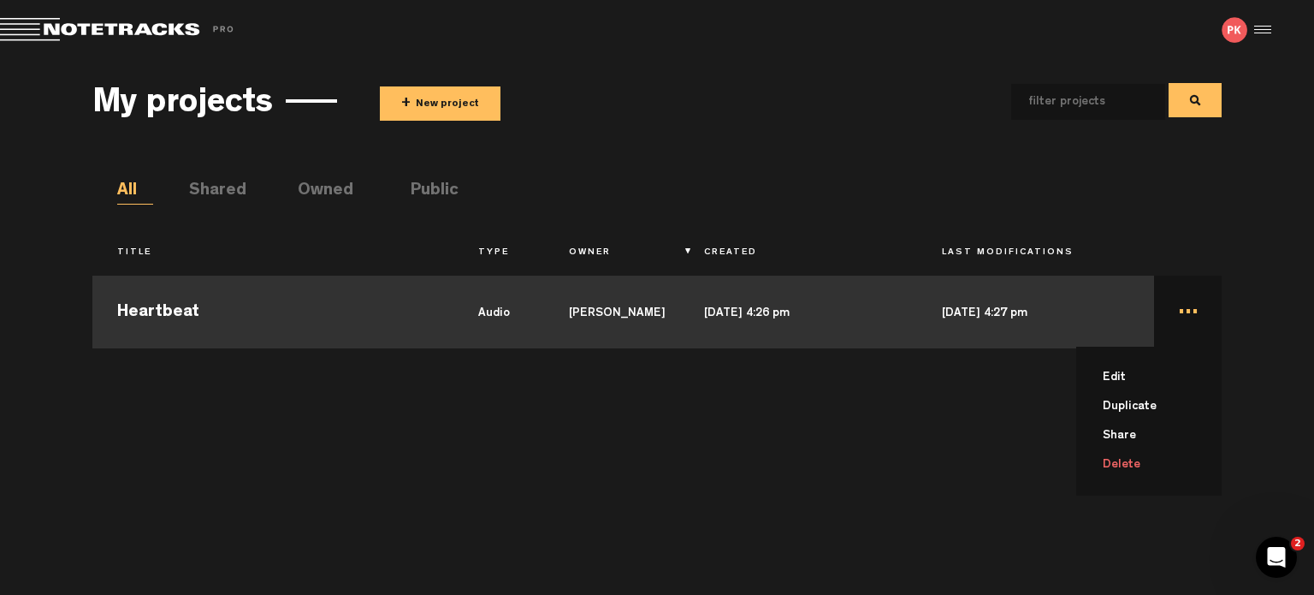
click at [1181, 326] on td "... Edit Duplicate Share Delete" at bounding box center [1188, 309] width 68 height 77
click at [1183, 324] on td "... Edit Duplicate Share Delete" at bounding box center [1188, 309] width 68 height 77
click at [1183, 323] on td "..." at bounding box center [1188, 309] width 68 height 77
click at [1144, 466] on li "Delete" at bounding box center [1159, 464] width 125 height 29
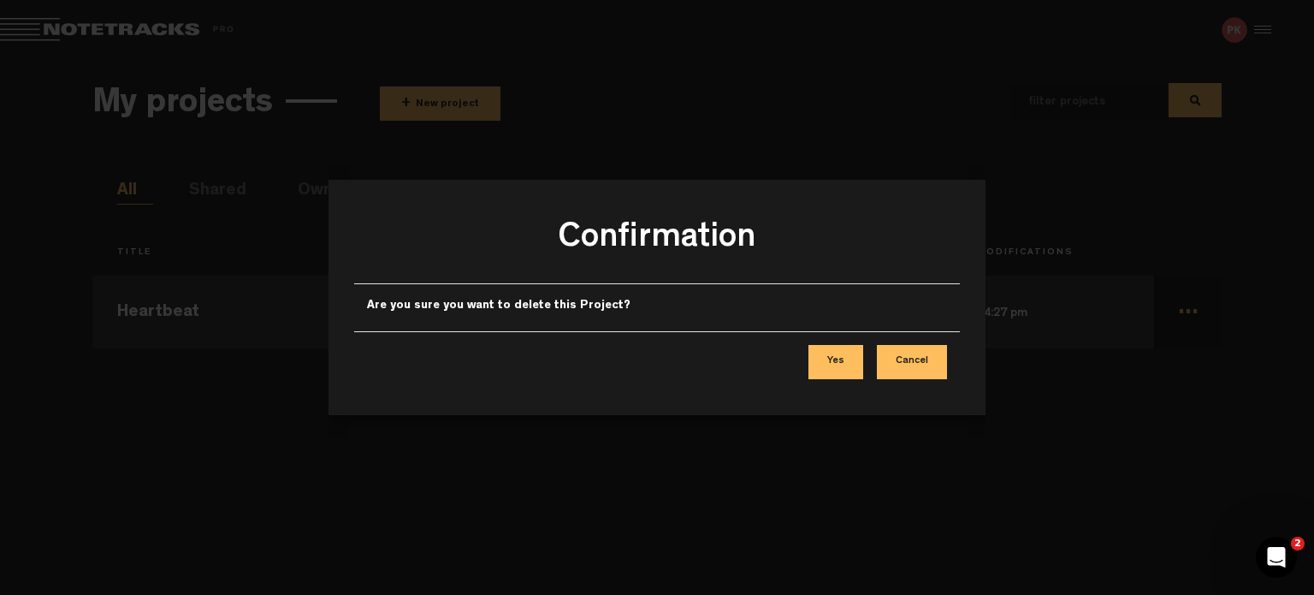
click at [851, 357] on button "Yes" at bounding box center [836, 362] width 55 height 34
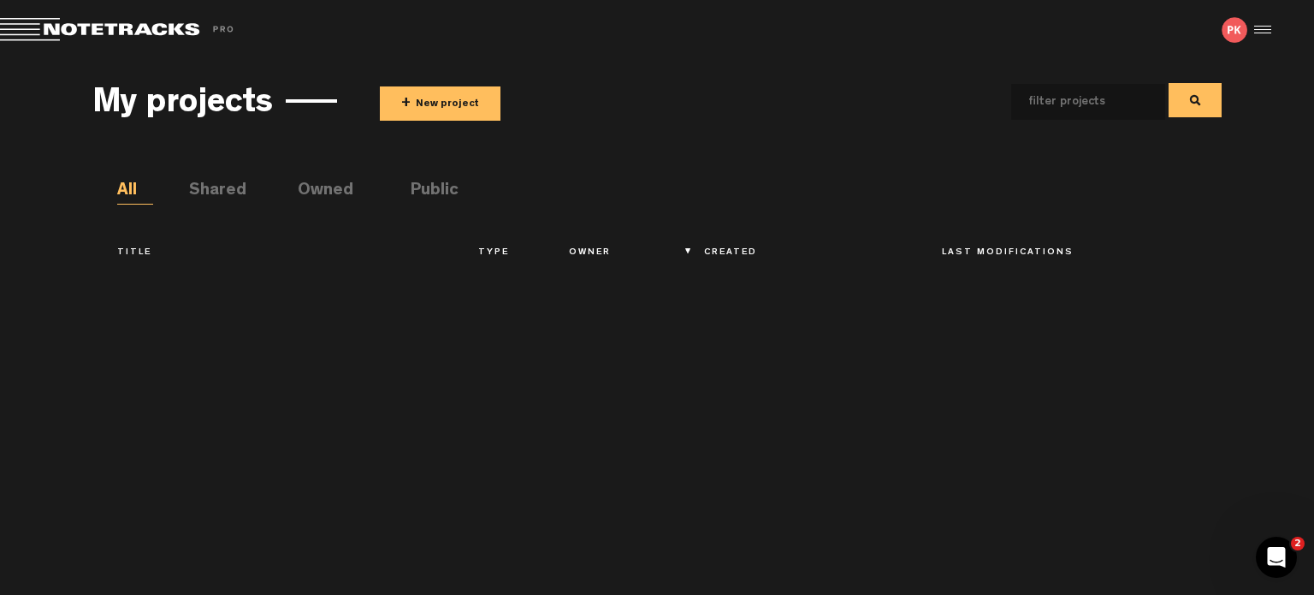
click at [454, 95] on button "+ New project" at bounding box center [440, 103] width 121 height 34
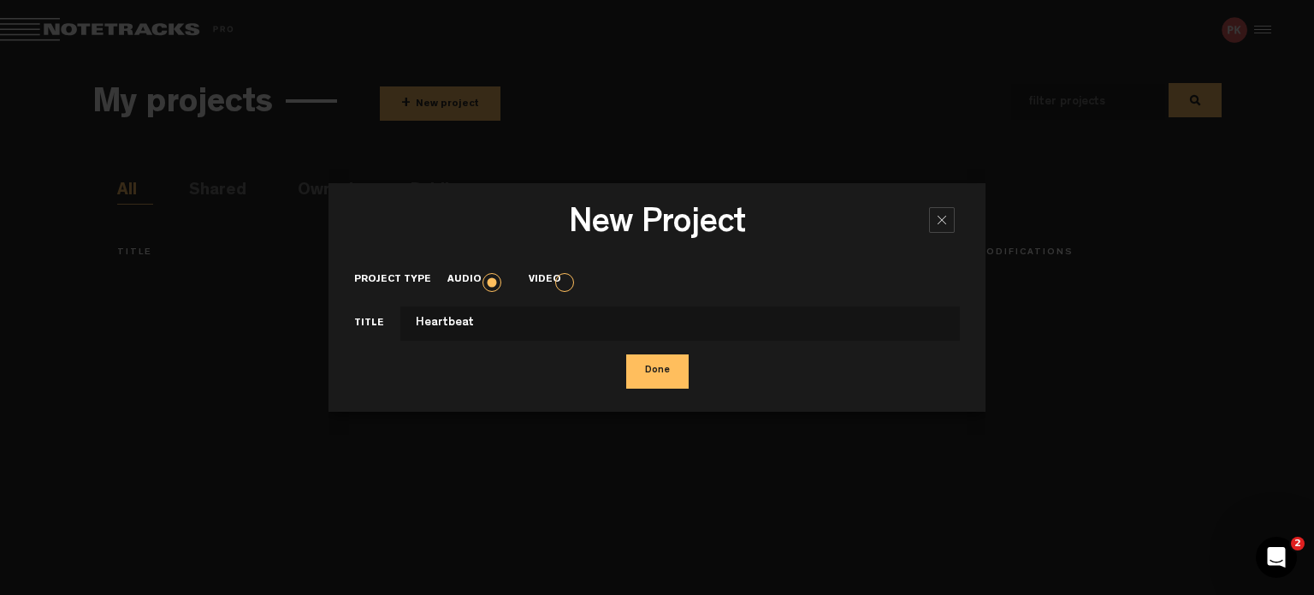
type input "Heartbeat"
click at [626, 354] on button "Done" at bounding box center [657, 371] width 62 height 34
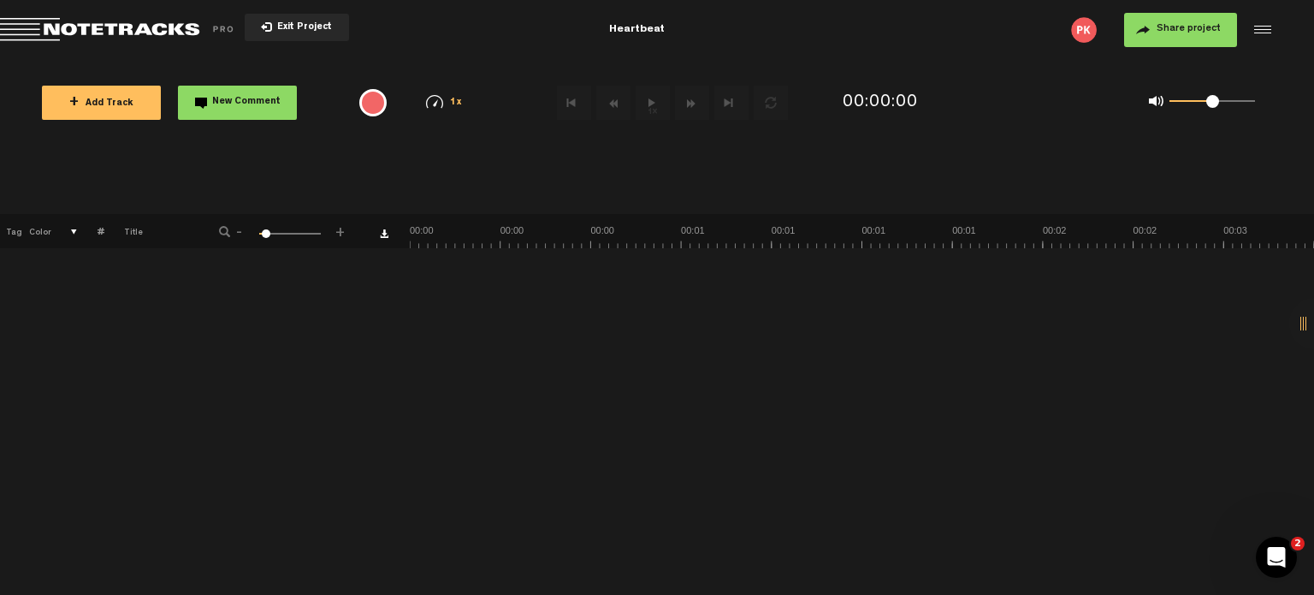
click at [153, 116] on button "+ Add Track" at bounding box center [101, 103] width 119 height 34
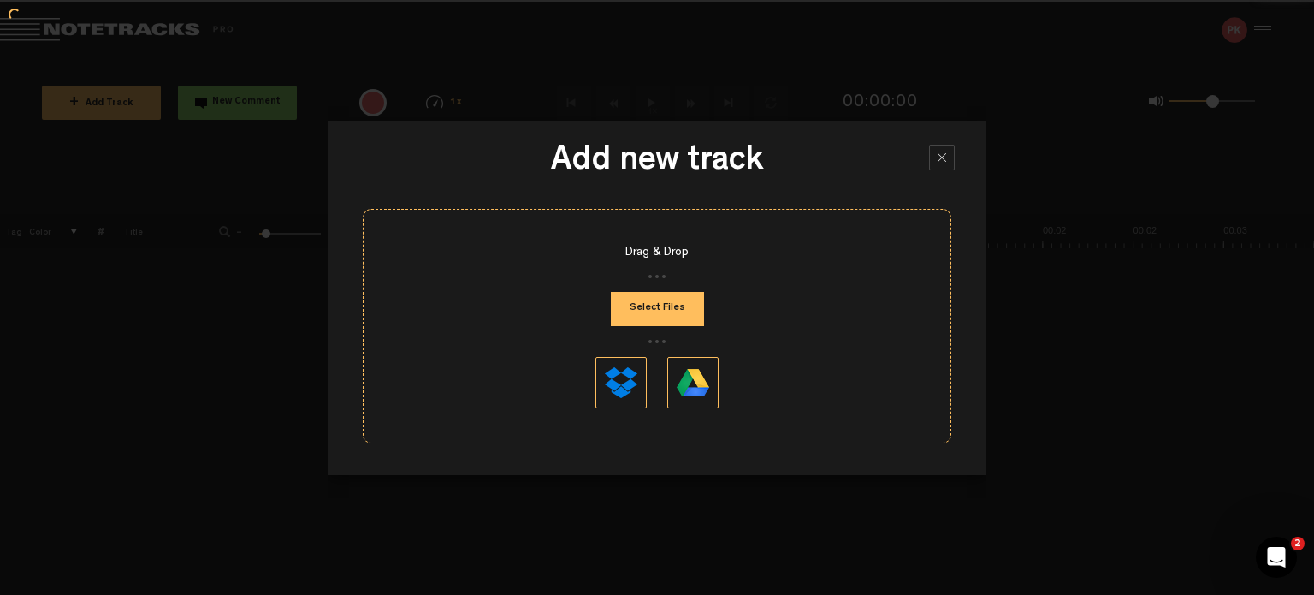
click at [647, 316] on button "Select Files" at bounding box center [657, 309] width 93 height 34
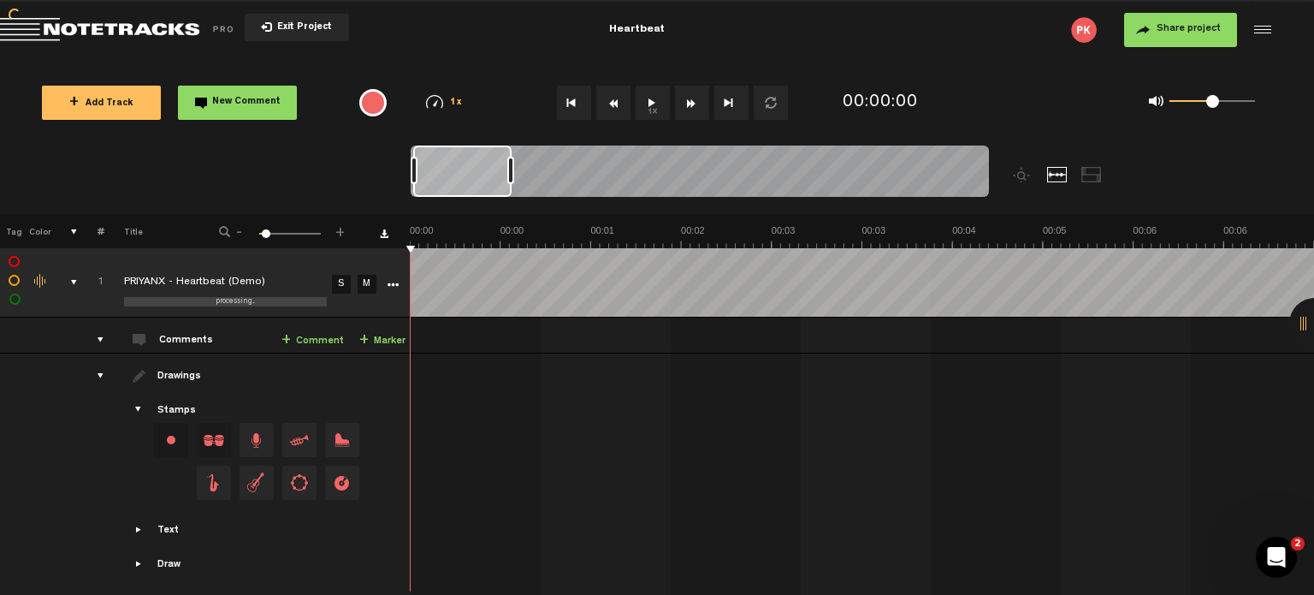
click at [516, 219] on th at bounding box center [862, 231] width 904 height 34
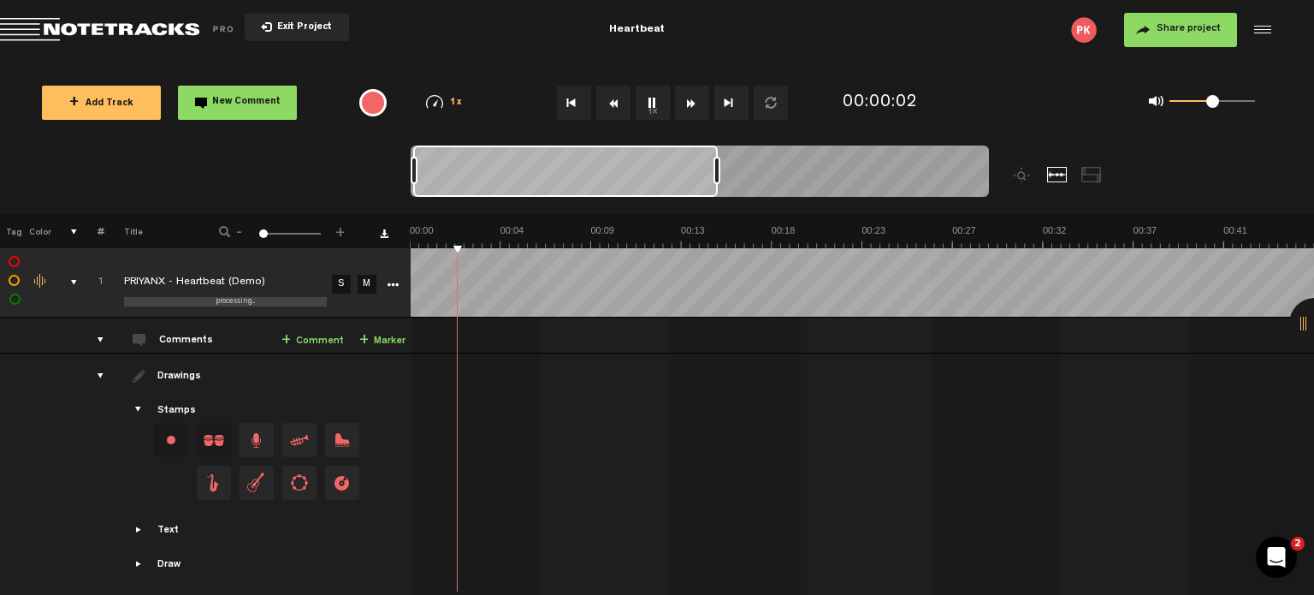
drag, startPoint x: 507, startPoint y: 167, endPoint x: 714, endPoint y: 177, distance: 207.3
click at [714, 177] on div at bounding box center [717, 170] width 7 height 27
click at [523, 227] on img at bounding box center [862, 236] width 904 height 24
click at [536, 229] on img at bounding box center [862, 236] width 904 height 24
click at [329, 339] on link "+ Comment" at bounding box center [313, 341] width 62 height 20
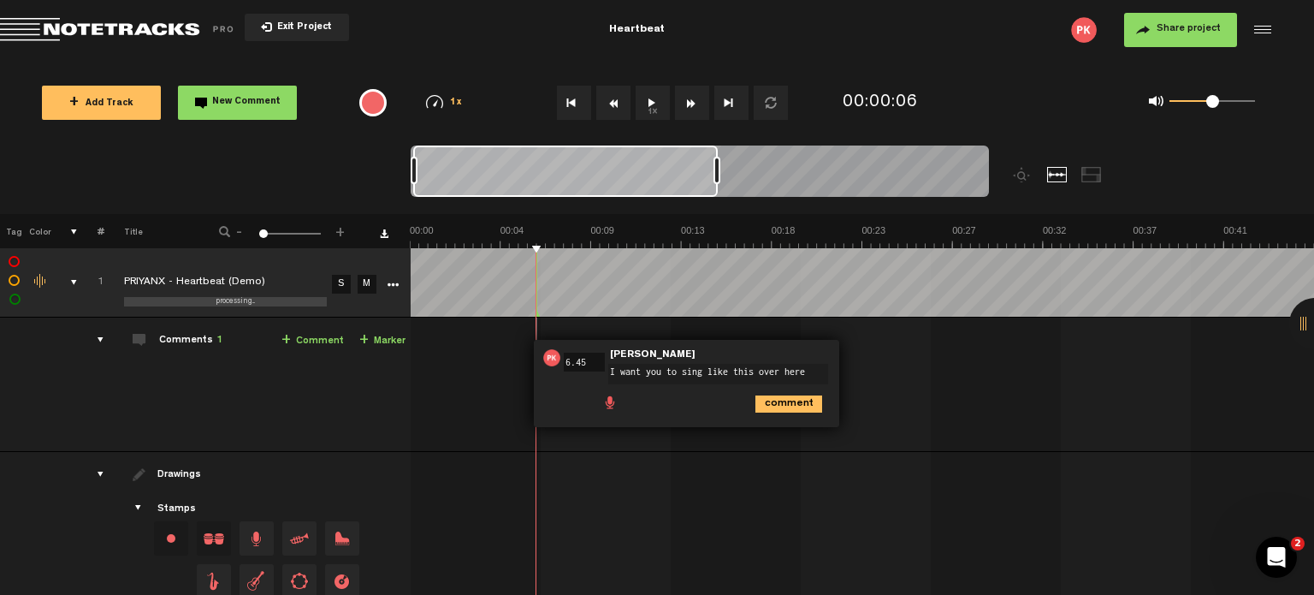
type textarea "I want you to sing like this over here"
click at [612, 399] on span at bounding box center [610, 401] width 17 height 17
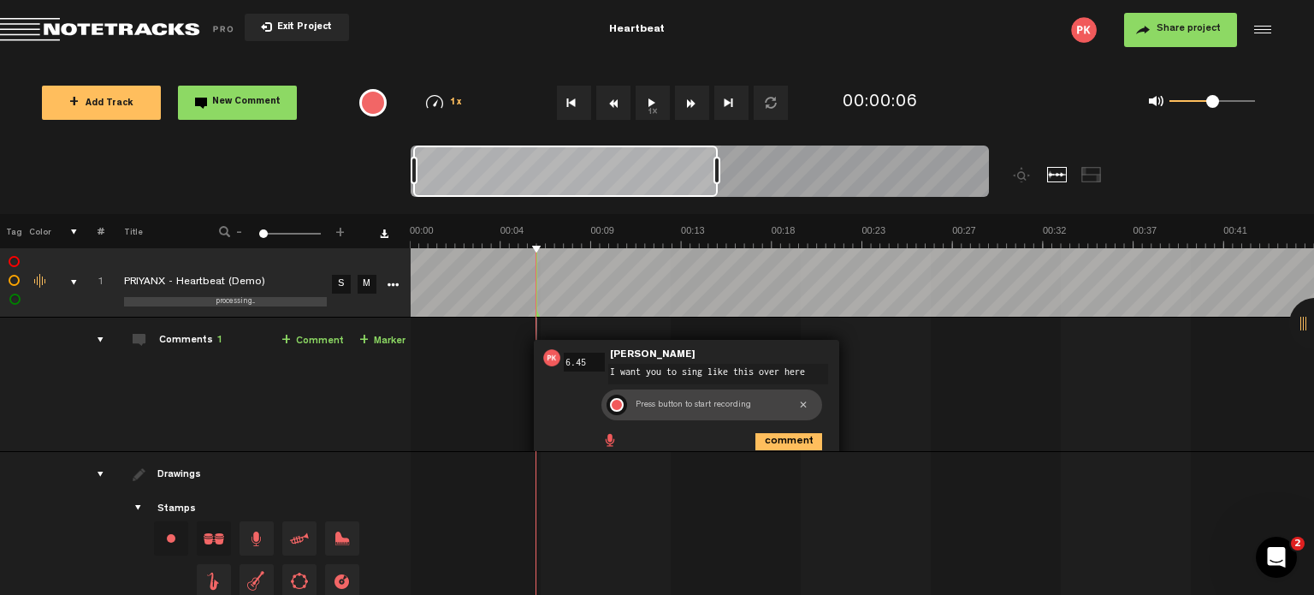
click at [614, 400] on div at bounding box center [617, 405] width 14 height 14
click at [613, 402] on div at bounding box center [617, 404] width 21 height 21
click at [791, 433] on icon "comment" at bounding box center [789, 441] width 67 height 17
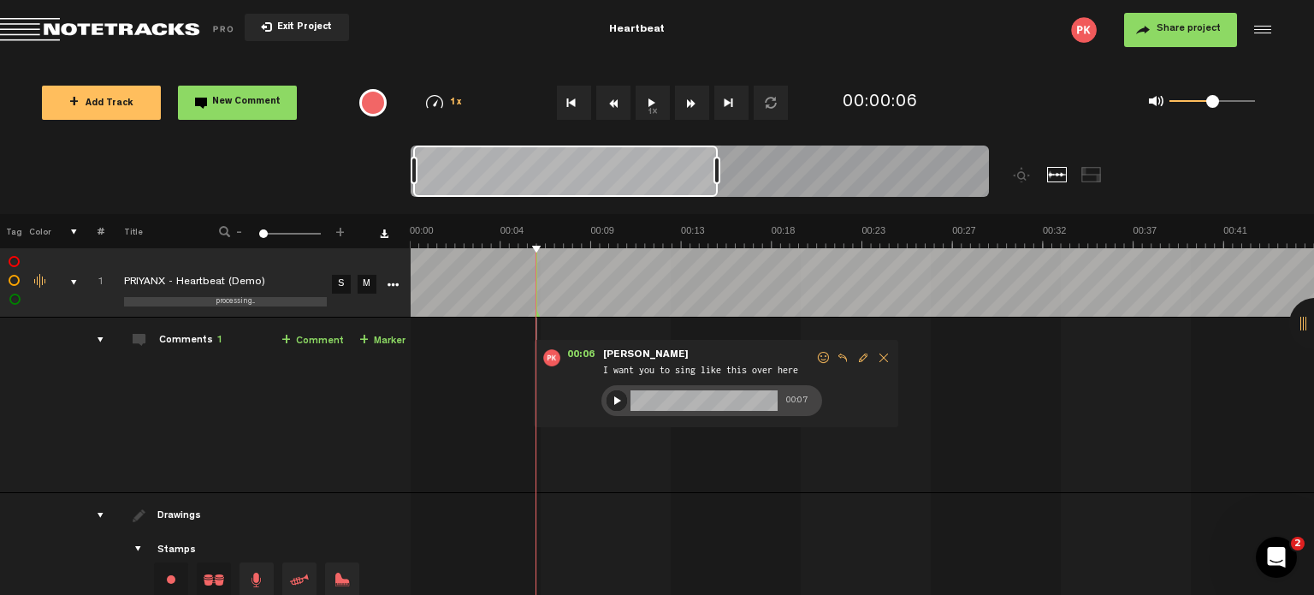
click at [532, 231] on img at bounding box center [862, 236] width 904 height 24
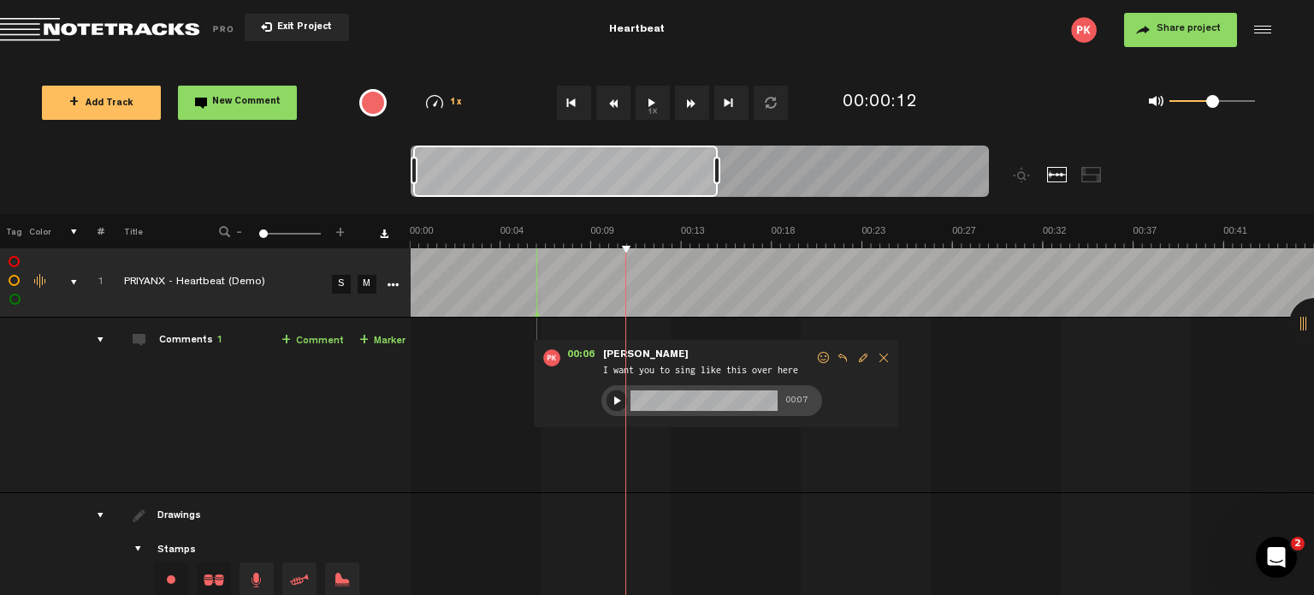
click at [1177, 37] on button "Share project" at bounding box center [1180, 30] width 113 height 34
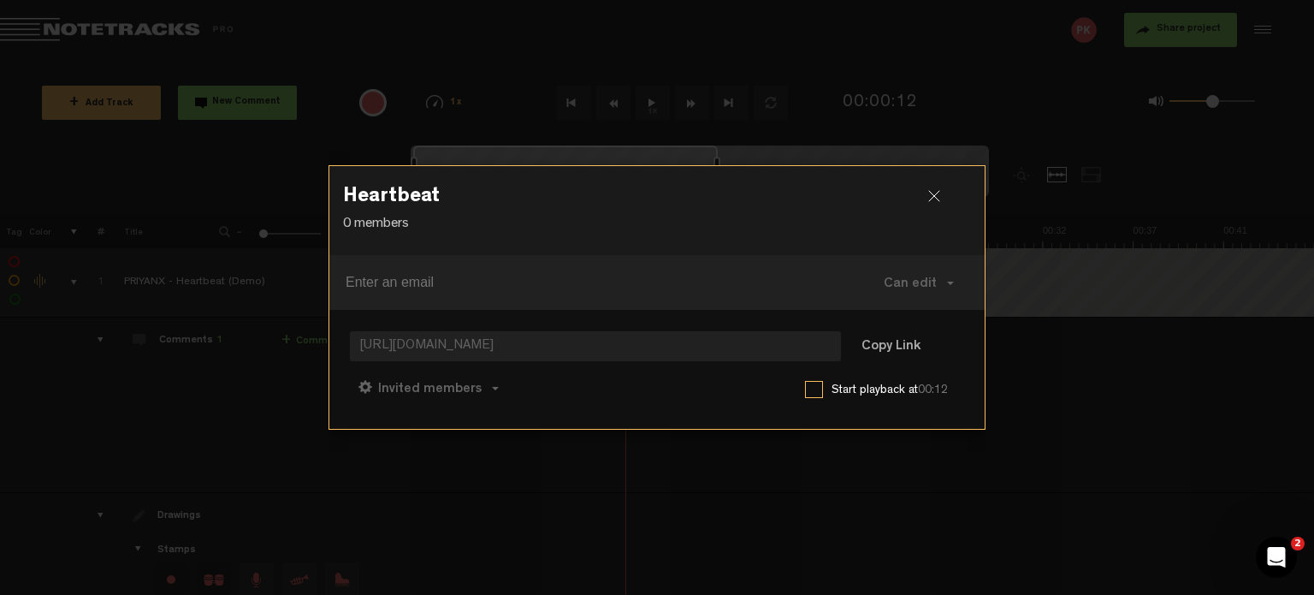
click at [572, 281] on input at bounding box center [592, 282] width 493 height 27
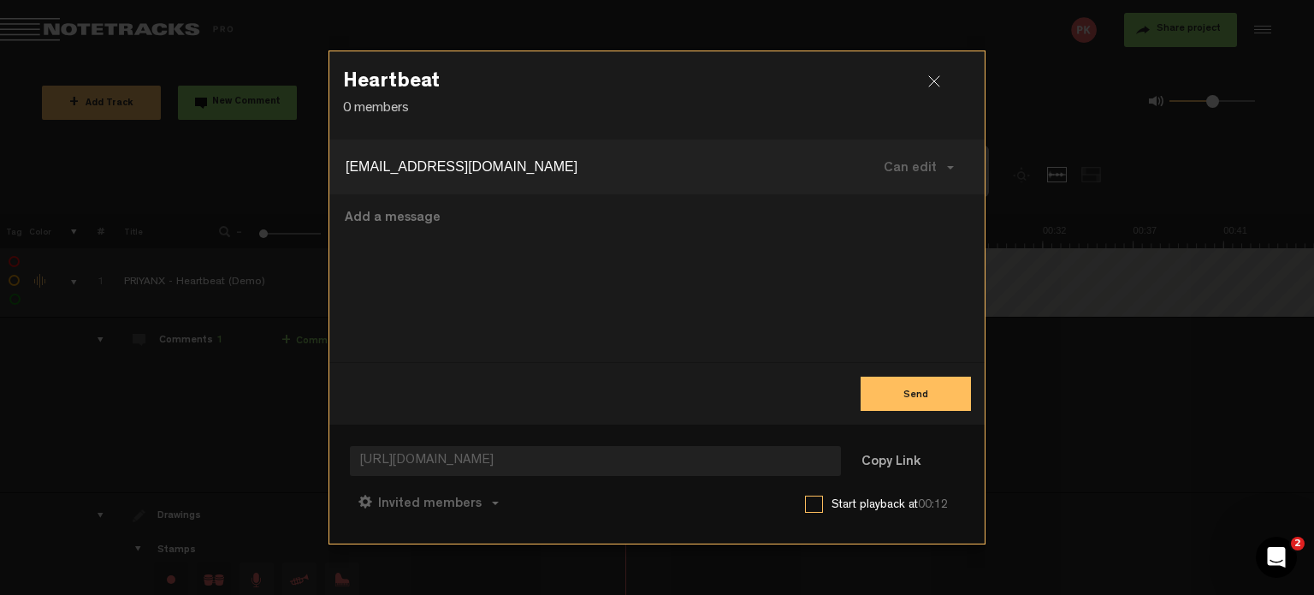
type input "[EMAIL_ADDRESS][DOMAIN_NAME]"
click at [388, 222] on textarea at bounding box center [657, 278] width 628 height 140
type textarea "here's my idea for the track !"
click at [897, 415] on div "Send" at bounding box center [656, 393] width 655 height 62
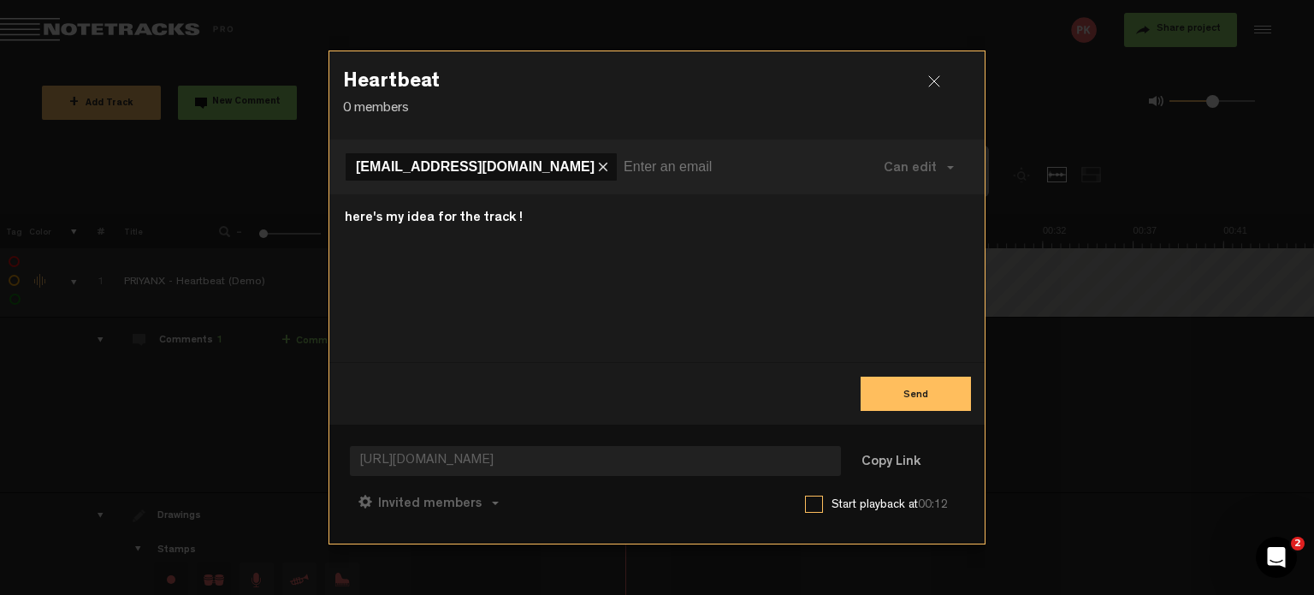
click at [412, 163] on span "[EMAIL_ADDRESS][DOMAIN_NAME]" at bounding box center [475, 166] width 239 height 15
click at [934, 79] on div at bounding box center [941, 88] width 26 height 26
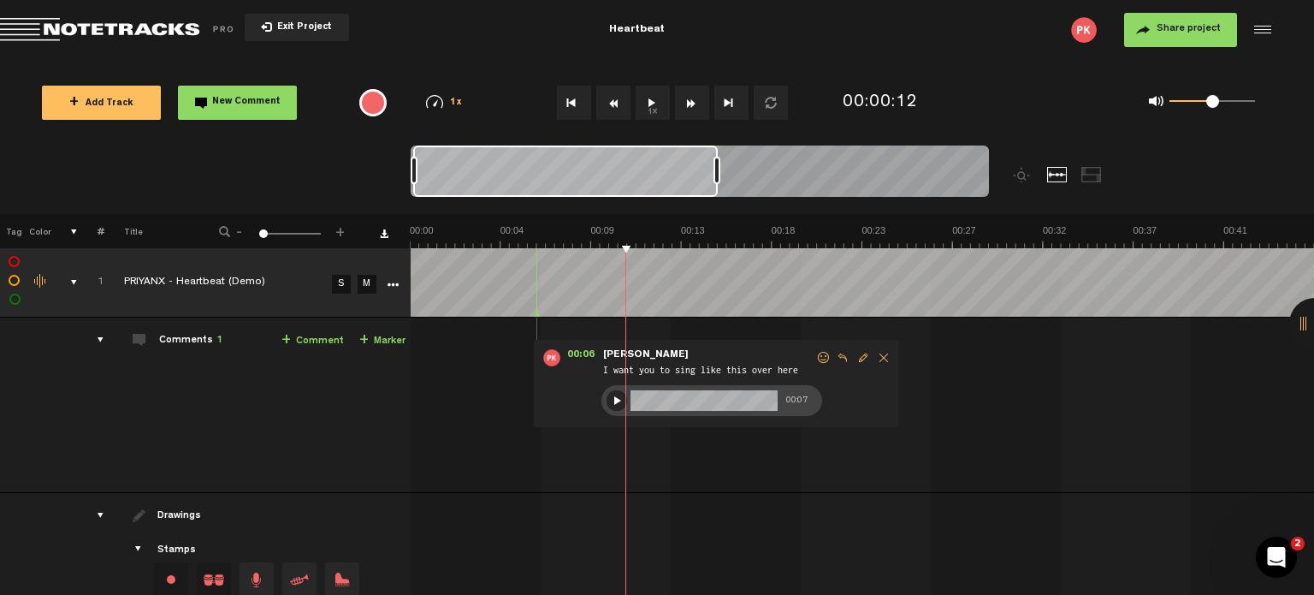
click at [527, 218] on th at bounding box center [862, 231] width 904 height 34
click at [519, 224] on img at bounding box center [862, 236] width 904 height 24
click at [623, 394] on div at bounding box center [617, 400] width 21 height 21
click at [619, 394] on div at bounding box center [617, 400] width 21 height 21
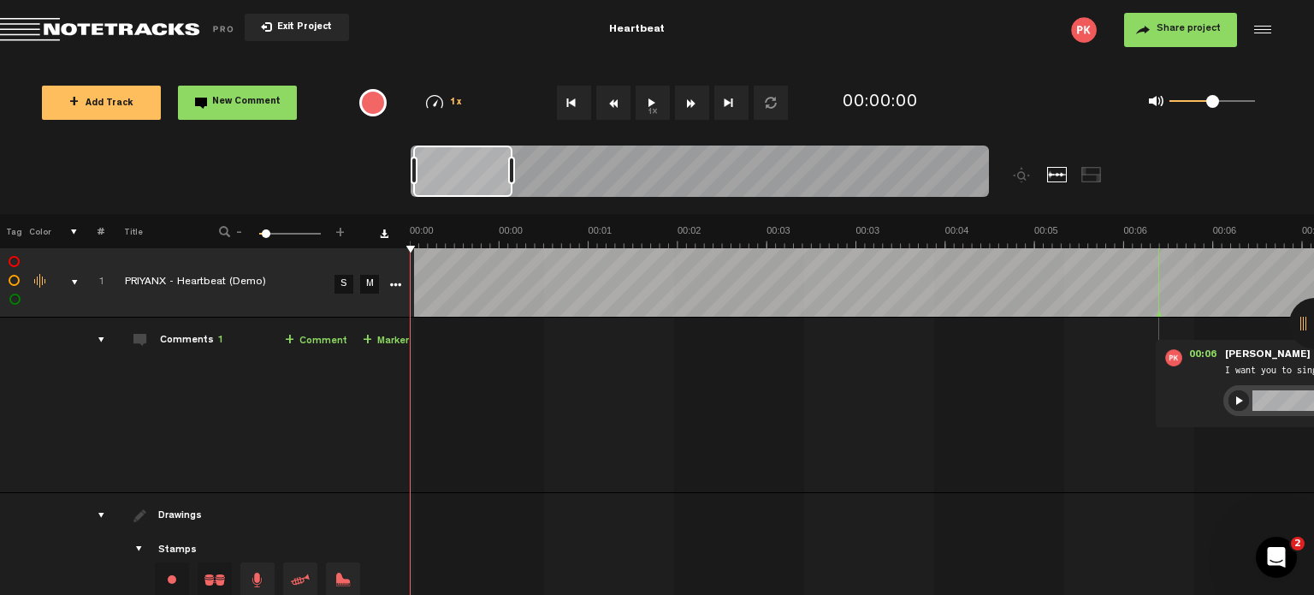
click at [165, 34] on span "Return to Project List" at bounding box center [120, 30] width 240 height 24
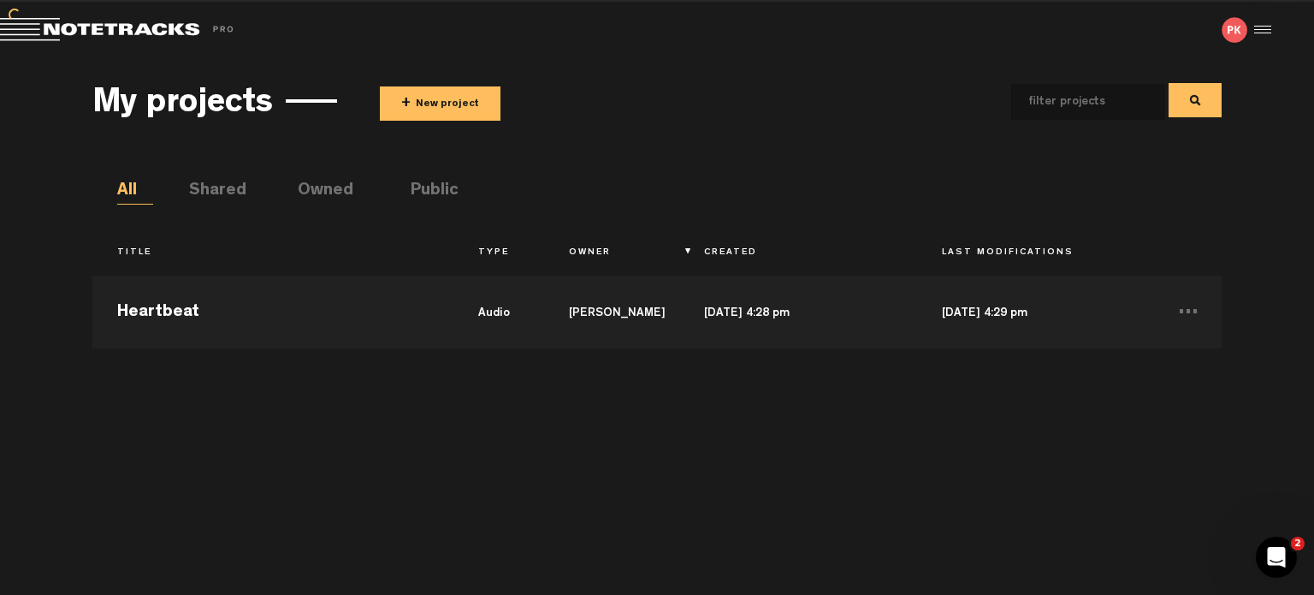
click at [165, 34] on span "Return to Project List" at bounding box center [120, 30] width 240 height 24
click at [1253, 24] on div at bounding box center [1261, 30] width 26 height 26
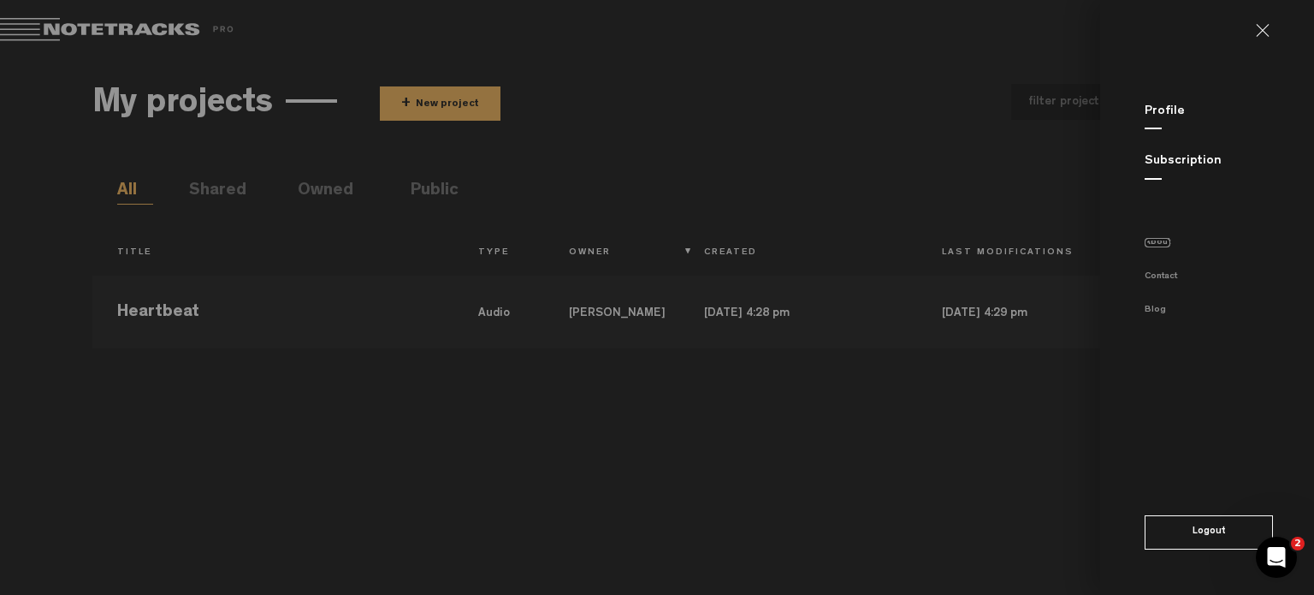
click at [1153, 243] on link "About" at bounding box center [1158, 242] width 26 height 9
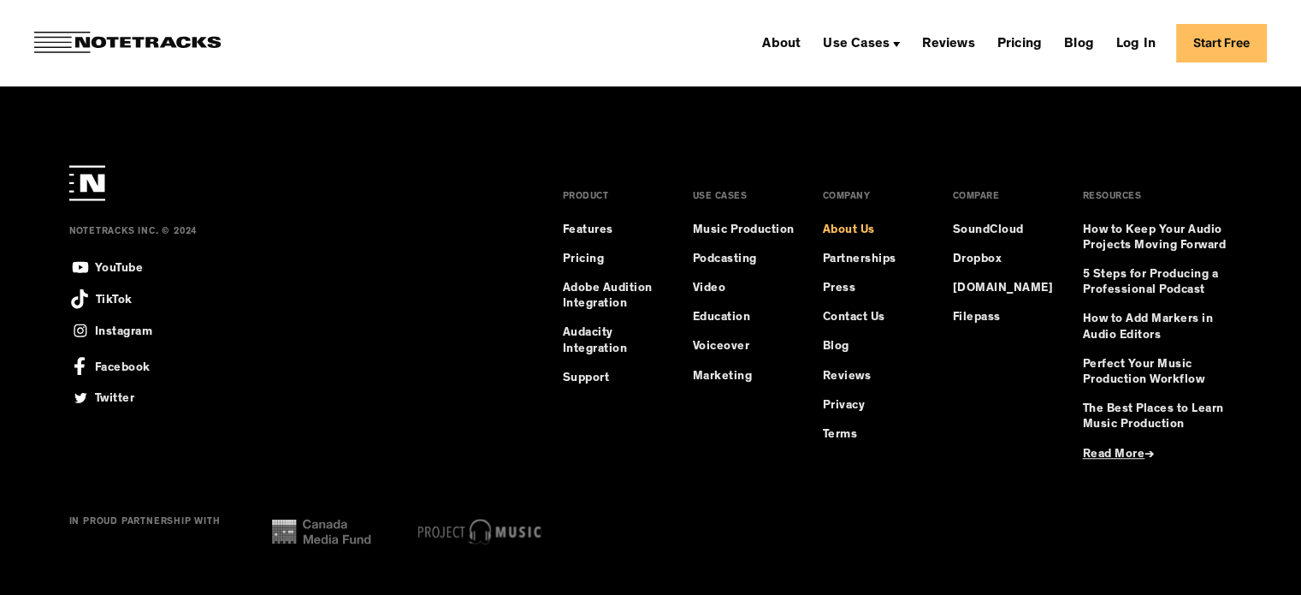
scroll to position [1111, 0]
click at [972, 53] on link "Reviews" at bounding box center [949, 42] width 66 height 27
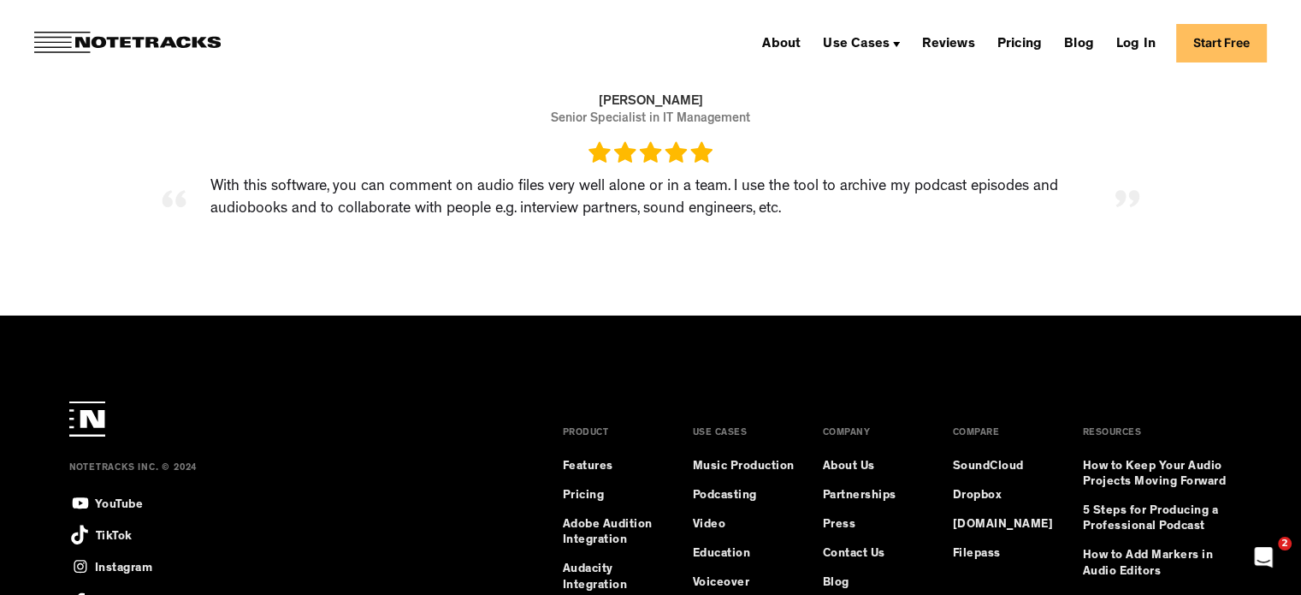
scroll to position [3850, 0]
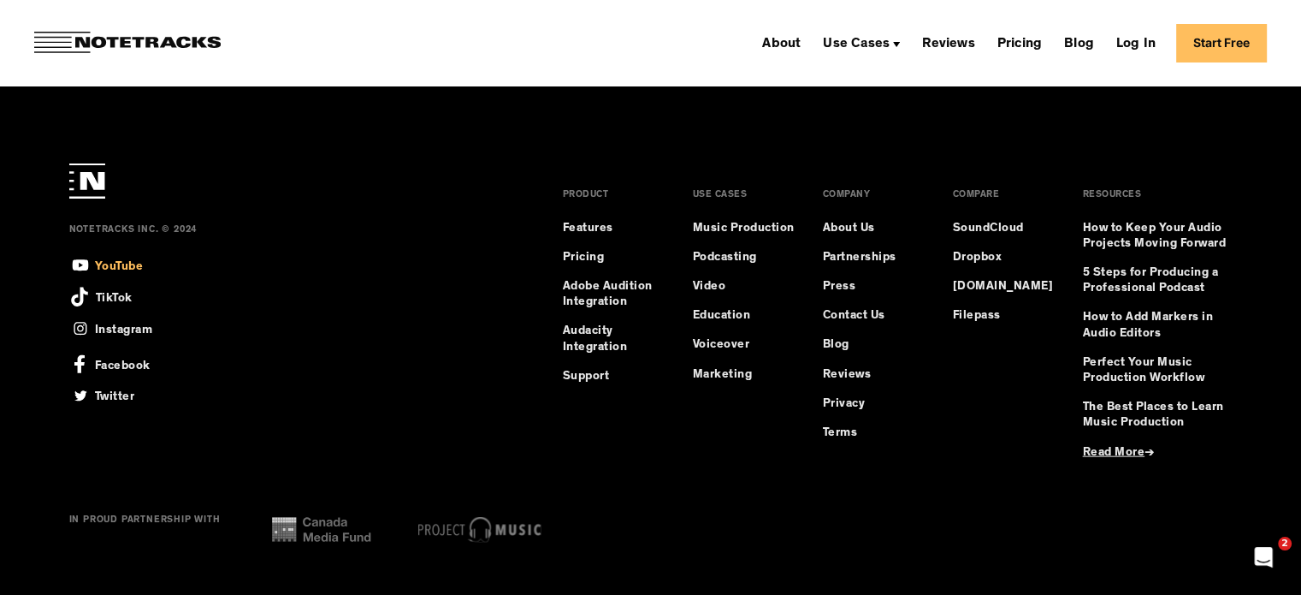
click at [109, 263] on div "YouTube" at bounding box center [119, 265] width 49 height 20
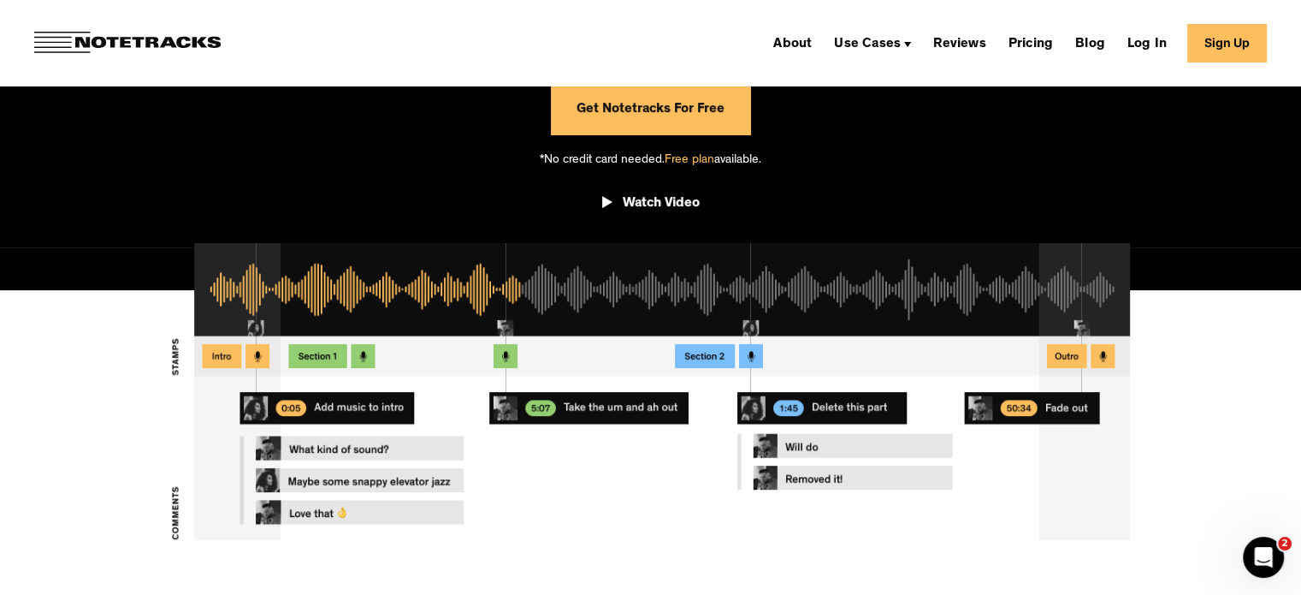
scroll to position [428, 0]
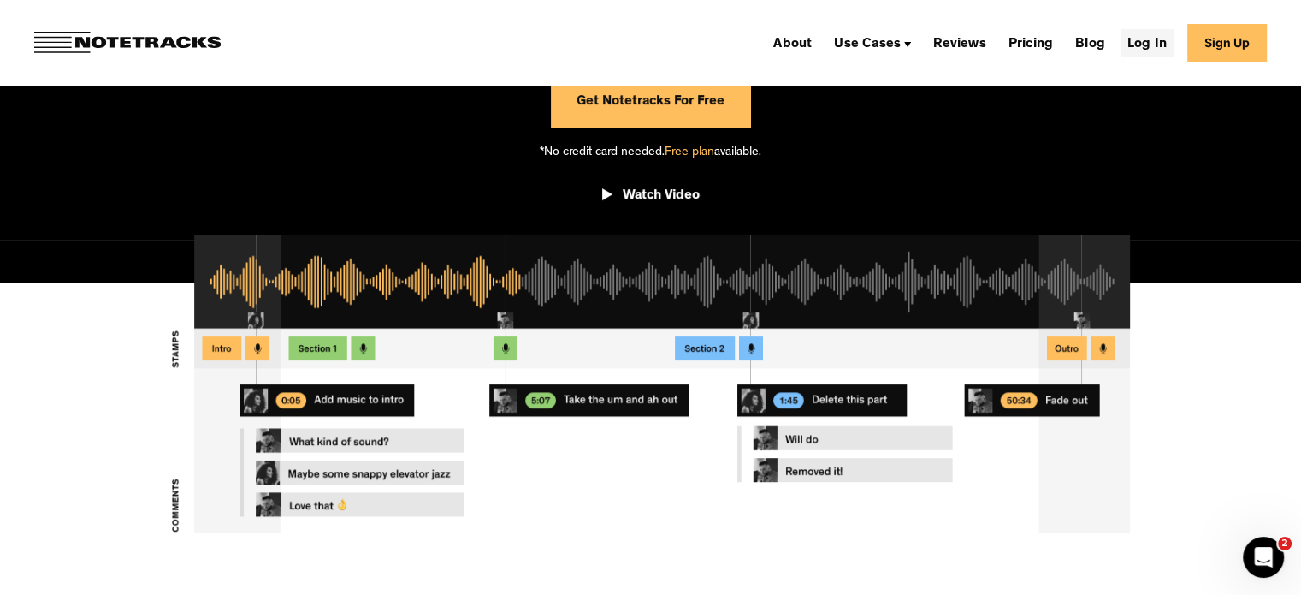
click at [1150, 40] on link "Log In" at bounding box center [1147, 42] width 53 height 27
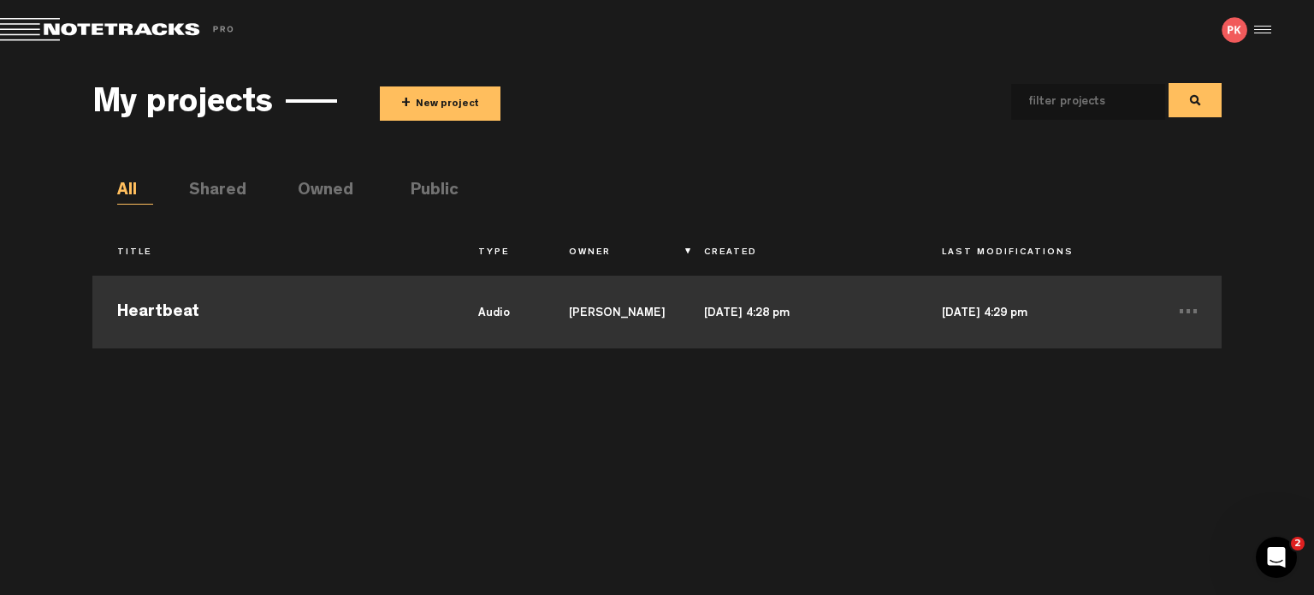
click at [308, 292] on td "Heartbeat" at bounding box center [273, 309] width 362 height 77
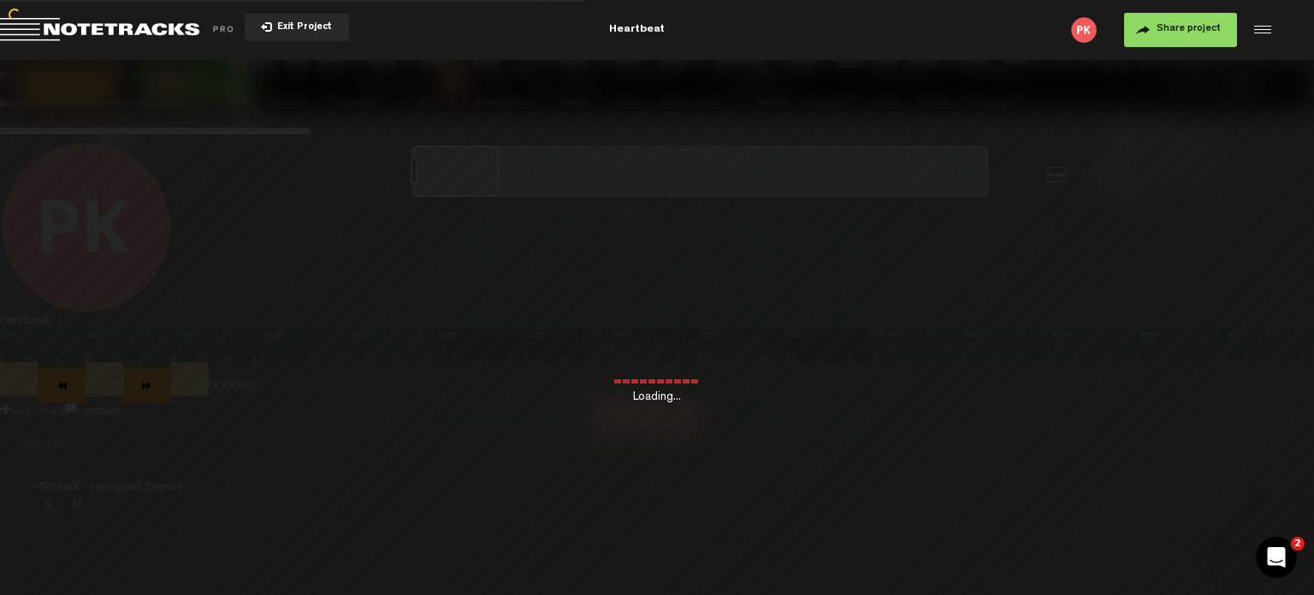
click at [308, 292] on div "Loading..." at bounding box center [657, 357] width 1314 height 595
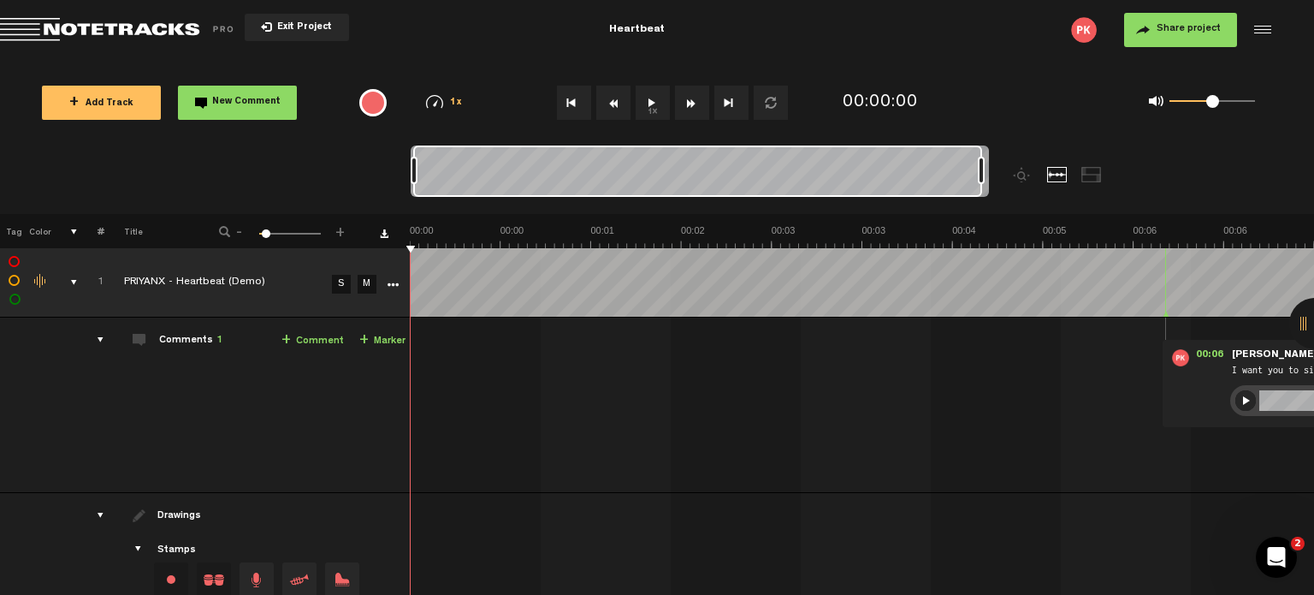
drag, startPoint x: 513, startPoint y: 172, endPoint x: 1127, endPoint y: 201, distance: 614.2
click at [1127, 201] on div at bounding box center [772, 179] width 723 height 68
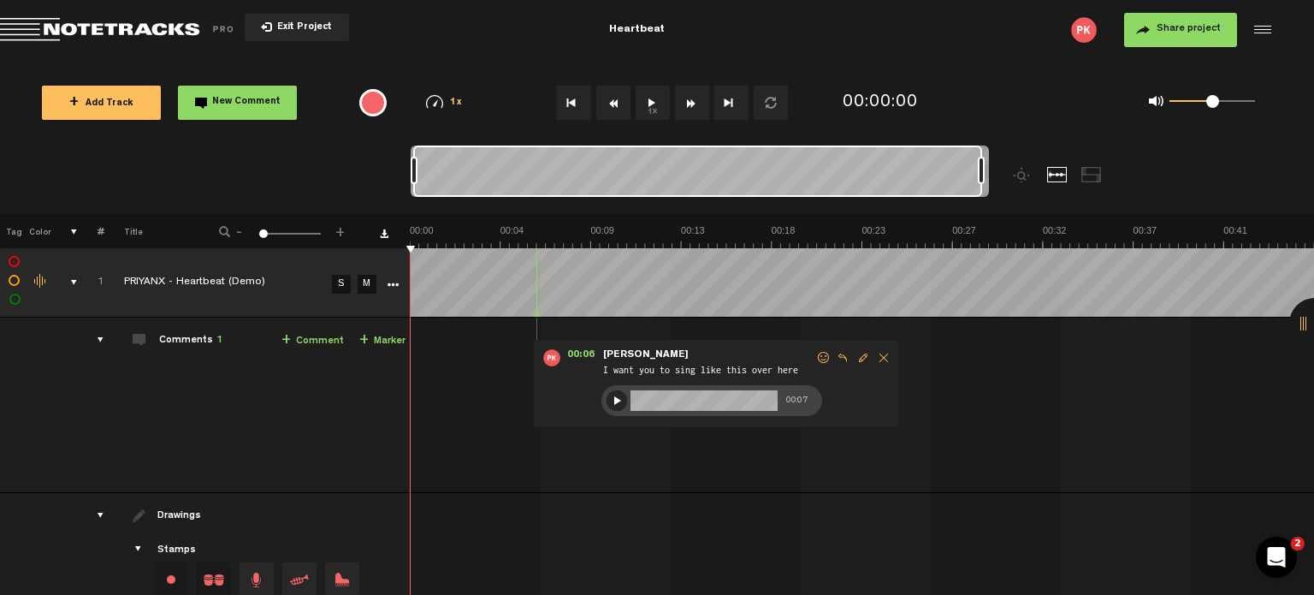
click at [794, 222] on th at bounding box center [862, 231] width 904 height 34
click at [785, 228] on img at bounding box center [862, 236] width 904 height 24
click at [308, 340] on link "+ Comment" at bounding box center [313, 341] width 62 height 20
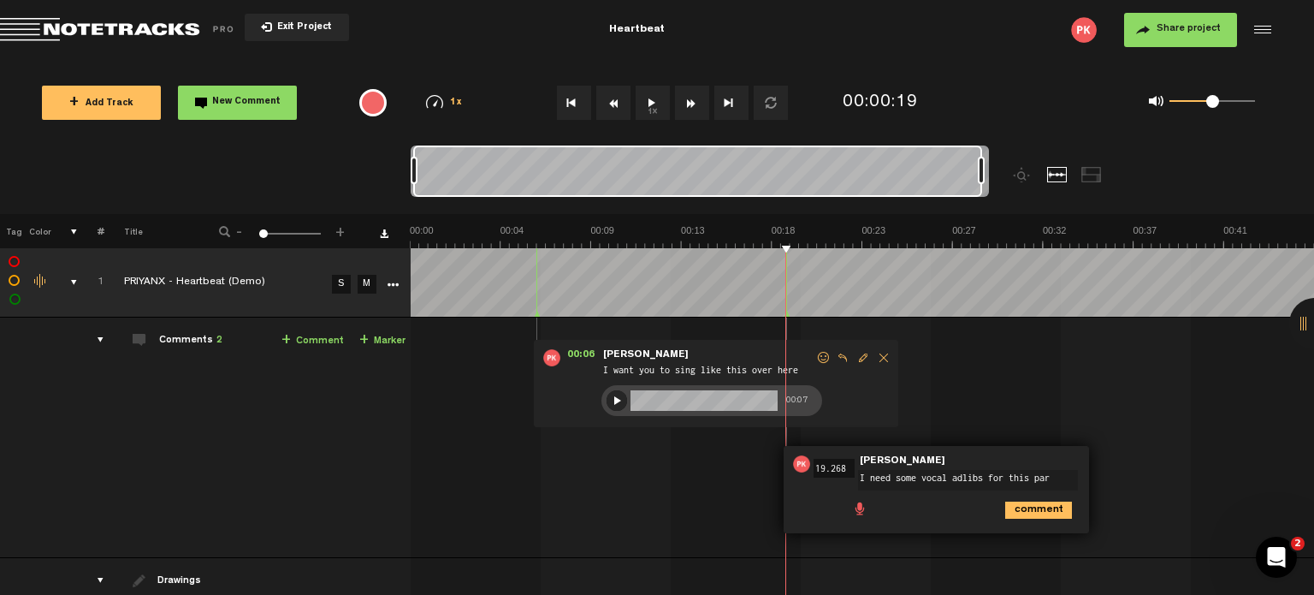
type textarea "I need some vocal adlibs for this part"
click at [442, 229] on img at bounding box center [862, 236] width 904 height 24
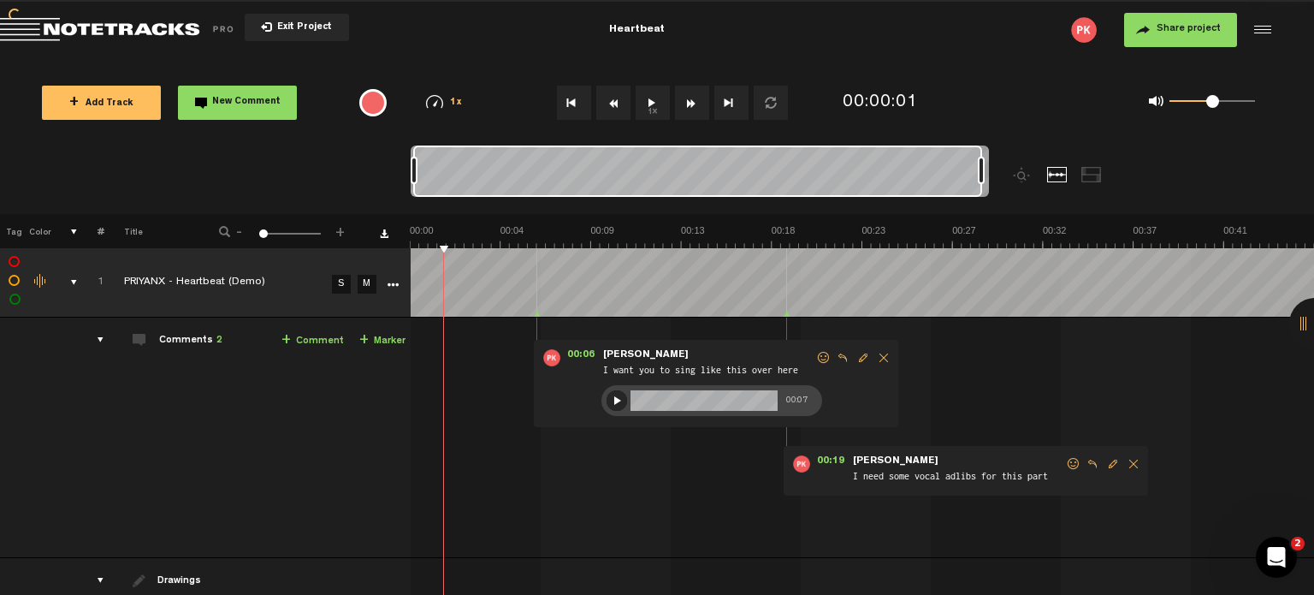
drag, startPoint x: 440, startPoint y: 242, endPoint x: 417, endPoint y: 241, distance: 23.1
click at [390, 243] on tr "Tag Color # Title - 1 100 1 +" at bounding box center [657, 231] width 1314 height 34
click at [436, 235] on img at bounding box center [862, 236] width 904 height 24
drag, startPoint x: 437, startPoint y: 234, endPoint x: 393, endPoint y: 239, distance: 44.7
click at [393, 239] on tr "Tag Color # Title - 1 100 1 +" at bounding box center [657, 231] width 1314 height 34
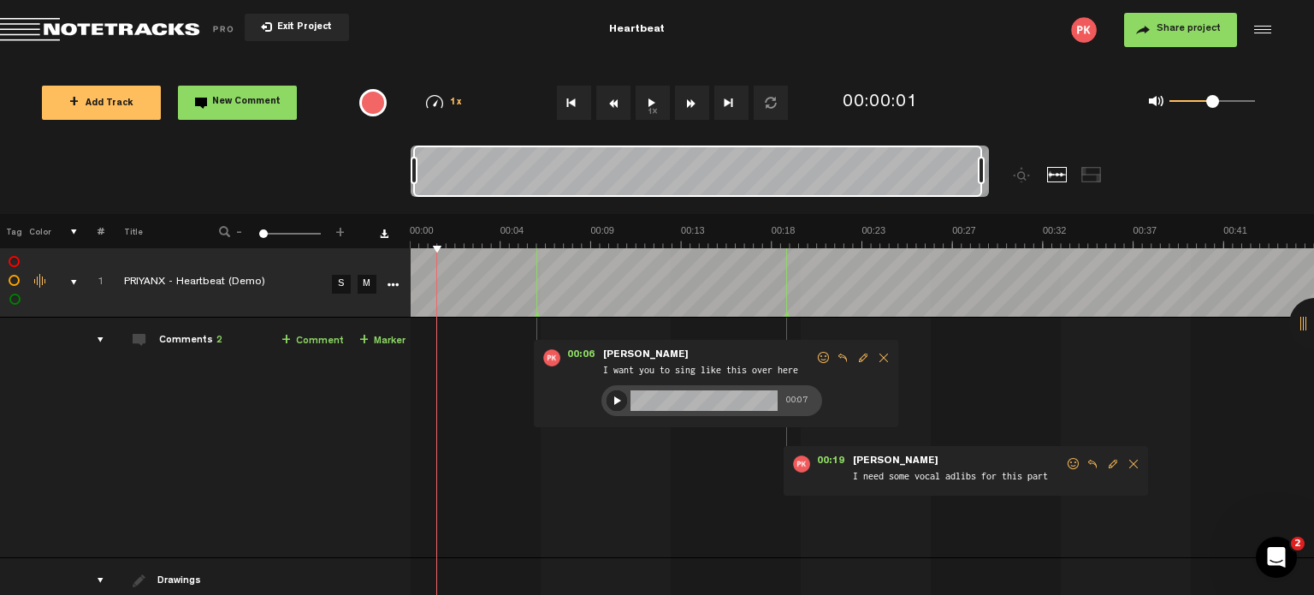
drag, startPoint x: 437, startPoint y: 242, endPoint x: 409, endPoint y: 248, distance: 28.9
click at [409, 248] on div "+ New drawing Tag Color # Title - 1 100 1 + 1 PRIYANX - Heartbeat (Demo) S M Ex…" at bounding box center [657, 490] width 1314 height 553
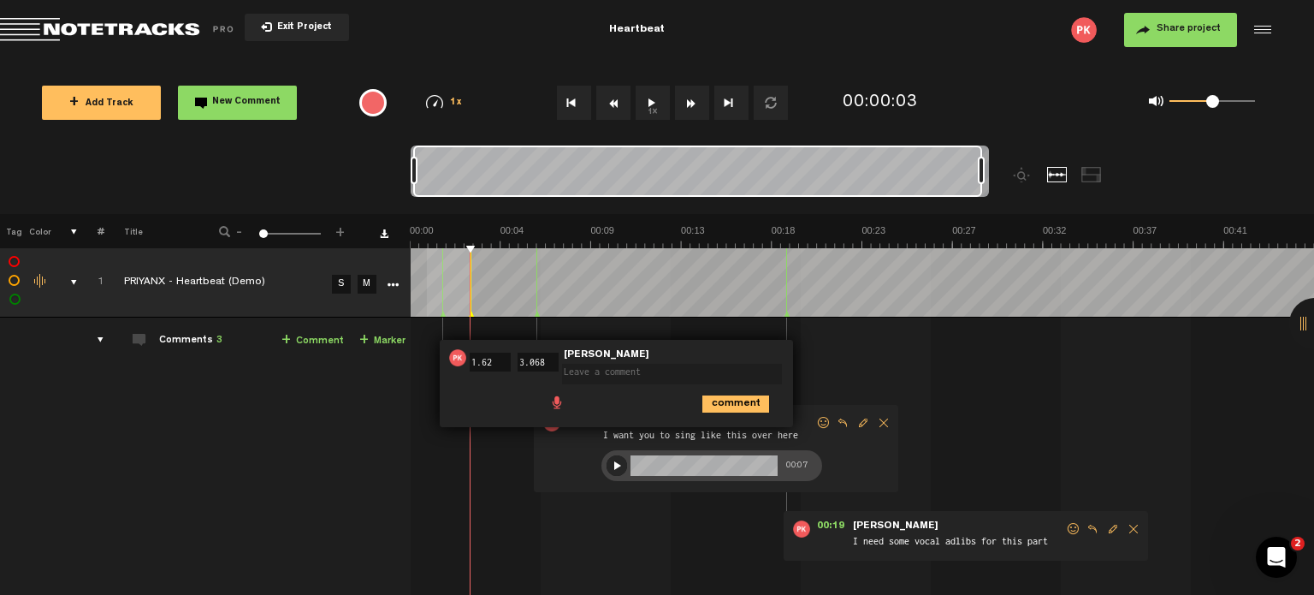
drag, startPoint x: 469, startPoint y: 246, endPoint x: 381, endPoint y: 249, distance: 88.2
click at [381, 249] on div "+ New drawing Tag Color # Title - 1 100 1 + 1 PRIYANX - Heartbeat (Demo) S M Ex…" at bounding box center [657, 523] width 1314 height 618
click at [384, 252] on tr "1 PRIYANX - Heartbeat (Demo) S M Export to Headliner Update Download Download o…" at bounding box center [657, 282] width 1315 height 69
drag, startPoint x: 470, startPoint y: 242, endPoint x: 413, endPoint y: 242, distance: 56.5
click at [413, 242] on img at bounding box center [862, 236] width 904 height 24
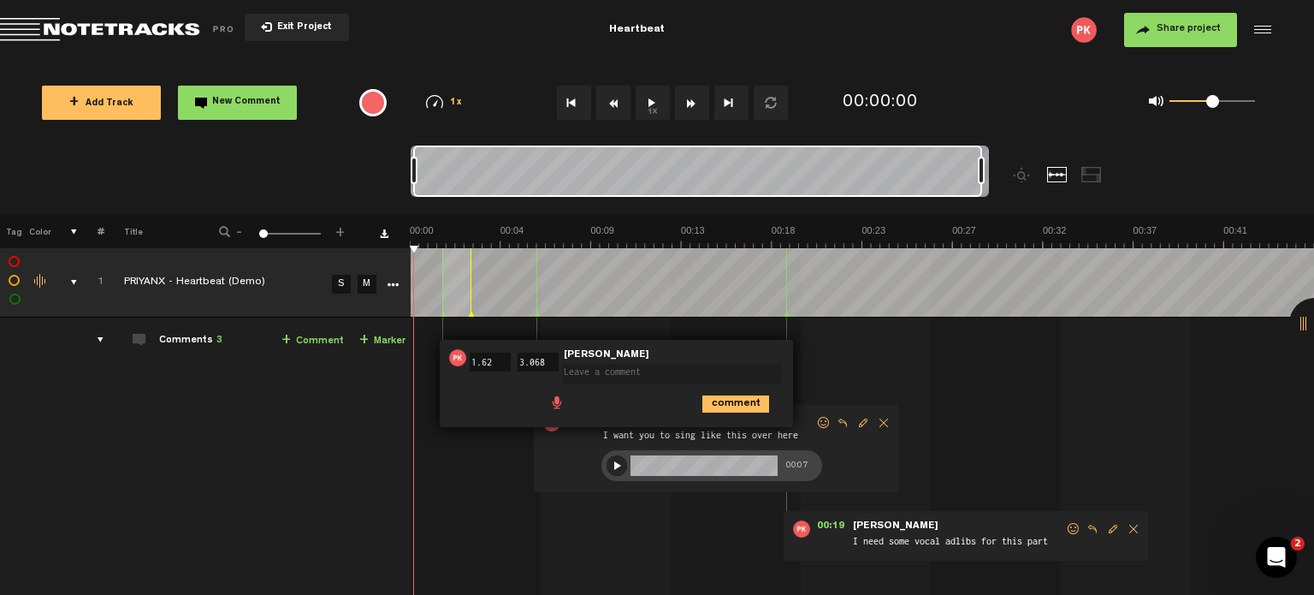
drag, startPoint x: 412, startPoint y: 240, endPoint x: 404, endPoint y: 242, distance: 8.7
click at [404, 242] on tr "Tag Color # Title - 1 100 1 +" at bounding box center [657, 231] width 1314 height 34
click at [583, 373] on textarea at bounding box center [672, 374] width 220 height 21
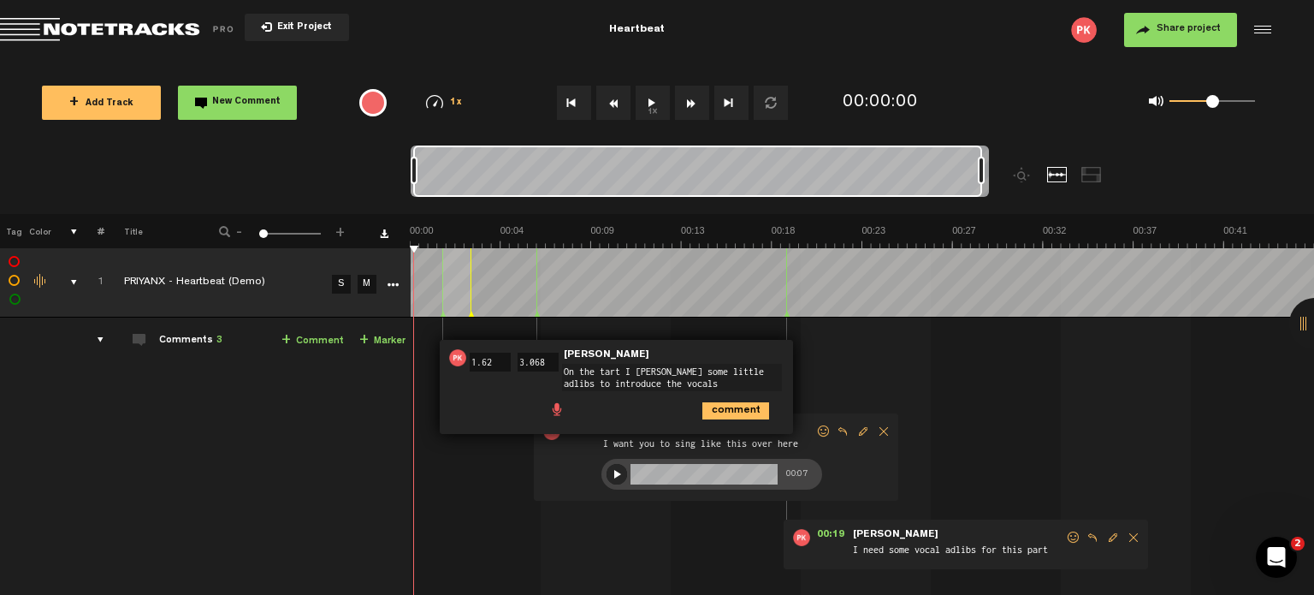
type textarea "On the tart I need some little adlibs to introduce the vocals"
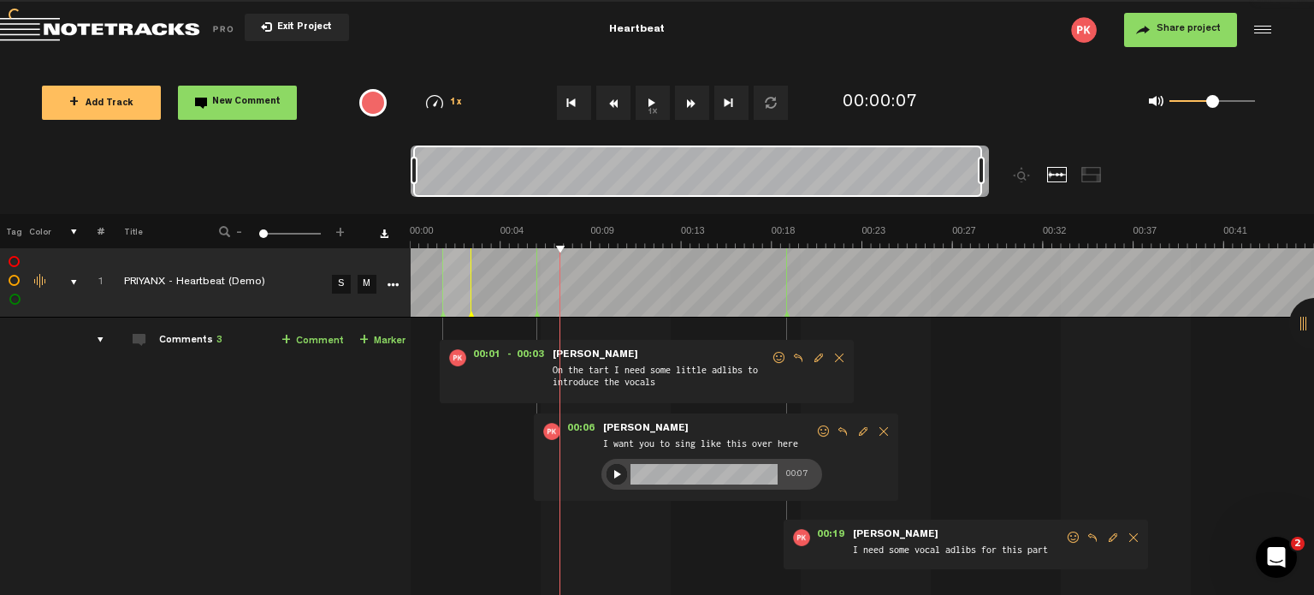
click at [1001, 225] on img at bounding box center [862, 236] width 904 height 24
click at [1059, 222] on th at bounding box center [862, 231] width 904 height 34
click at [1068, 225] on img at bounding box center [862, 236] width 904 height 24
click at [1044, 228] on img at bounding box center [862, 236] width 904 height 24
click at [1001, 222] on th at bounding box center [862, 231] width 904 height 34
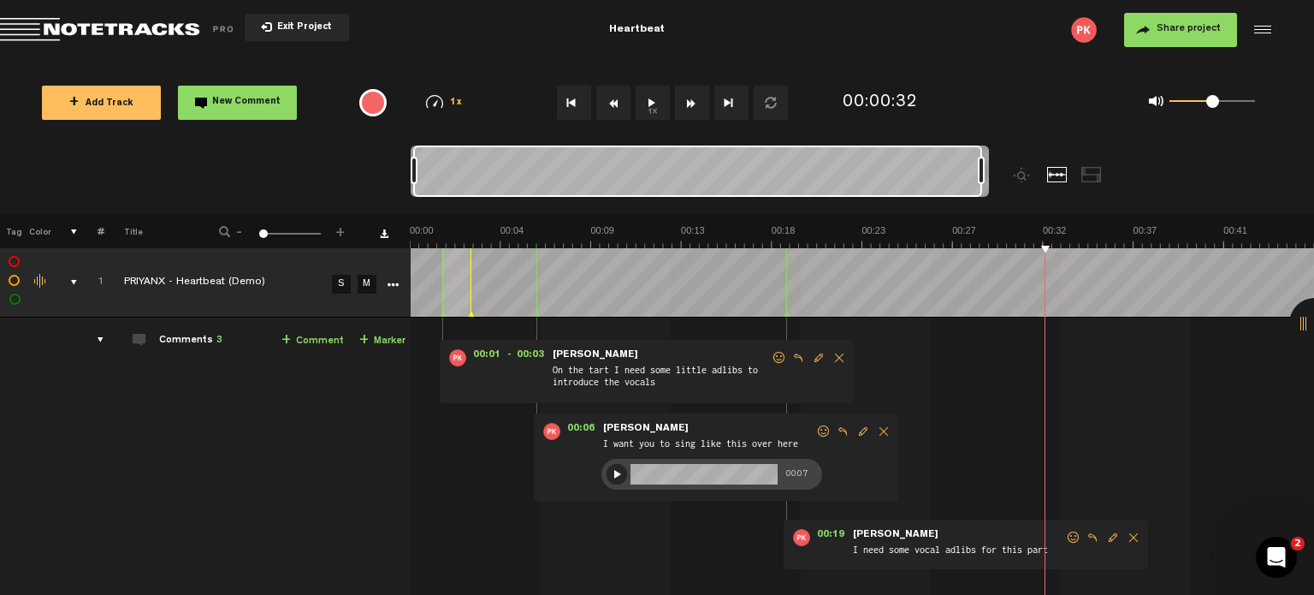
click at [1001, 222] on th at bounding box center [862, 231] width 904 height 34
click at [1000, 234] on img at bounding box center [862, 236] width 904 height 24
click at [315, 342] on link "+ Comment" at bounding box center [313, 341] width 62 height 20
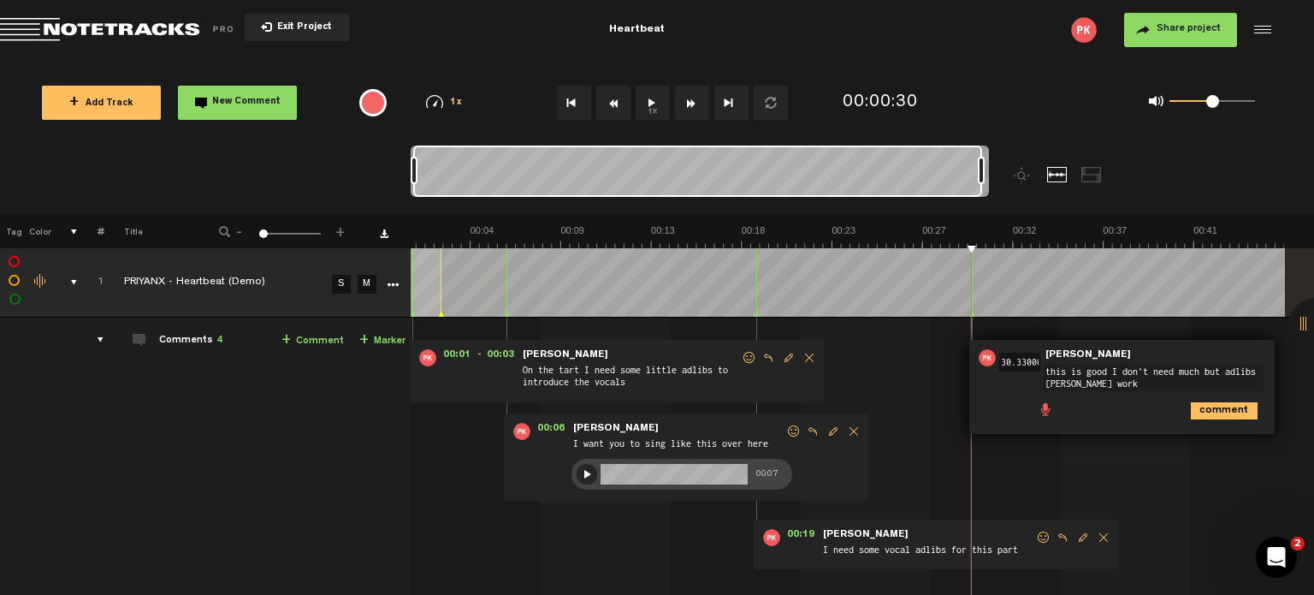
click at [1056, 382] on textarea "this is good I don't need much but adlibs wold work" at bounding box center [1154, 377] width 220 height 27
type textarea "this is good I don't need much but adlibs would work"
click at [1204, 406] on icon "comment" at bounding box center [1224, 410] width 67 height 17
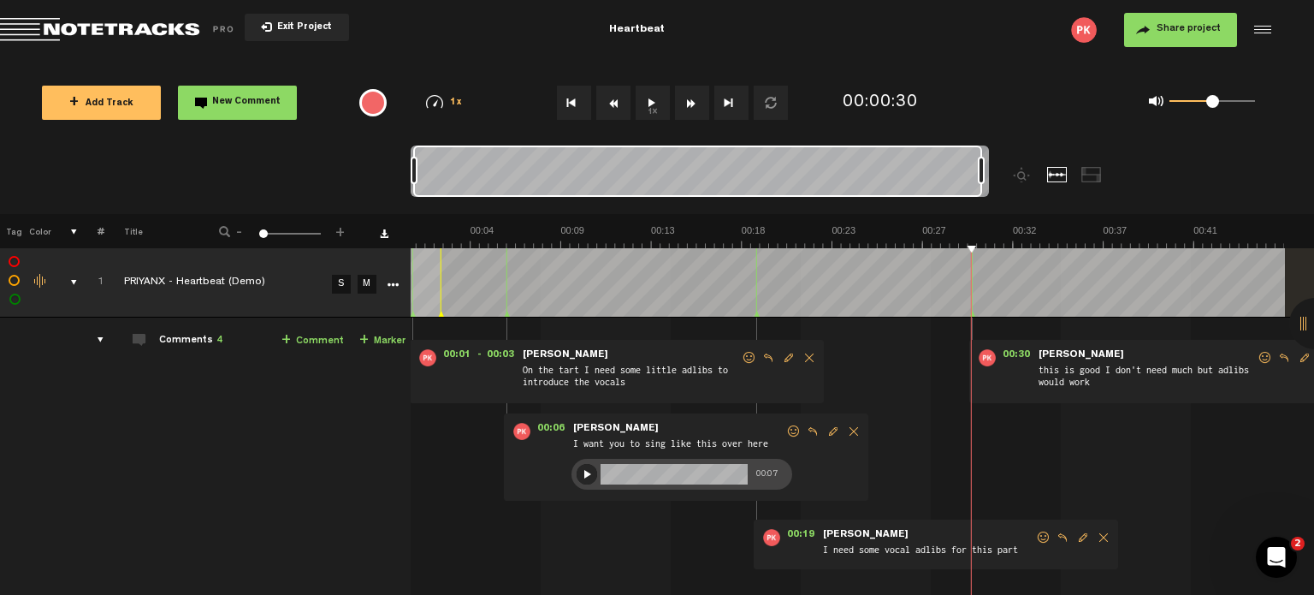
click at [871, 233] on img at bounding box center [832, 236] width 904 height 24
click at [294, 333] on link "+ Comment" at bounding box center [313, 341] width 62 height 20
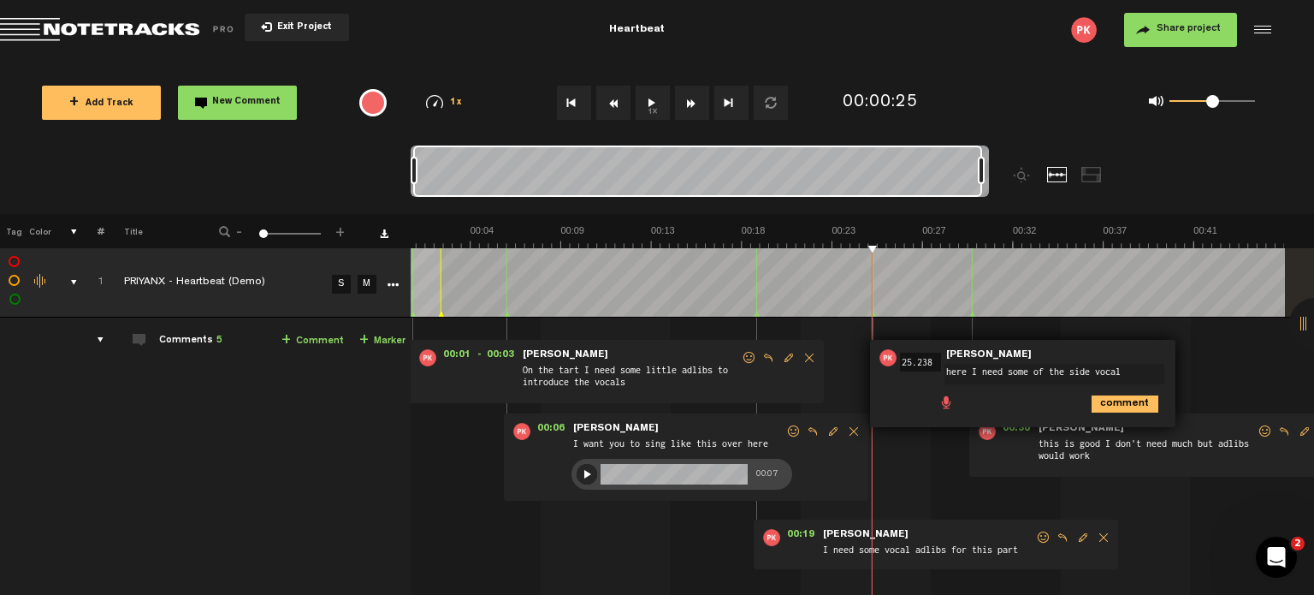
type textarea "here I need some of the side vocals"
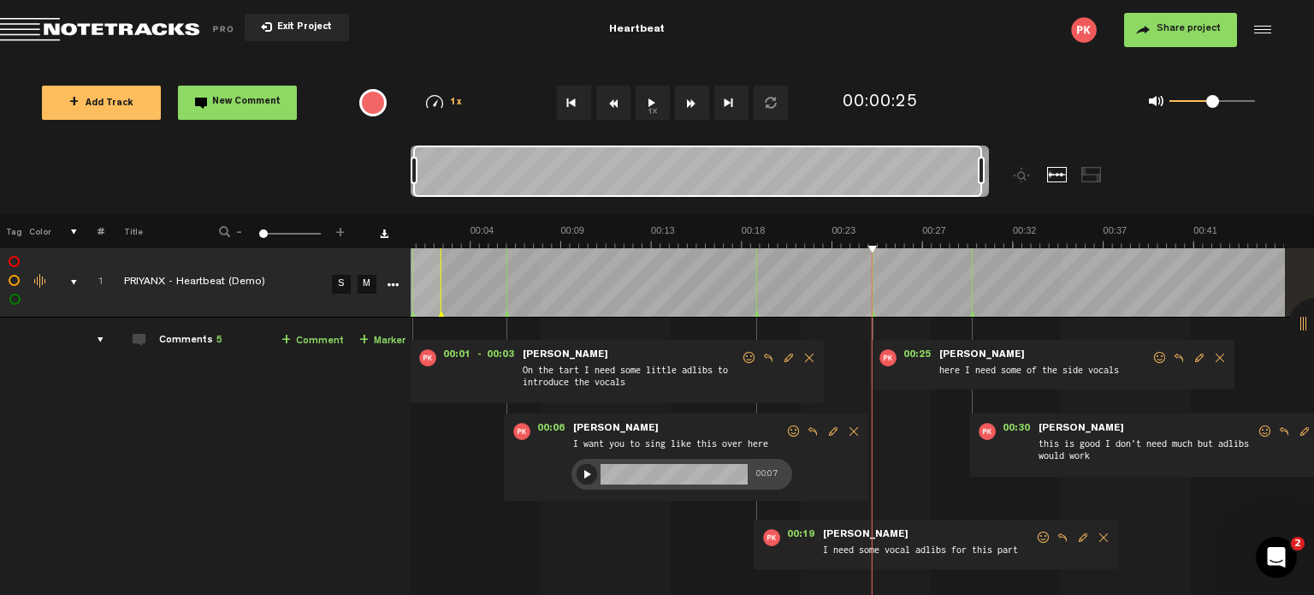
click at [468, 239] on img at bounding box center [832, 236] width 904 height 24
click at [405, 239] on tr "Tag Color # Title - 1 100 1 +" at bounding box center [657, 231] width 1314 height 34
click at [414, 243] on img at bounding box center [832, 236] width 904 height 24
click at [411, 235] on img at bounding box center [832, 236] width 904 height 24
